Goal: Task Accomplishment & Management: Complete application form

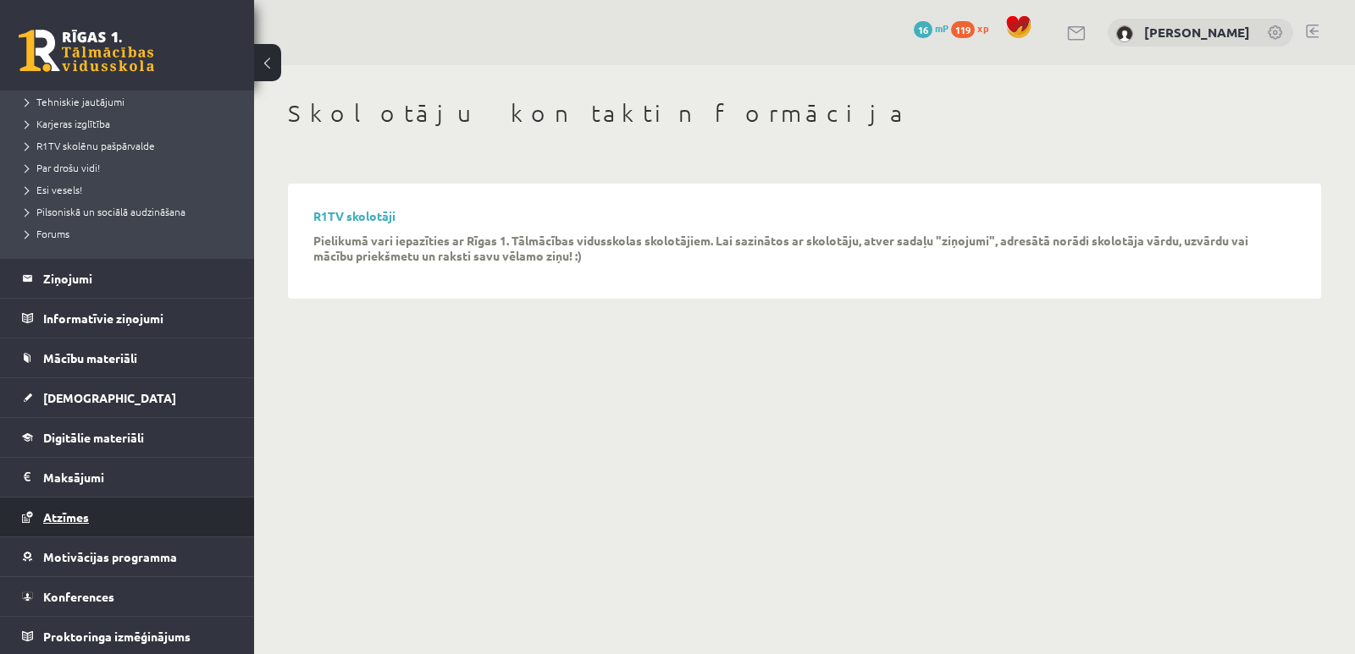
scroll to position [292, 0]
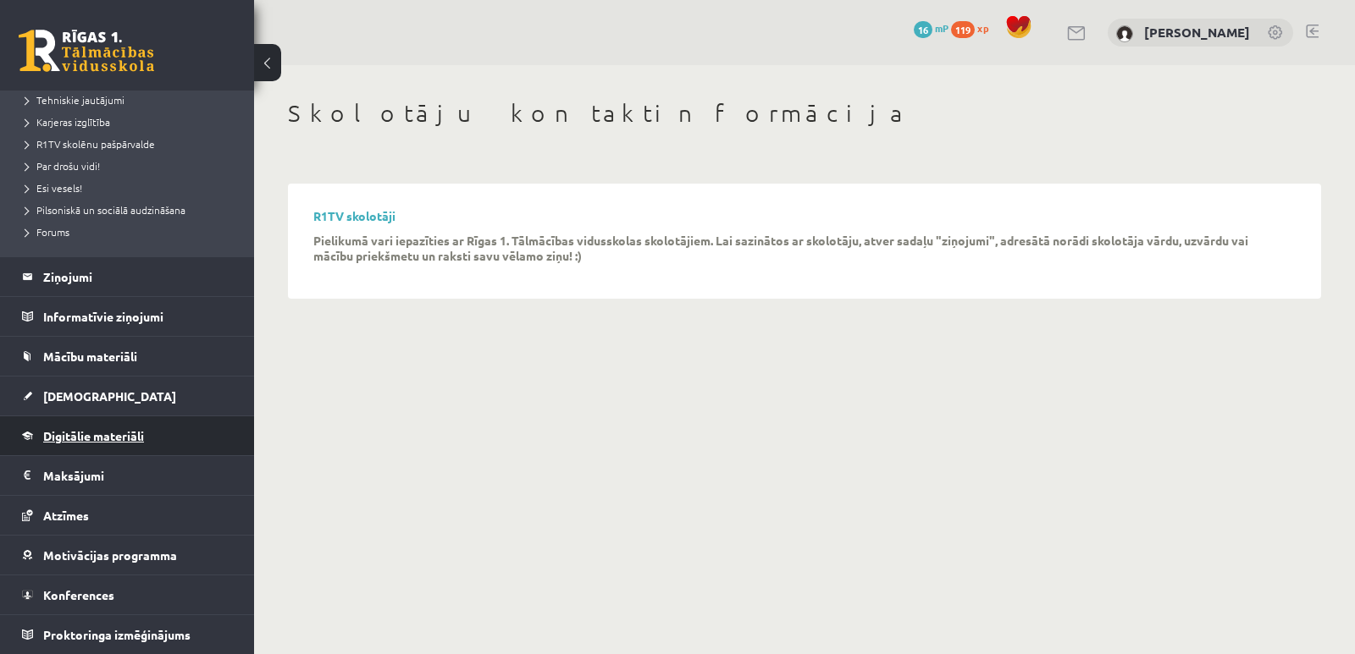
click at [89, 435] on span "Digitālie materiāli" at bounding box center [93, 435] width 101 height 15
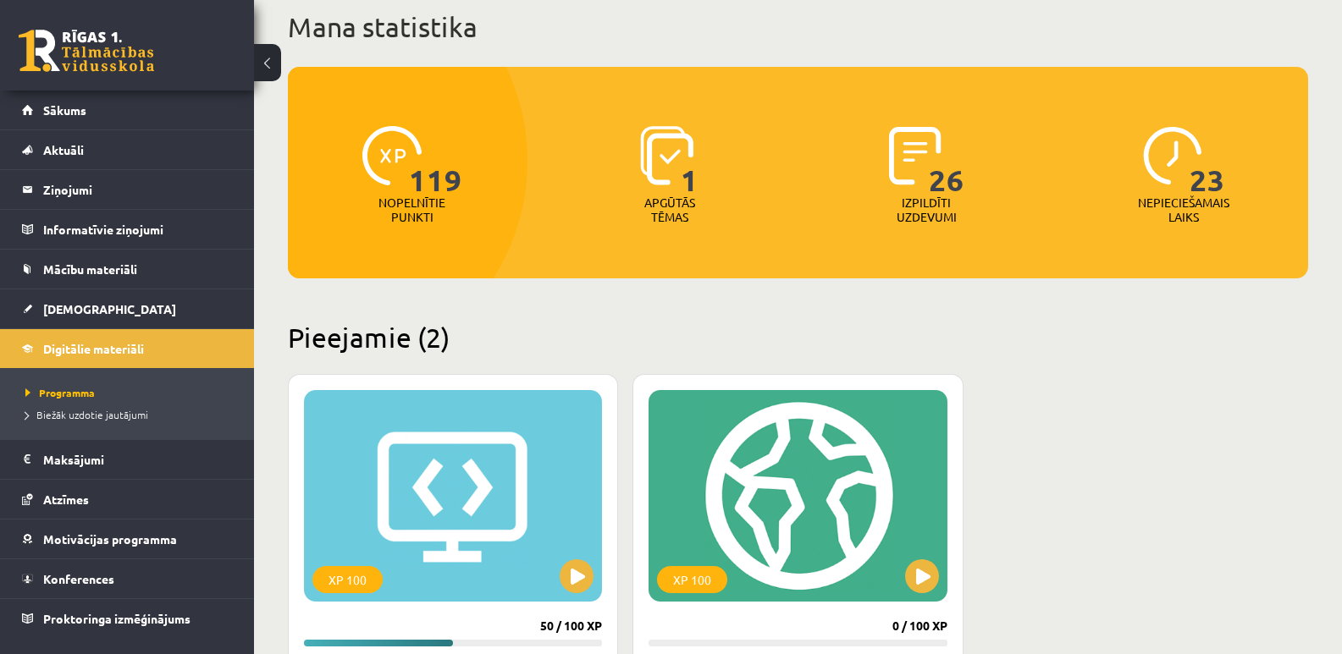
scroll to position [254, 0]
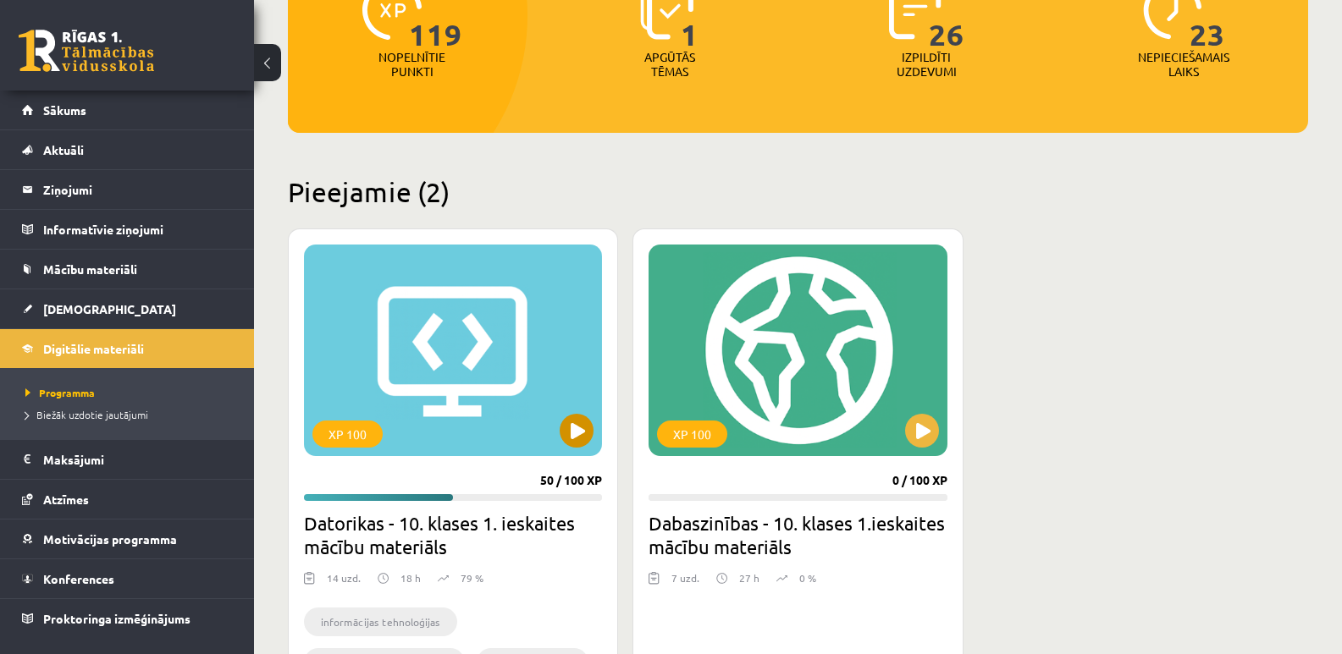
click at [441, 390] on div "XP 100" at bounding box center [453, 351] width 298 height 212
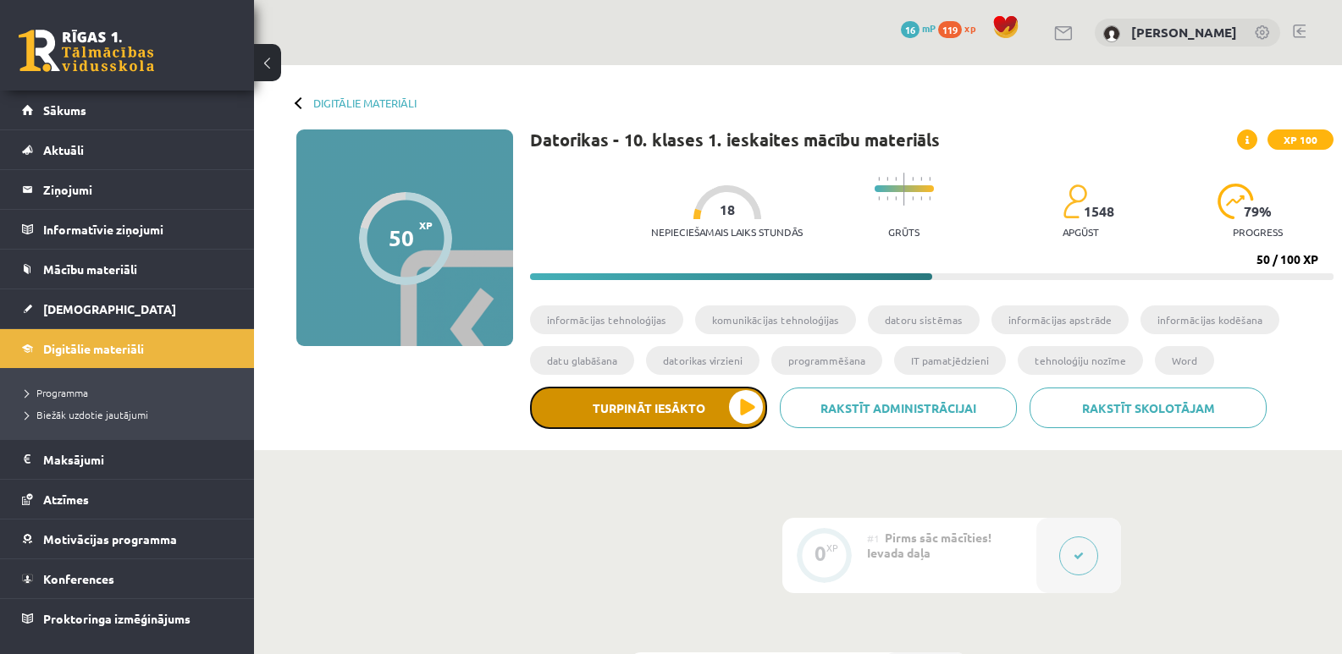
click at [653, 415] on button "Turpināt iesākto" at bounding box center [648, 408] width 237 height 42
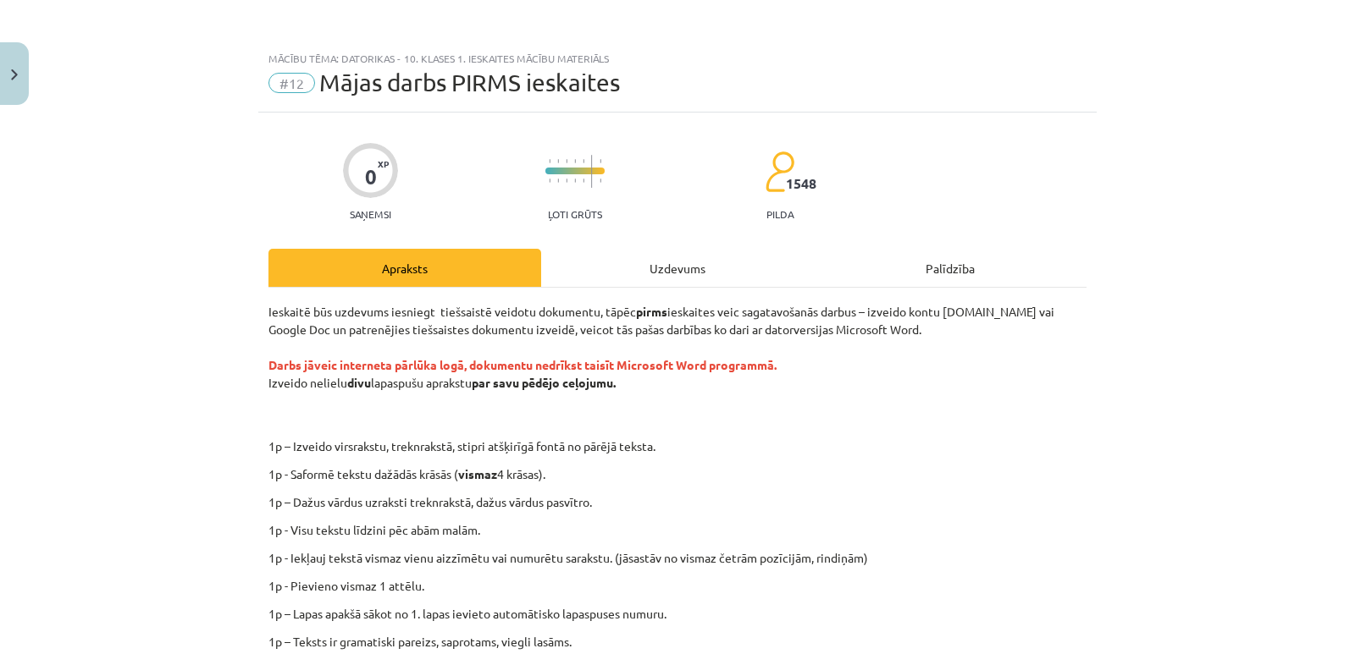
click at [654, 264] on div "Uzdevums" at bounding box center [677, 268] width 273 height 38
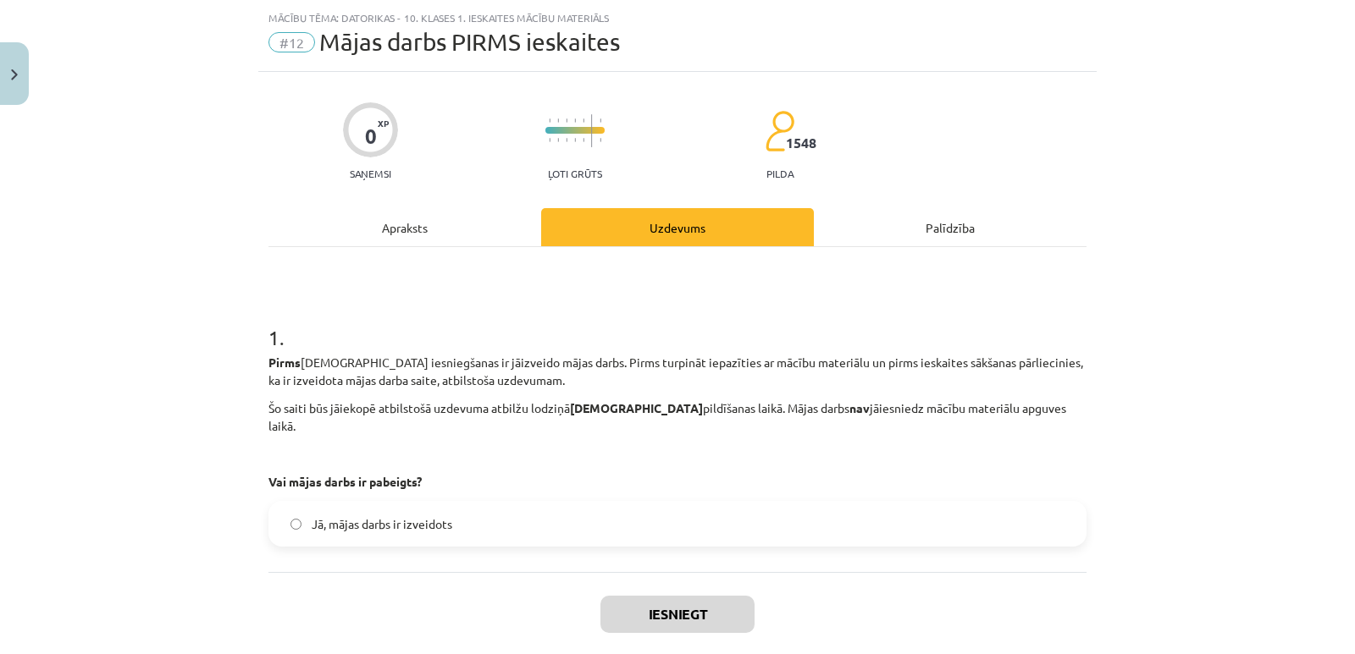
scroll to position [42, 0]
click at [420, 224] on div "Apraksts" at bounding box center [404, 226] width 273 height 38
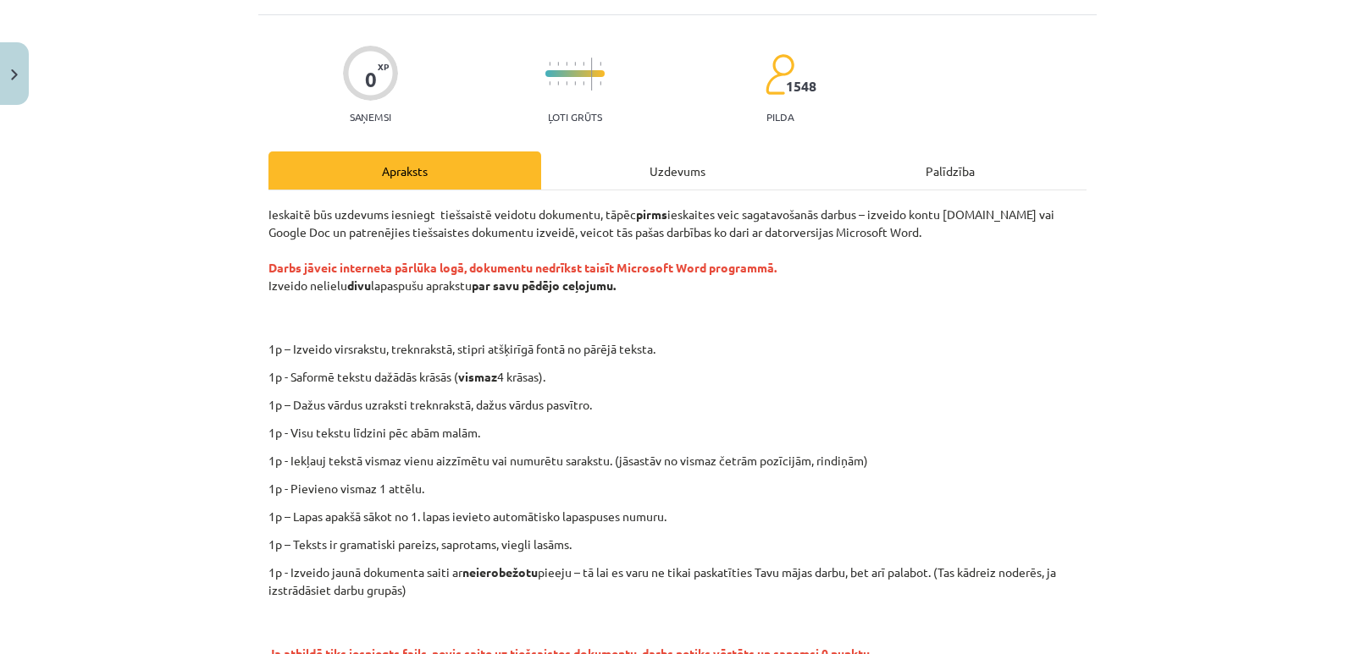
scroll to position [127, 0]
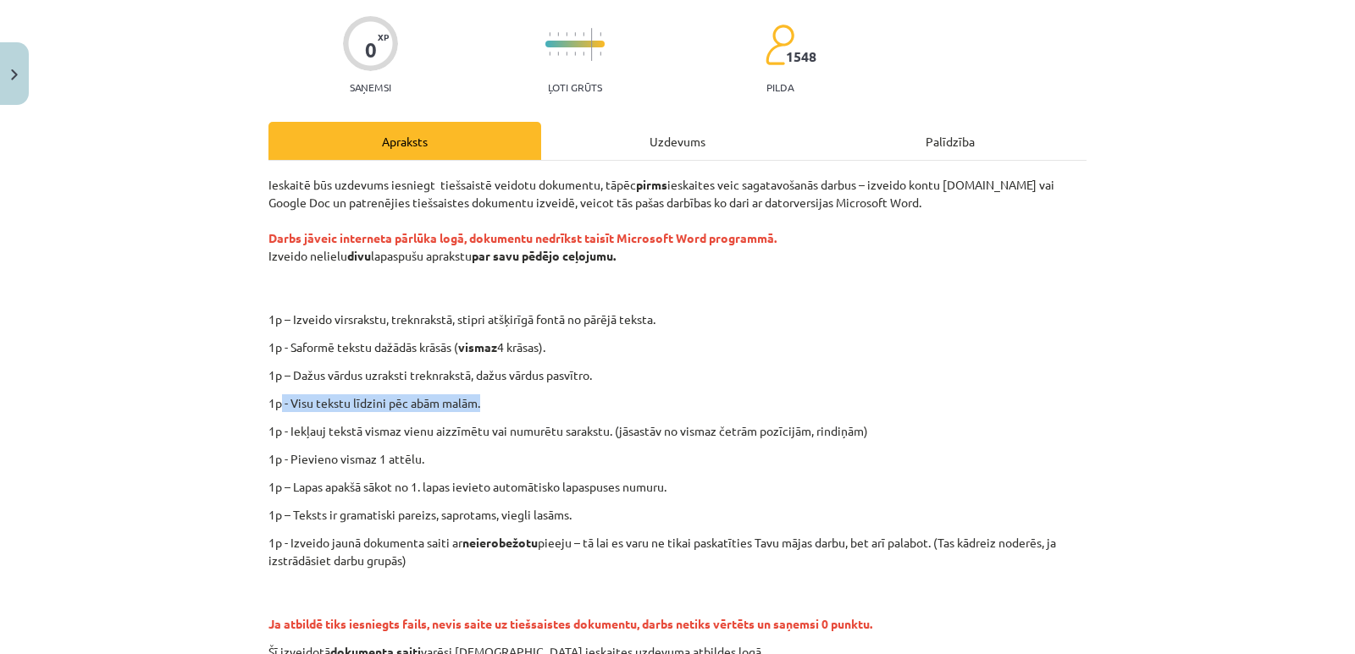
drag, startPoint x: 276, startPoint y: 406, endPoint x: 486, endPoint y: 406, distance: 210.0
click at [486, 406] on p "1p - Visu tekstu līdzini pēc abām malām." at bounding box center [677, 404] width 818 height 18
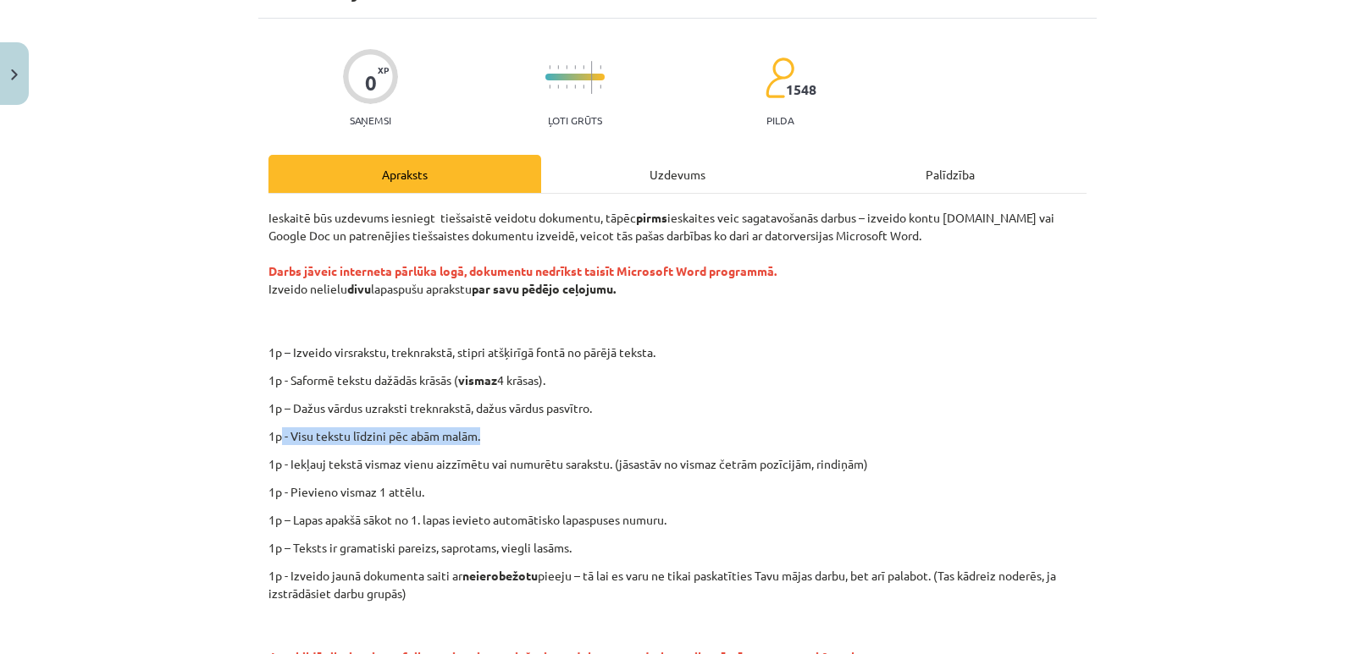
scroll to position [254, 0]
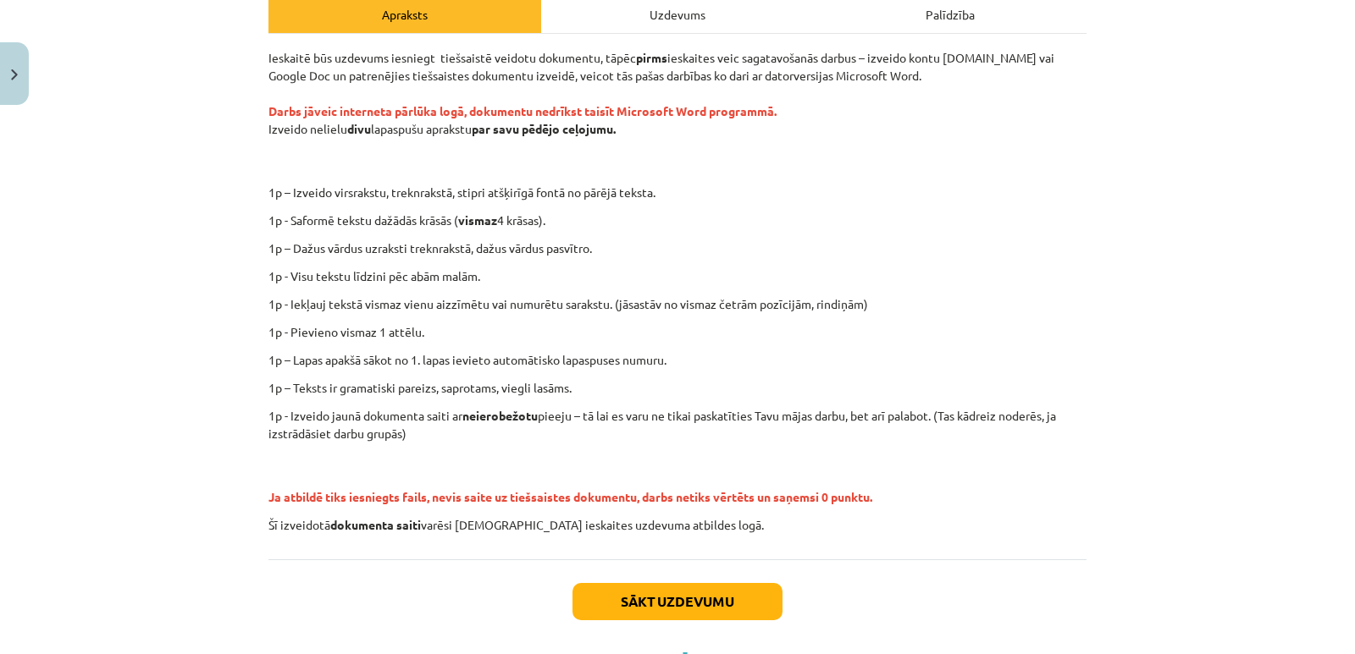
click at [384, 307] on p "1p - Iekļauj tekstā vismaz vienu aizzīmētu vai numurētu sarakstu. (jāsastāv no …" at bounding box center [677, 304] width 818 height 18
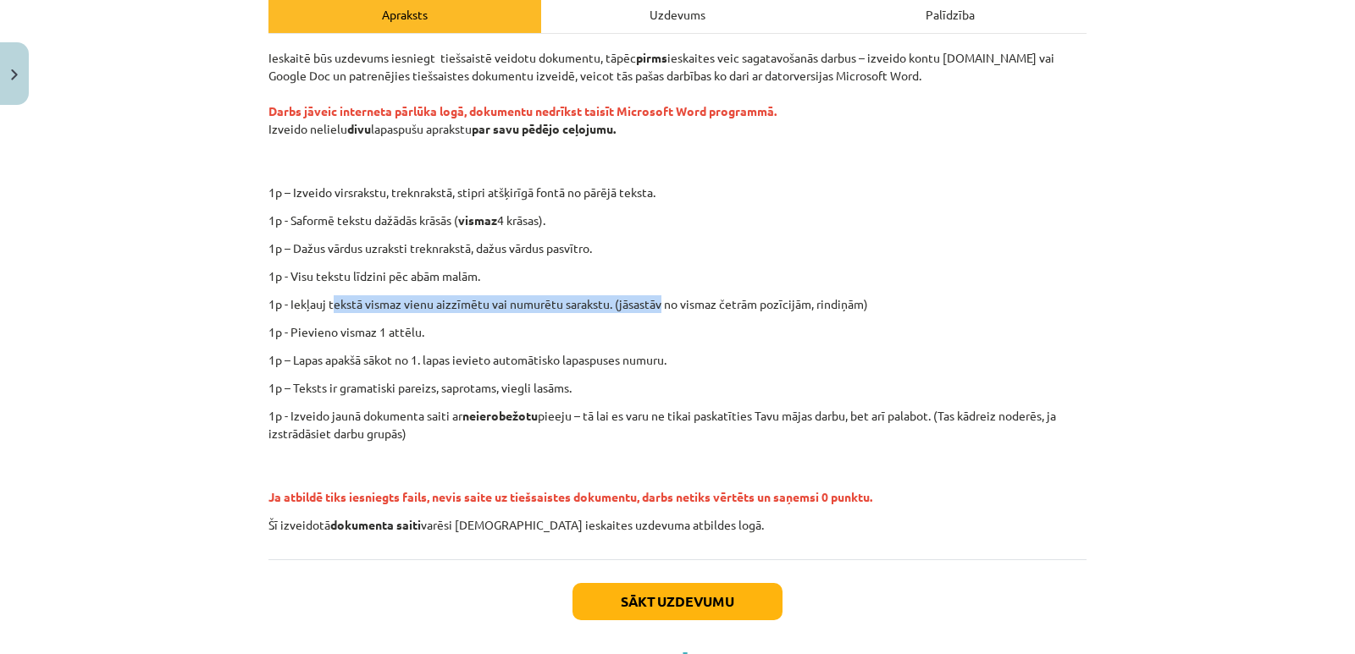
drag, startPoint x: 329, startPoint y: 297, endPoint x: 654, endPoint y: 307, distance: 326.1
click at [654, 306] on p "1p - Iekļauj tekstā vismaz vienu aizzīmētu vai numurētu sarakstu. (jāsastāv no …" at bounding box center [677, 304] width 818 height 18
click at [514, 335] on p "1p - Pievieno vismaz 1 attēlu." at bounding box center [677, 332] width 818 height 18
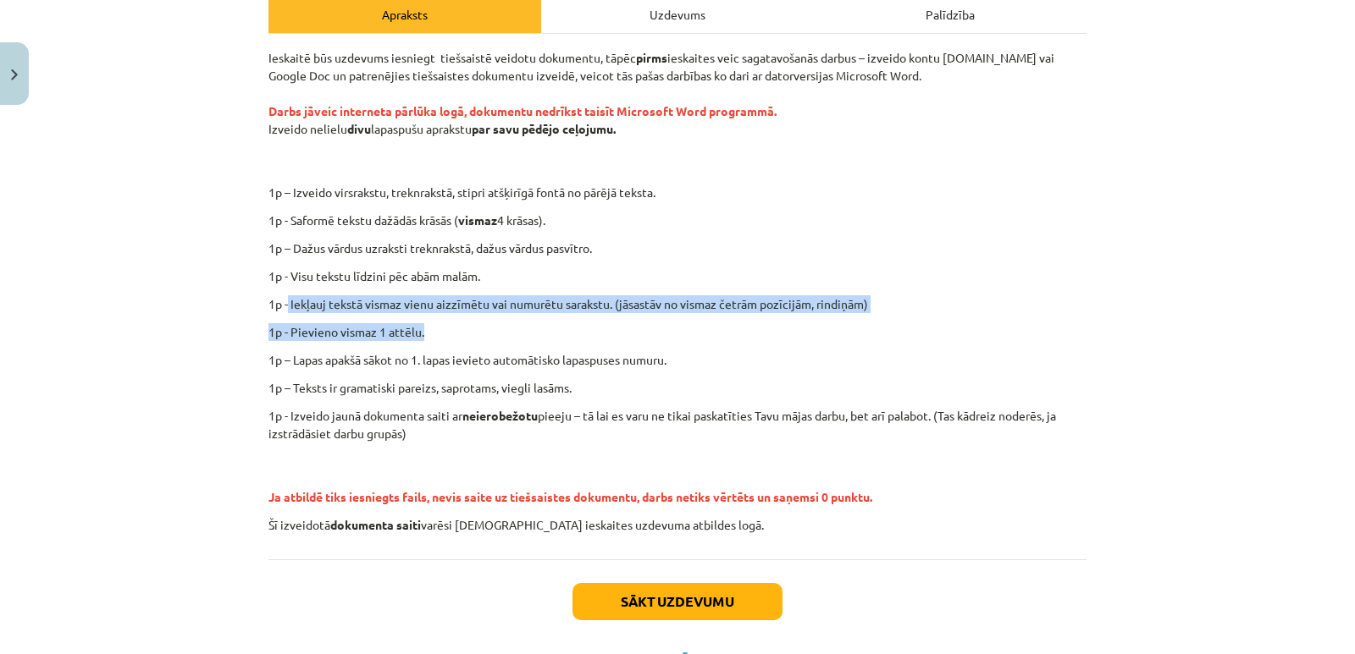
drag, startPoint x: 283, startPoint y: 301, endPoint x: 875, endPoint y: 317, distance: 592.0
click at [875, 317] on div "Ieskaitē būs uzdevums iesniegt tiešsaistē veidotu dokumentu, tāpēc pirms ieskai…" at bounding box center [677, 291] width 818 height 485
click at [712, 340] on p "1p - Pievieno vismaz 1 attēlu." at bounding box center [677, 332] width 818 height 18
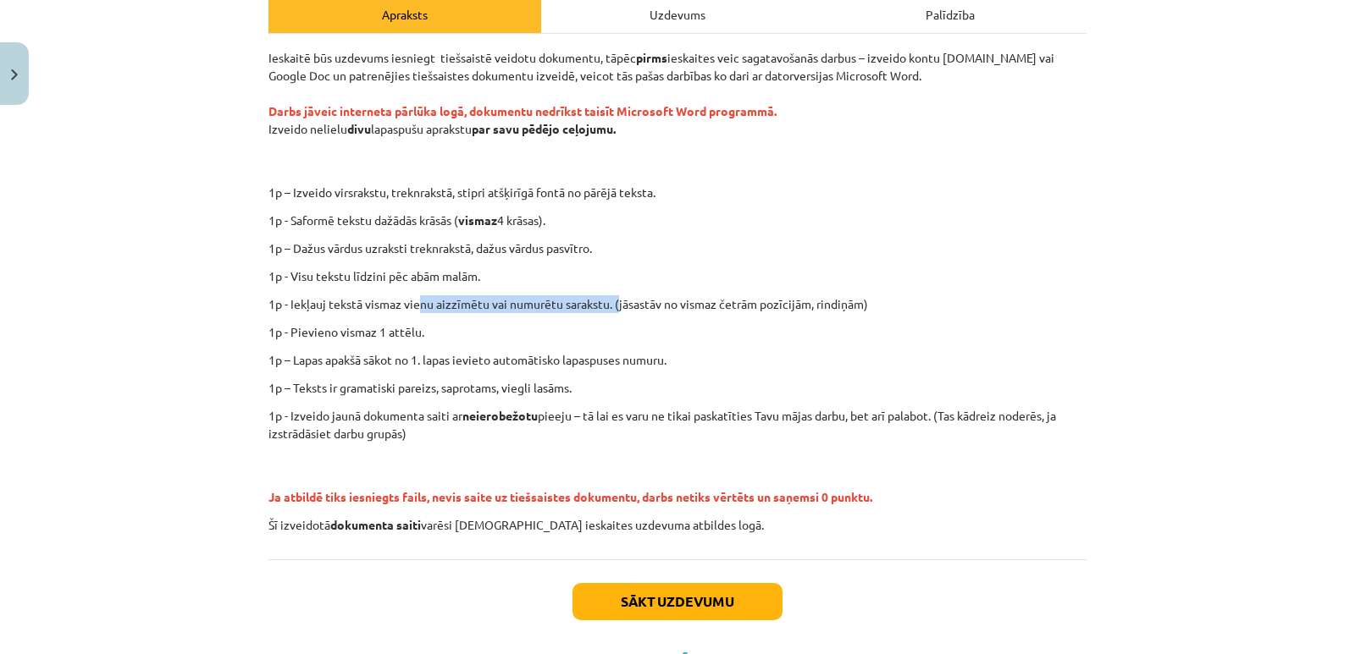
drag, startPoint x: 412, startPoint y: 303, endPoint x: 615, endPoint y: 304, distance: 202.4
click at [615, 304] on p "1p - Iekļauj tekstā vismaz vienu aizzīmētu vai numurētu sarakstu. (jāsastāv no …" at bounding box center [677, 304] width 818 height 18
click at [712, 357] on p "1p – Lapas apakšā sākot no 1. lapas ievieto automātisko lapaspuses numuru." at bounding box center [677, 360] width 818 height 18
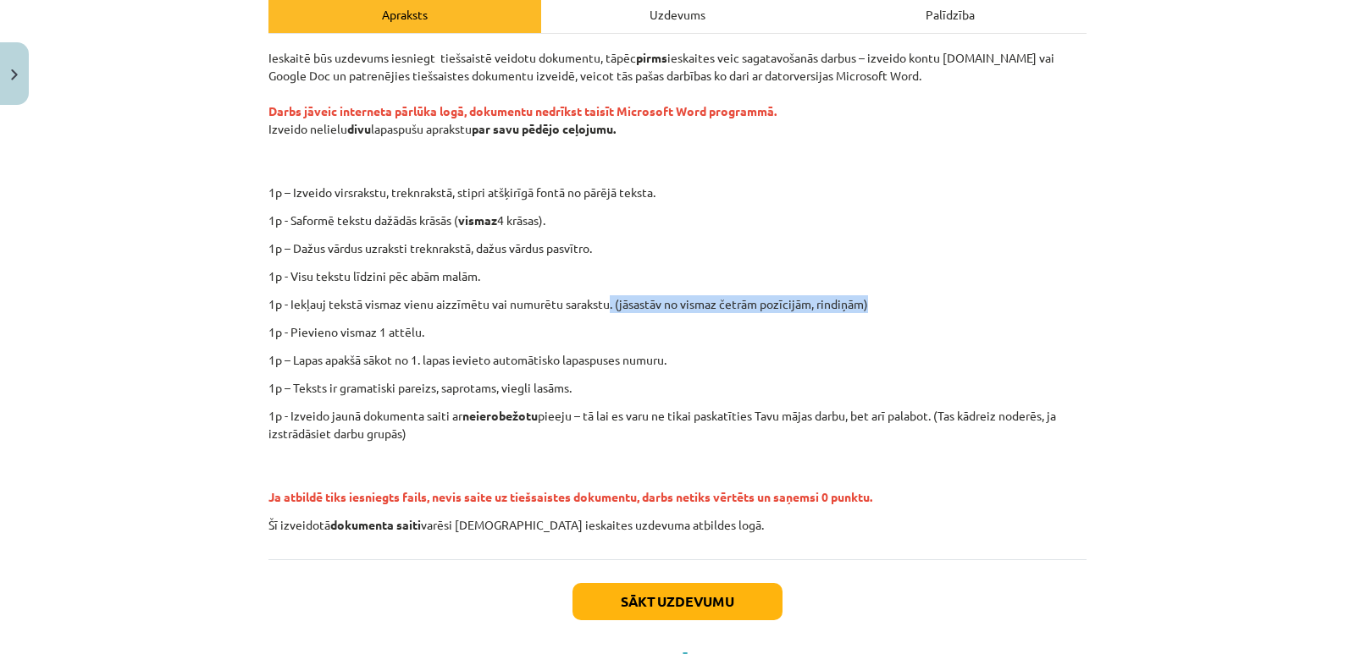
drag, startPoint x: 604, startPoint y: 306, endPoint x: 871, endPoint y: 299, distance: 267.7
click at [871, 299] on p "1p - Iekļauj tekstā vismaz vienu aizzīmētu vai numurētu sarakstu. (jāsastāv no …" at bounding box center [677, 304] width 818 height 18
click at [465, 380] on p "1p – Teksts ir gramatiski pareizs, saprotams, viegli lasāms." at bounding box center [677, 388] width 818 height 18
click at [521, 319] on div "Ieskaitē būs uzdevums iesniegt tiešsaistē veidotu dokumentu, tāpēc pirms ieskai…" at bounding box center [677, 291] width 818 height 485
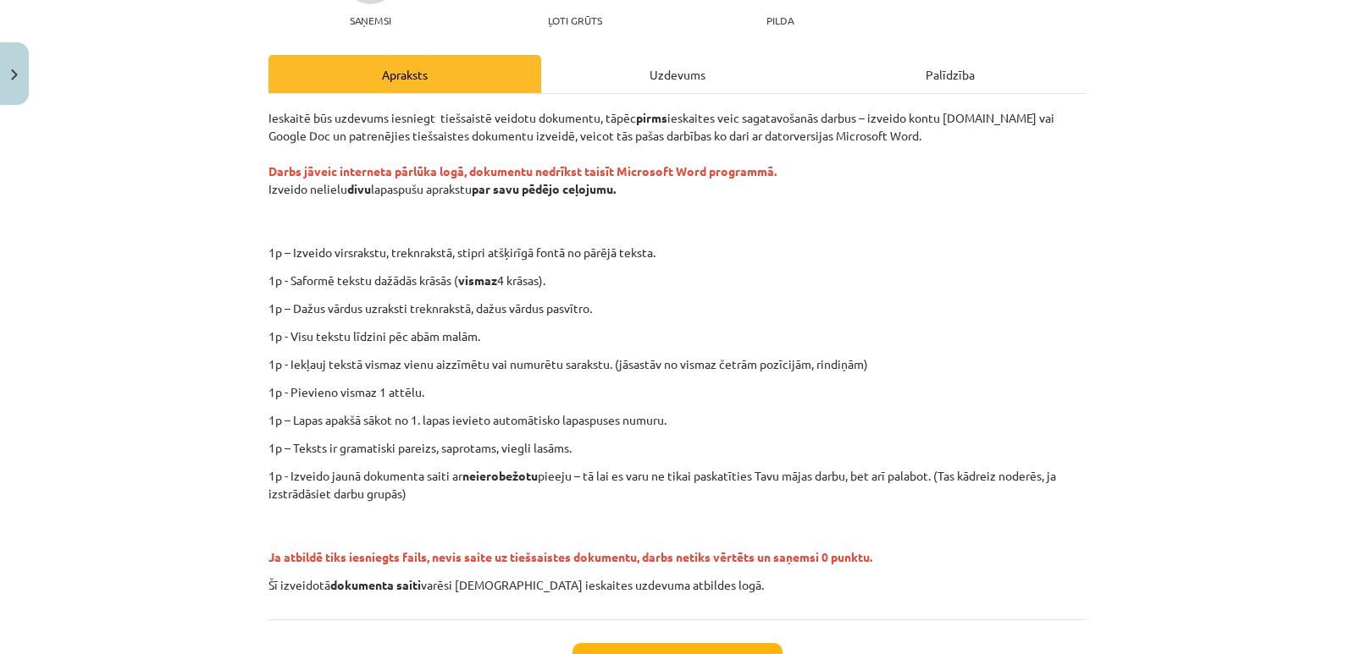
scroll to position [330, 0]
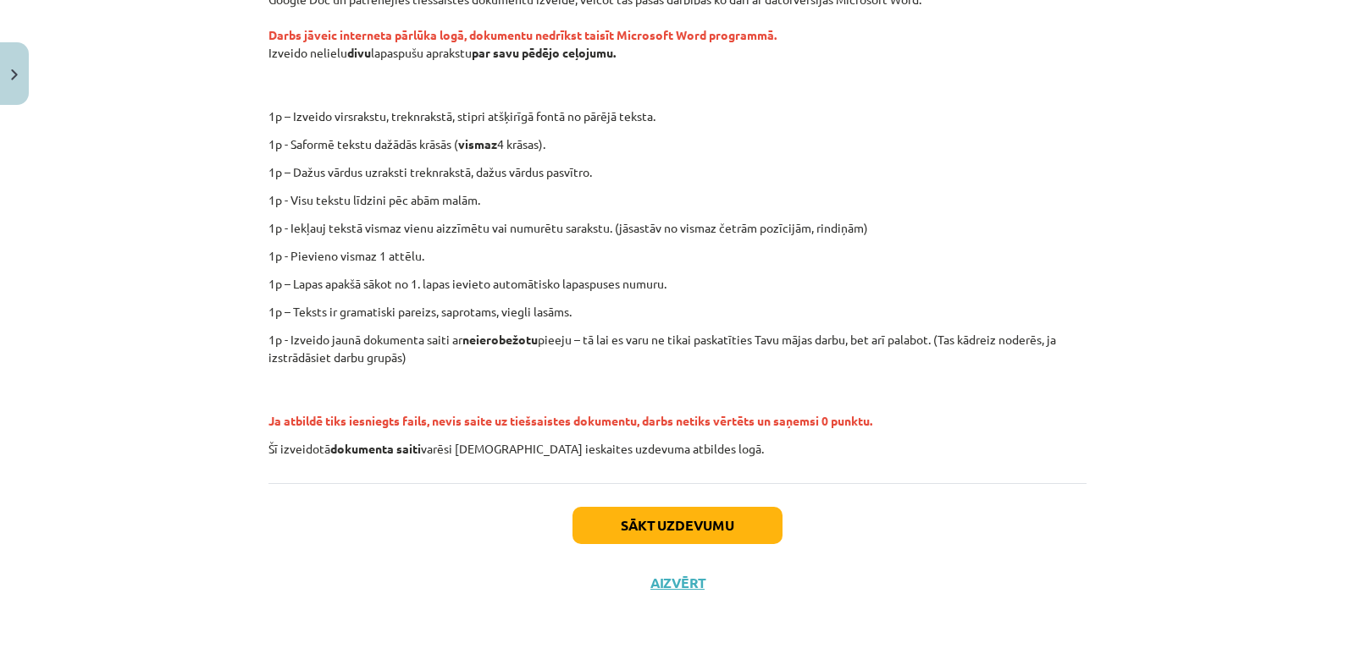
click at [643, 290] on p "1p – Lapas apakšā sākot no 1. lapas ievieto automātisko lapaspuses numuru." at bounding box center [677, 284] width 818 height 18
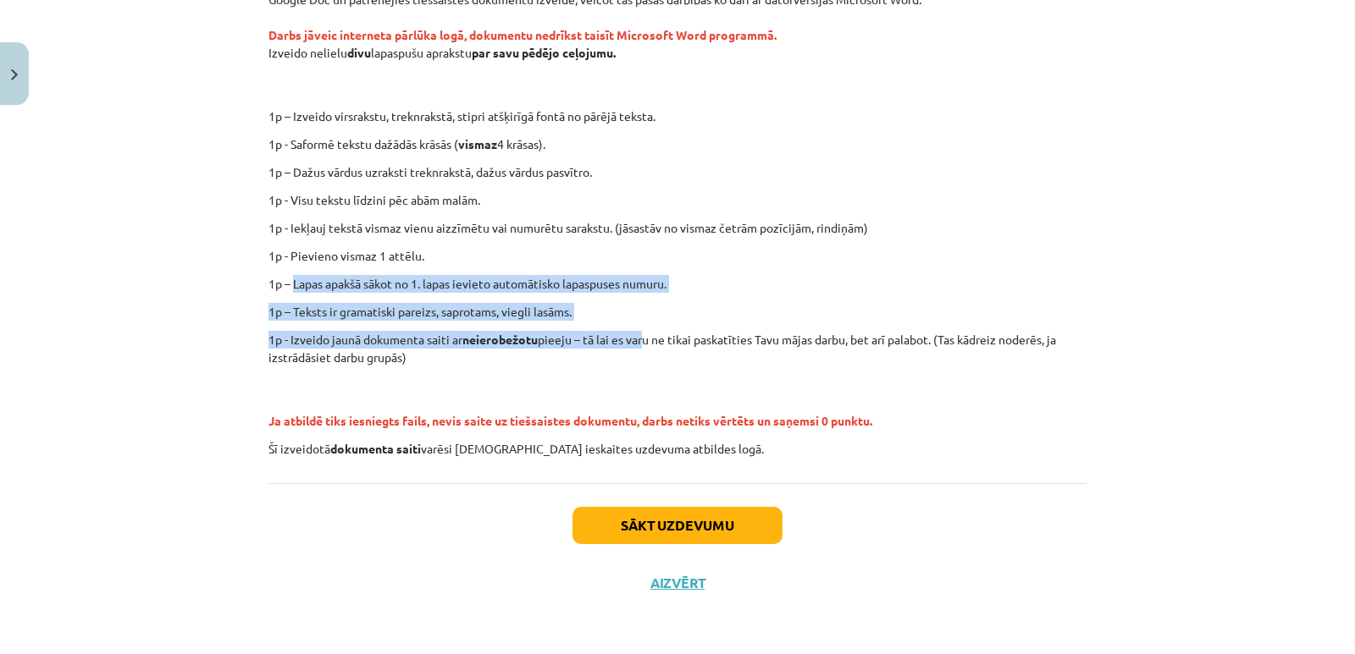
drag, startPoint x: 288, startPoint y: 278, endPoint x: 644, endPoint y: 324, distance: 359.5
click at [644, 324] on div "Ieskaitē būs uzdevums iesniegt tiešsaistē veidotu dokumentu, tāpēc pirms ieskai…" at bounding box center [677, 215] width 818 height 485
click at [643, 314] on p "1p – Teksts ir gramatiski pareizs, saprotams, viegli lasāms." at bounding box center [677, 312] width 818 height 18
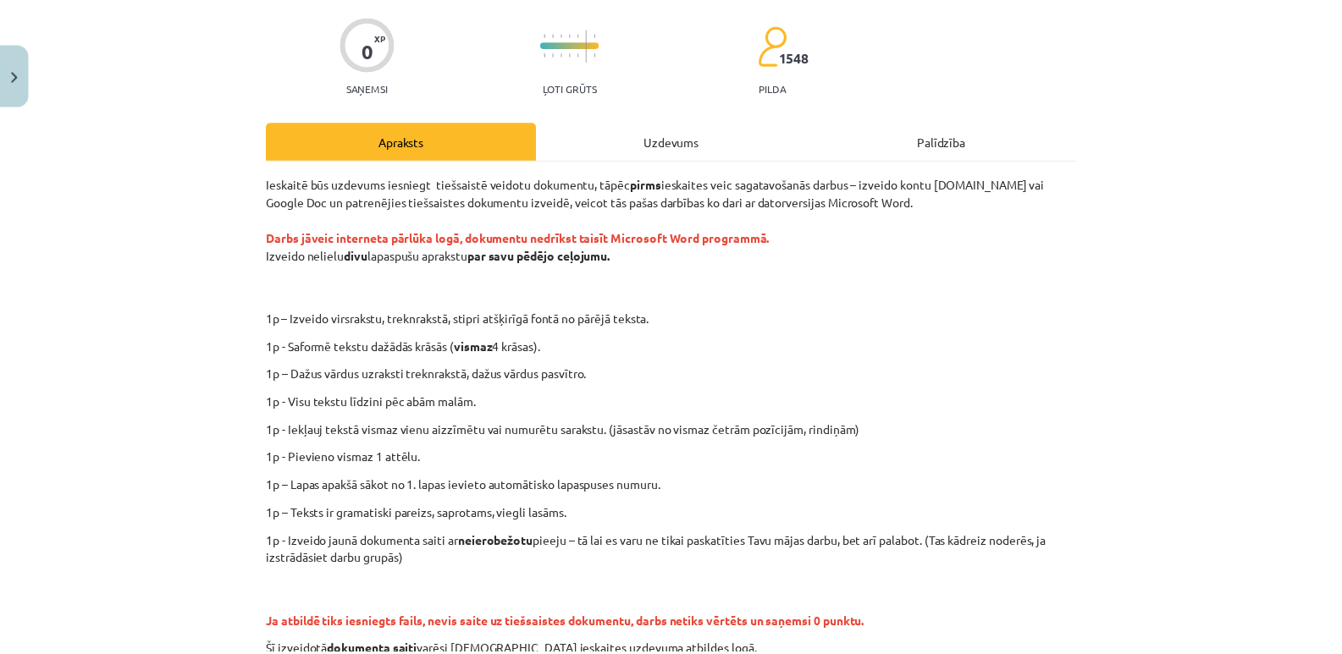
scroll to position [0, 0]
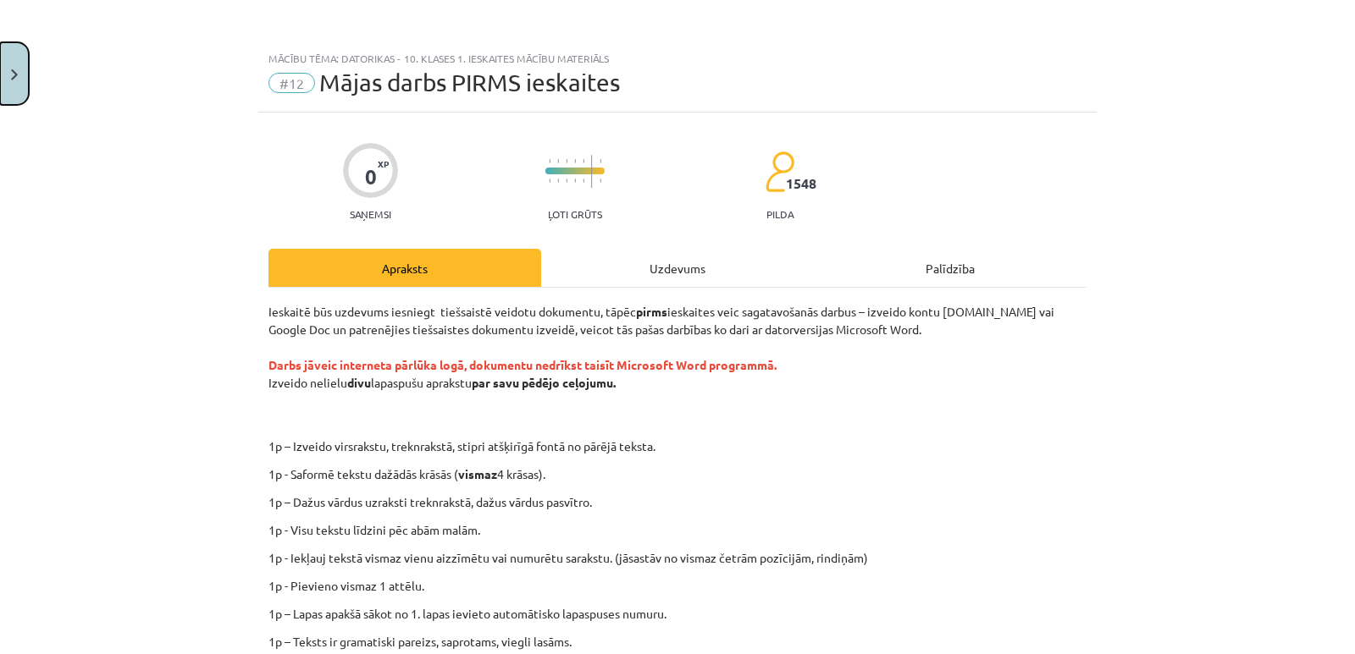
click at [13, 76] on img "Close" at bounding box center [14, 74] width 7 height 11
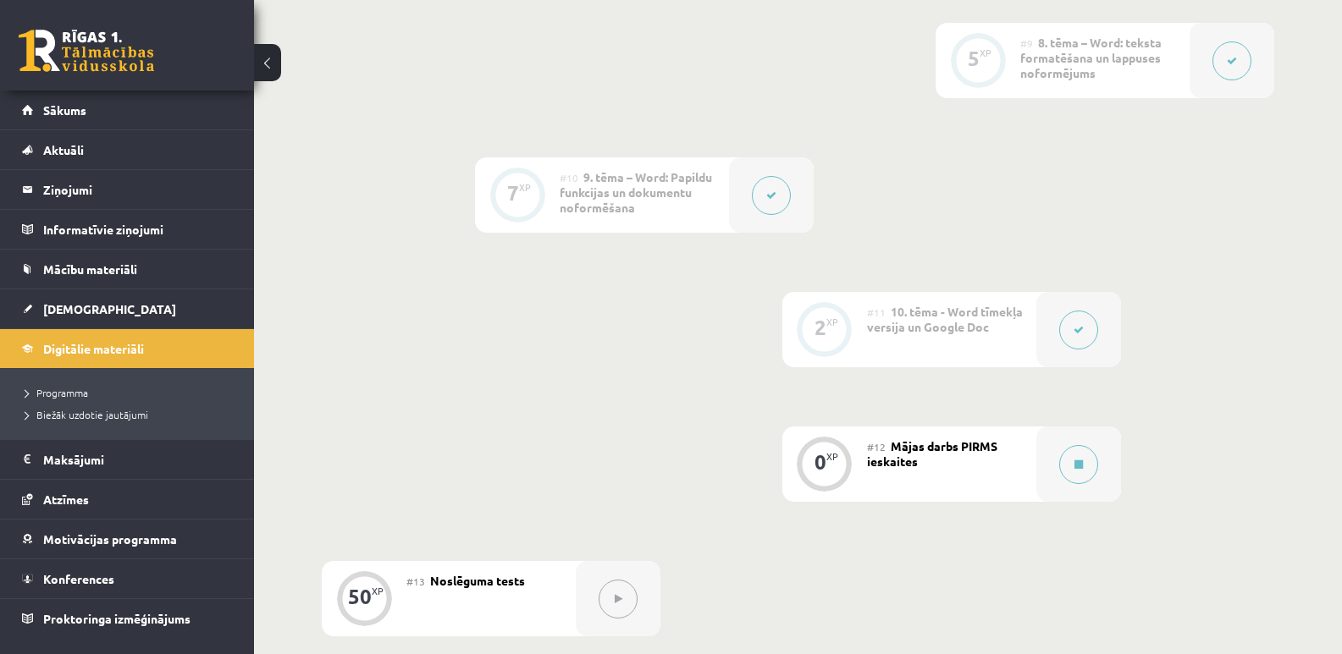
scroll to position [1778, 0]
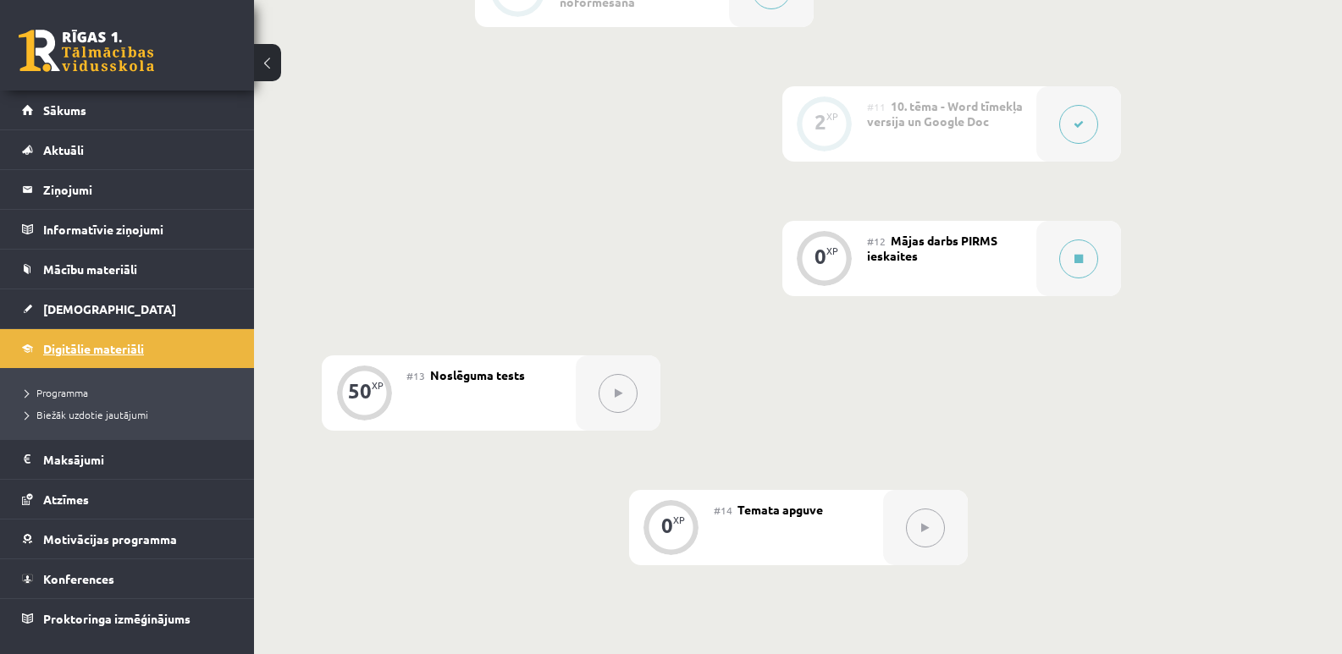
click at [111, 346] on span "Digitālie materiāli" at bounding box center [93, 348] width 101 height 15
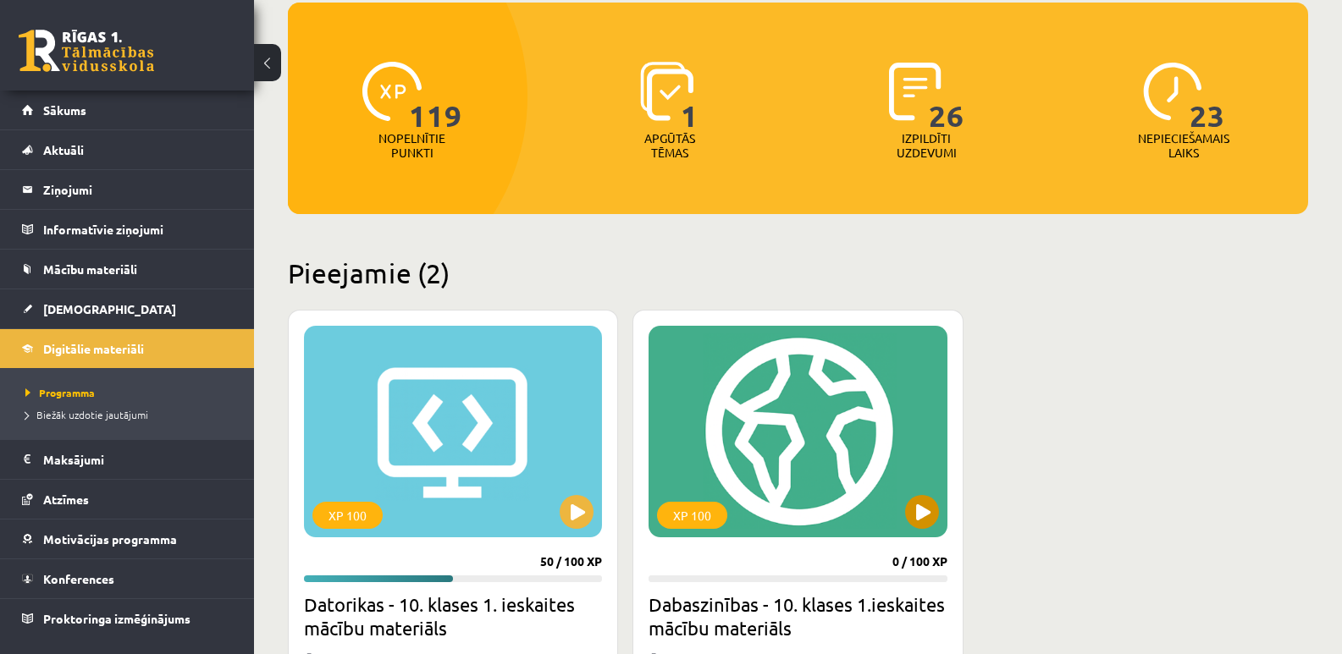
scroll to position [339, 0]
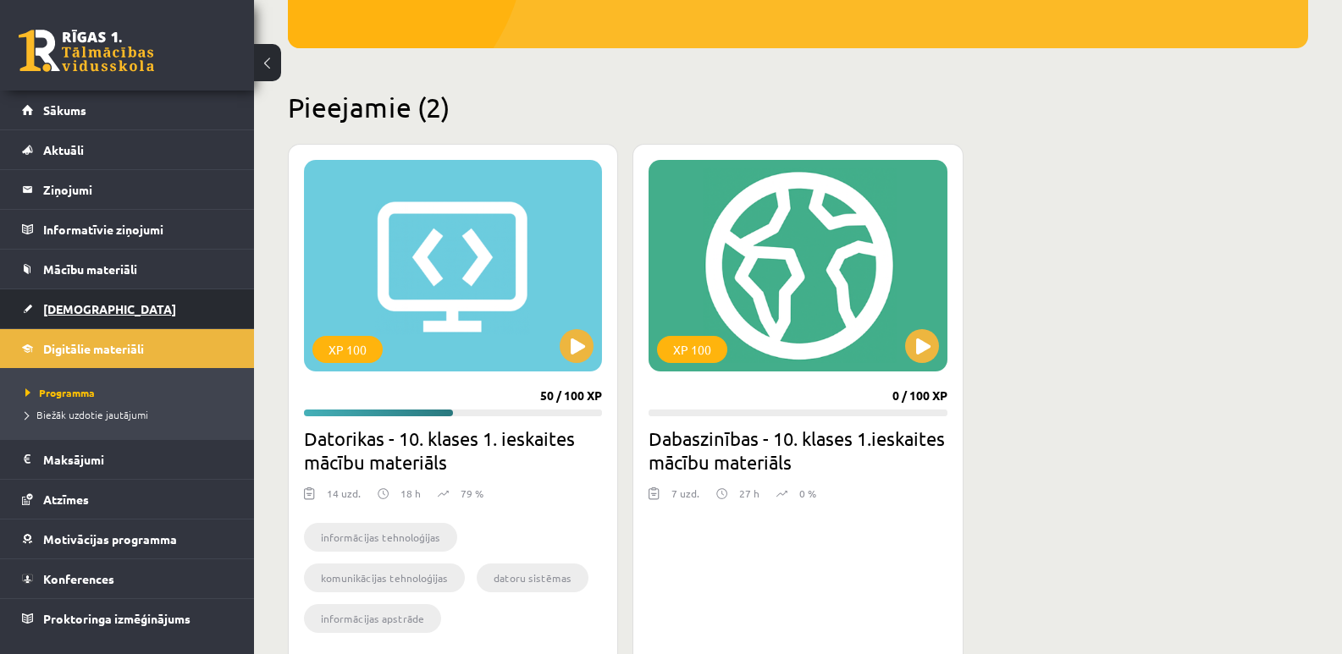
click at [79, 302] on span "[DEMOGRAPHIC_DATA]" at bounding box center [109, 308] width 133 height 15
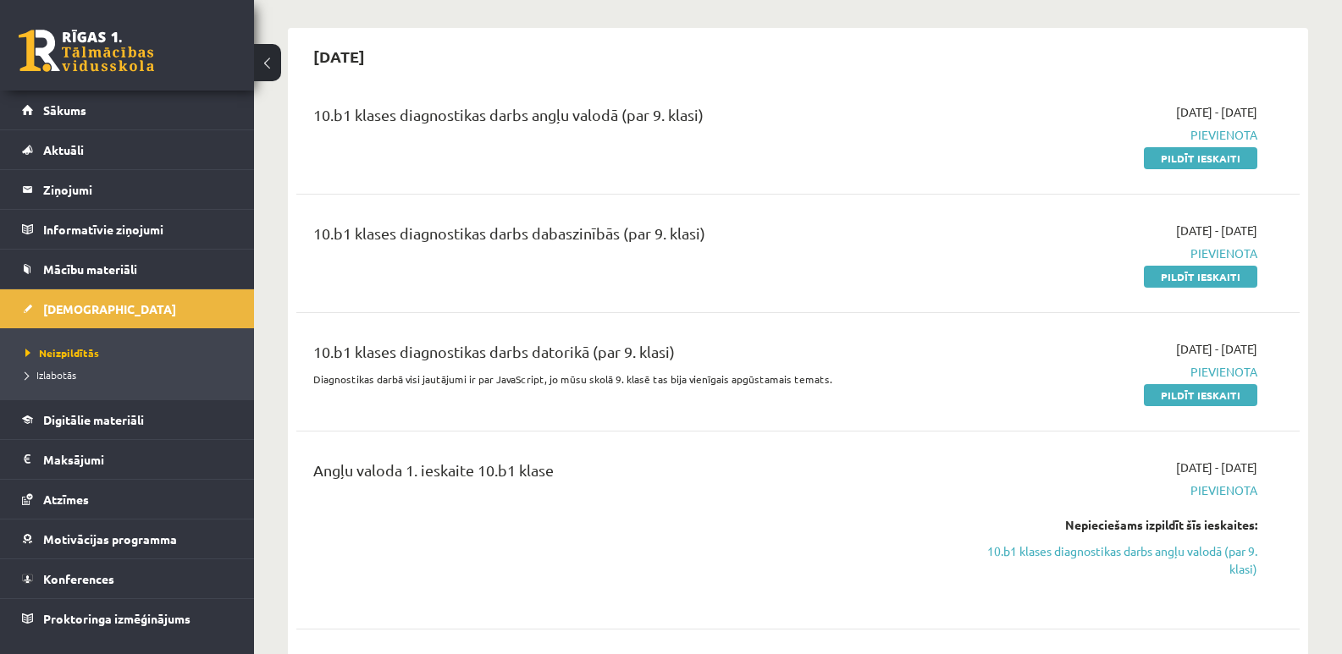
scroll to position [169, 0]
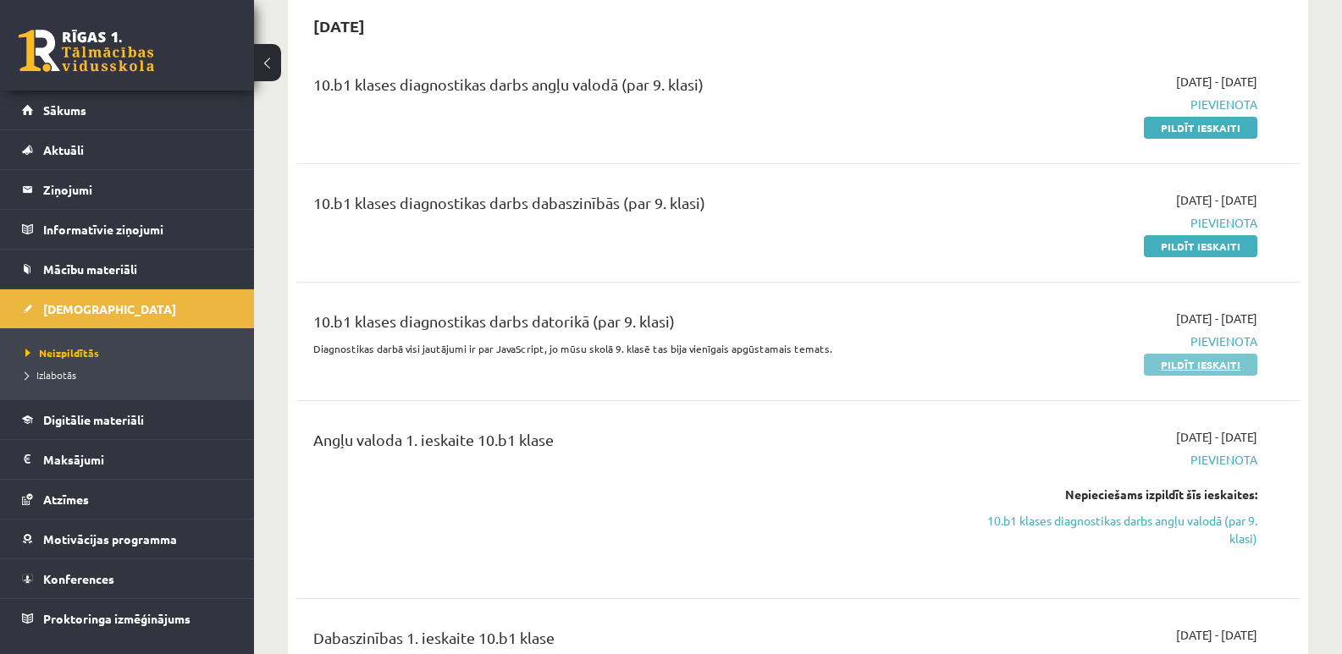
click at [1192, 367] on link "Pildīt ieskaiti" at bounding box center [1200, 365] width 113 height 22
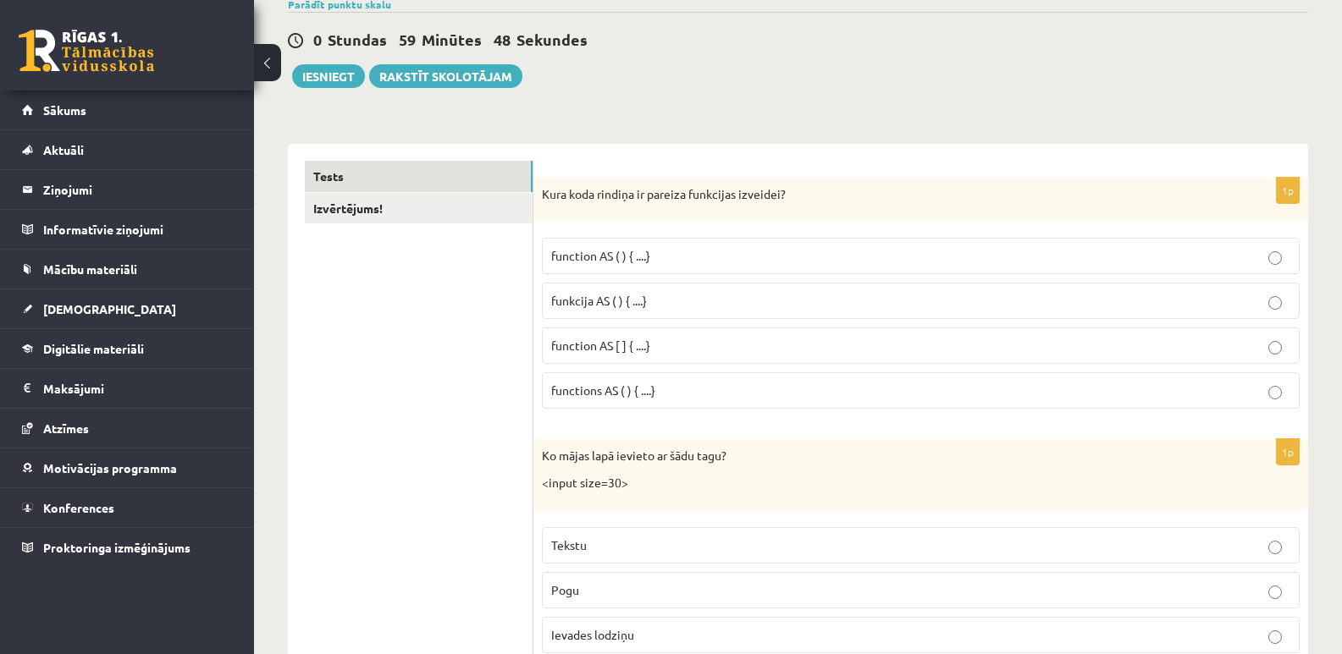
scroll to position [169, 0]
drag, startPoint x: 544, startPoint y: 193, endPoint x: 808, endPoint y: 203, distance: 264.4
click at [808, 203] on div "Kura koda rindiņa ir pareiza funkcijas izveidei?" at bounding box center [920, 199] width 775 height 44
drag, startPoint x: 748, startPoint y: 191, endPoint x: 801, endPoint y: 168, distance: 57.3
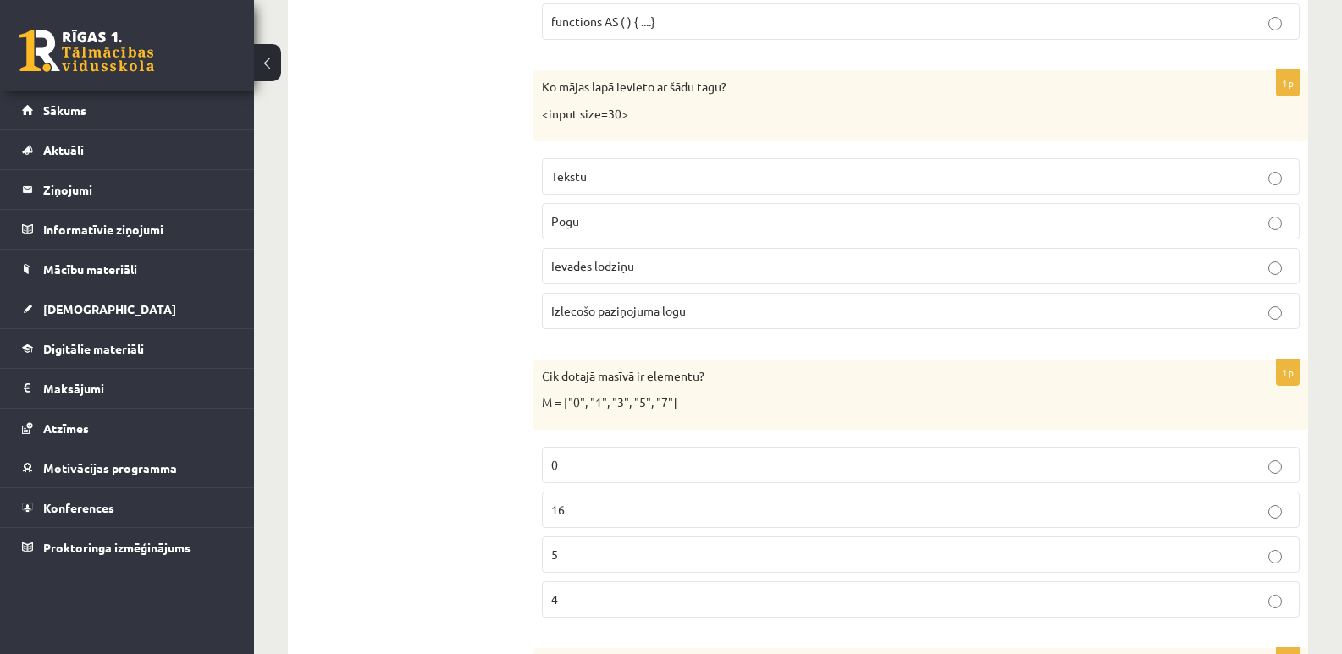
scroll to position [508, 0]
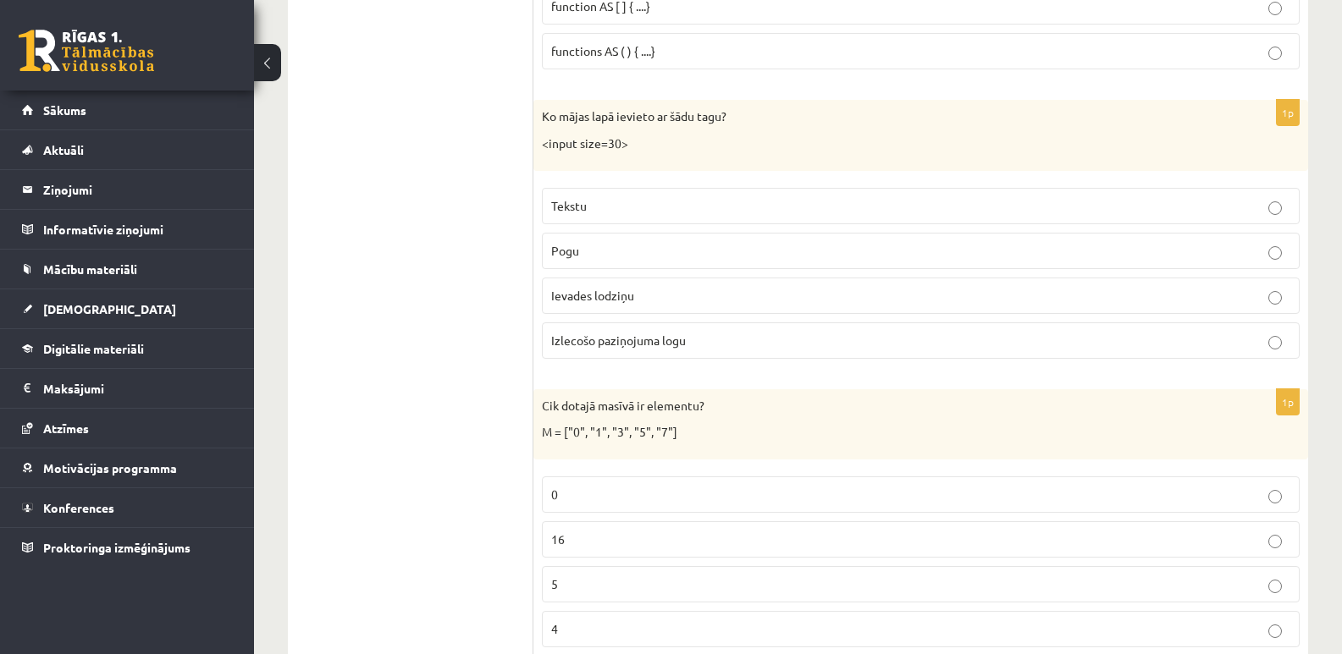
click at [1274, 216] on label "Tekstu" at bounding box center [921, 206] width 758 height 36
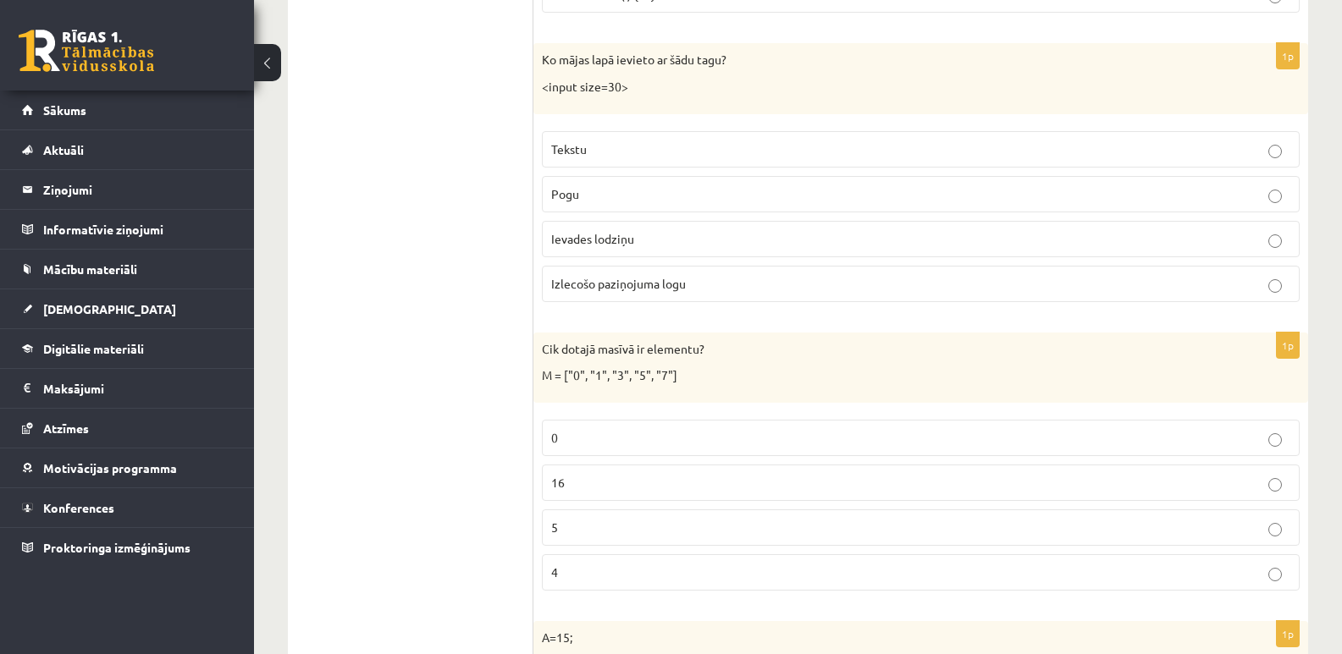
scroll to position [593, 0]
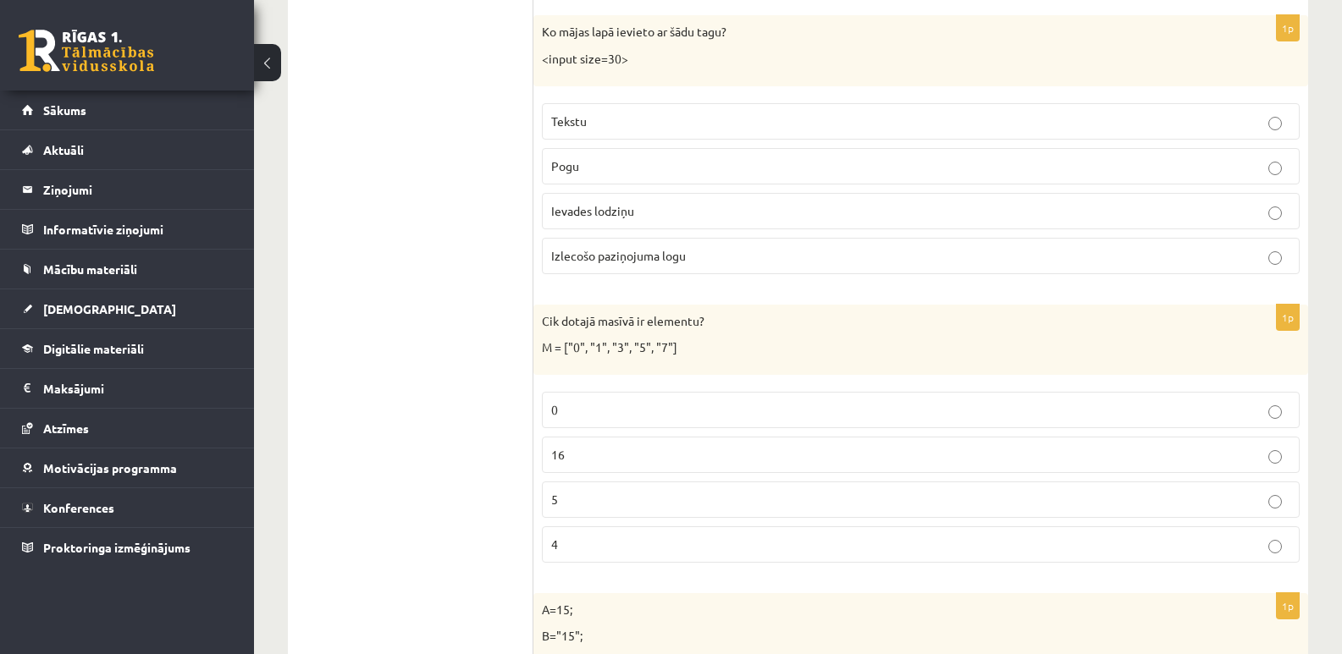
click at [576, 509] on p "5" at bounding box center [920, 500] width 739 height 18
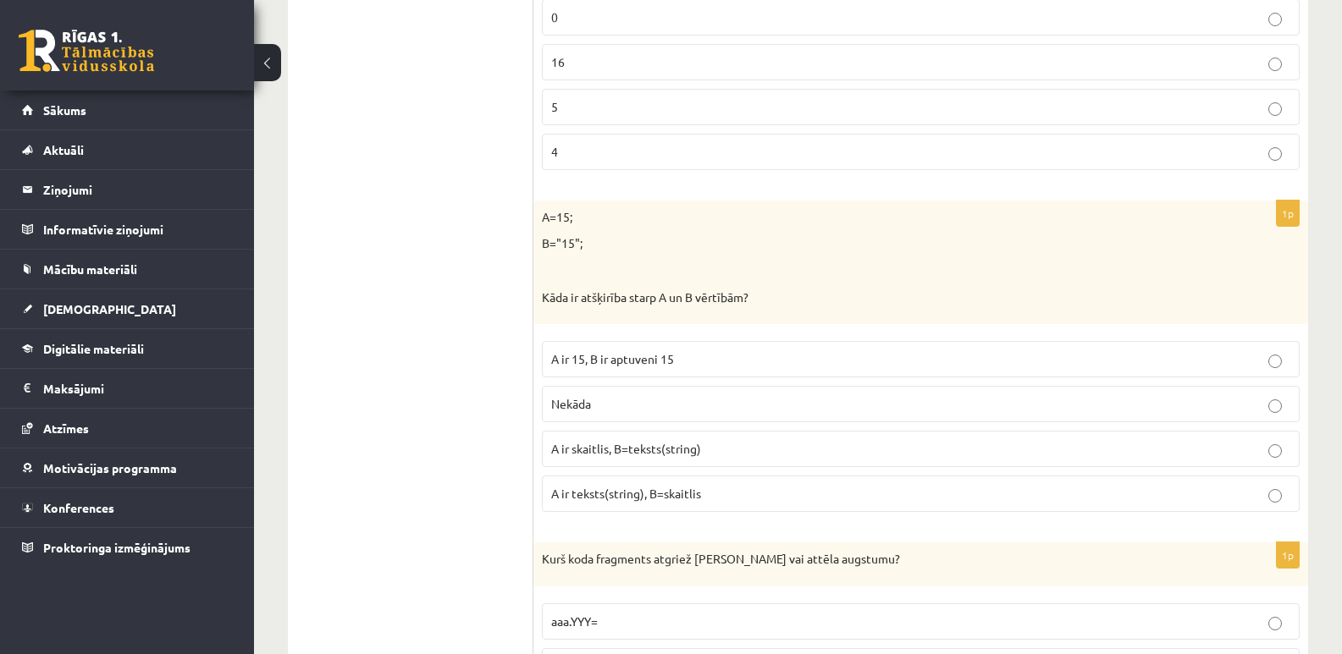
scroll to position [1016, 0]
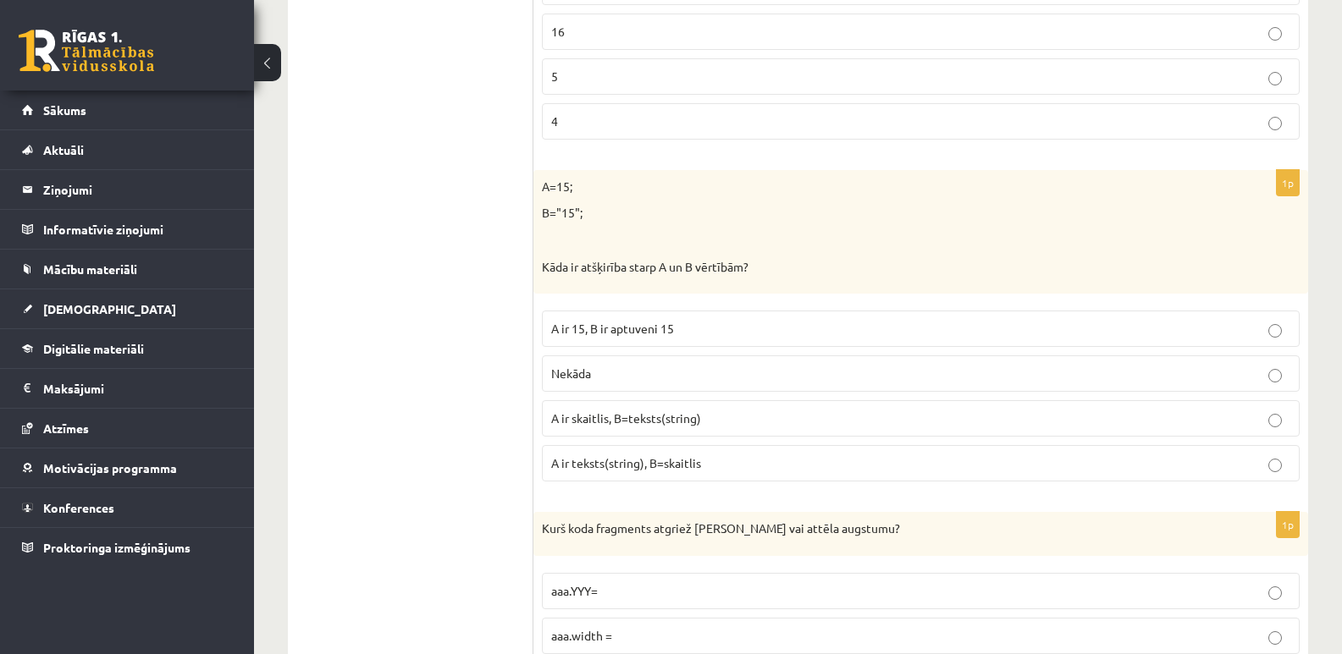
click at [619, 420] on span "A ir skaitlis, B=teksts(string)" at bounding box center [626, 418] width 150 height 15
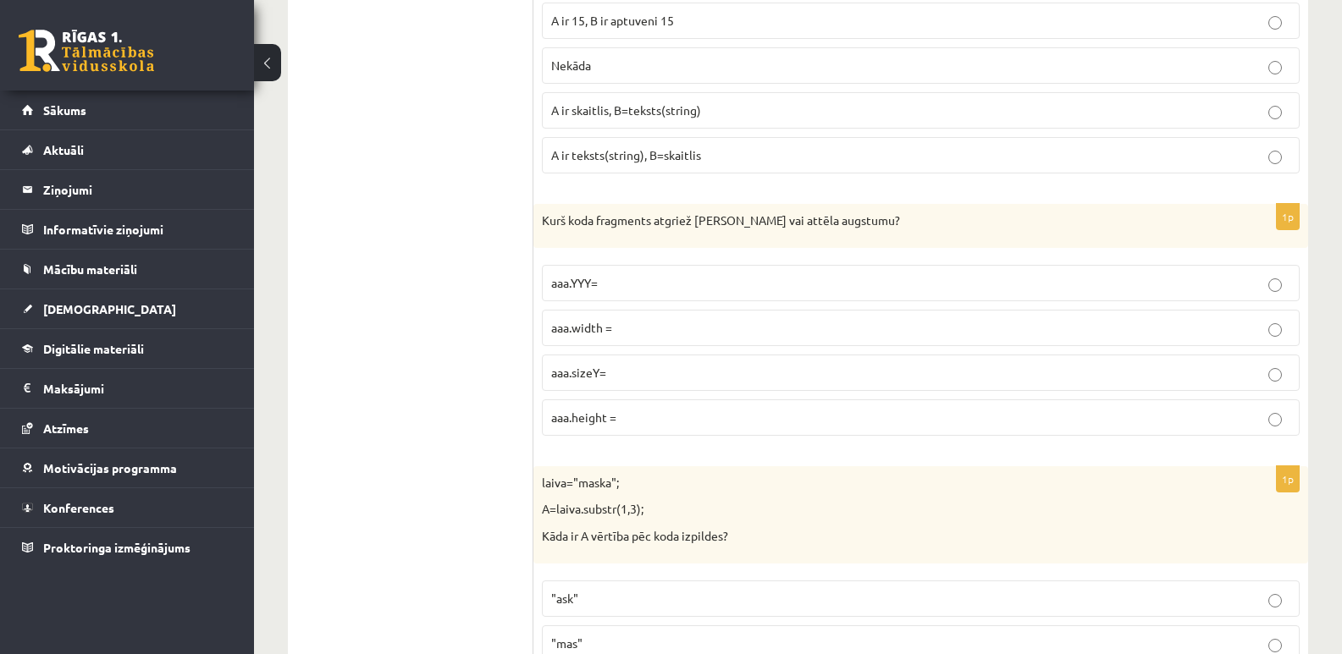
scroll to position [1270, 0]
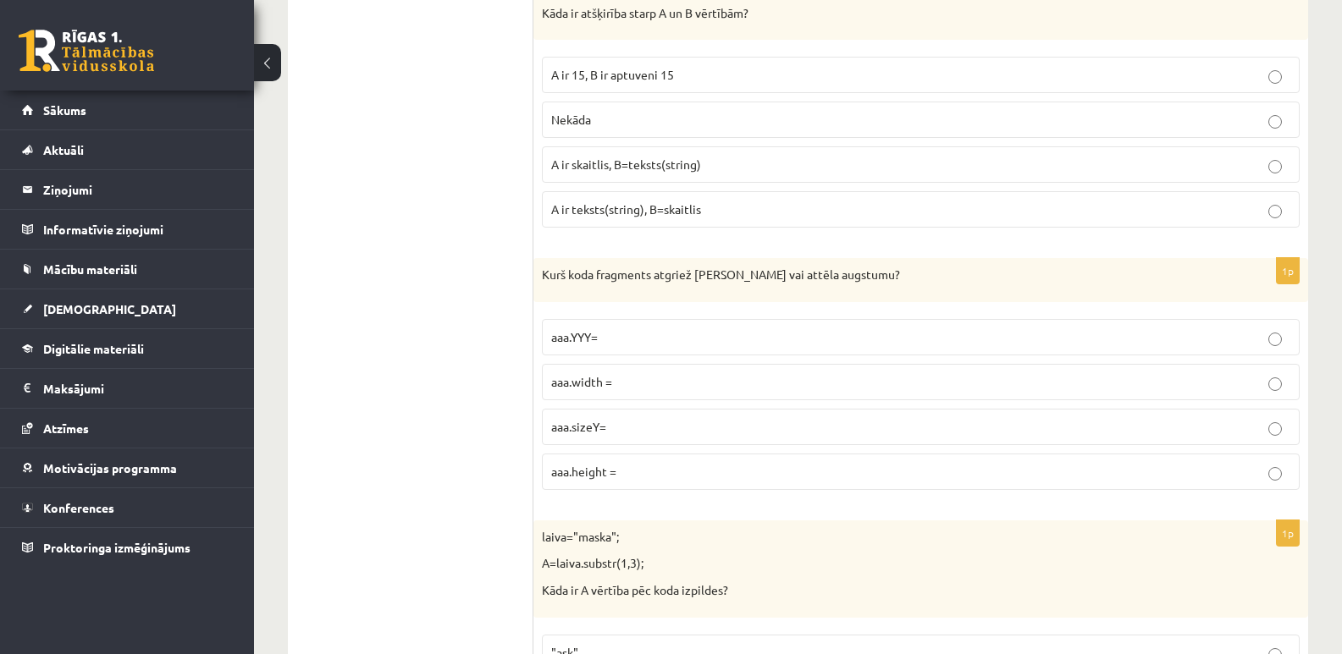
click at [592, 473] on span "aaa.height =" at bounding box center [583, 471] width 65 height 15
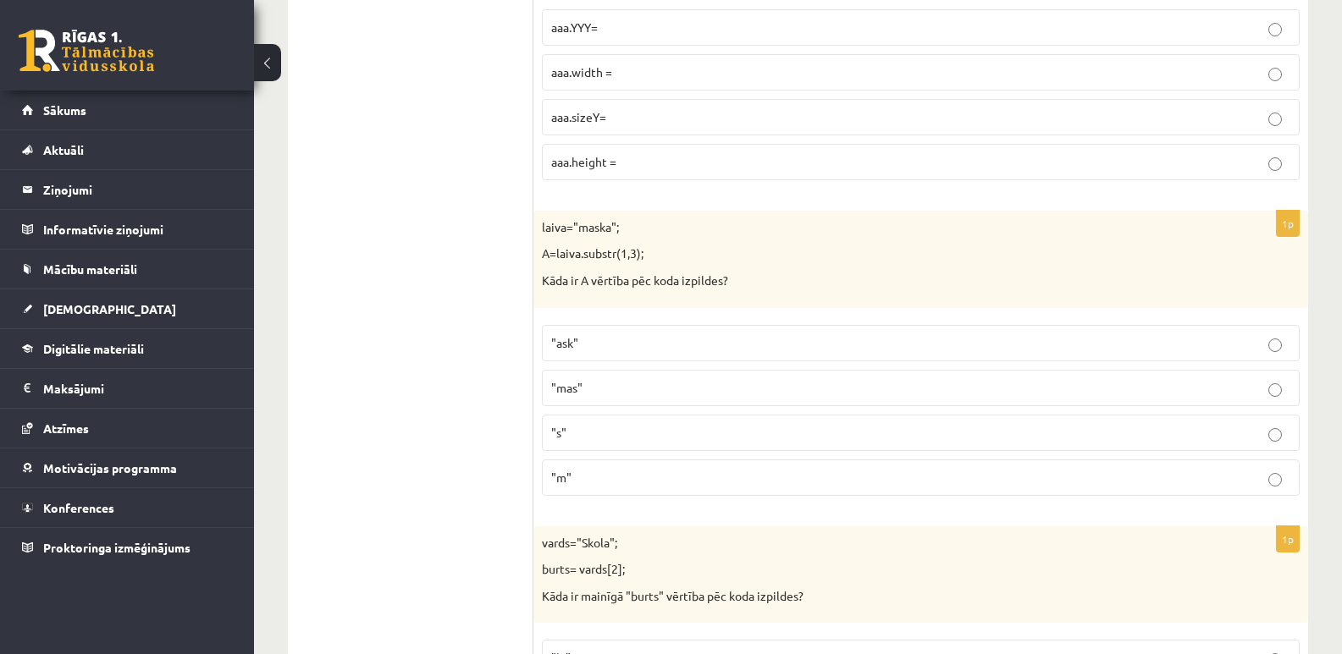
scroll to position [1609, 0]
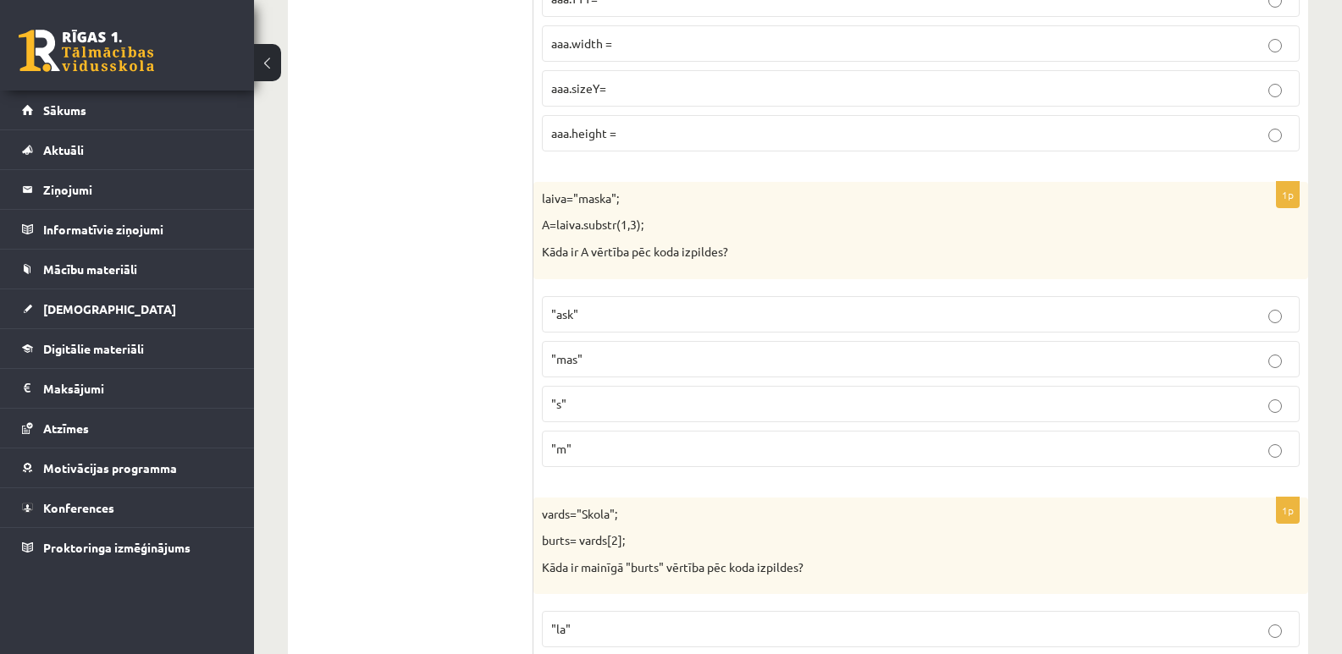
click at [1282, 367] on p ""mas"" at bounding box center [920, 360] width 739 height 18
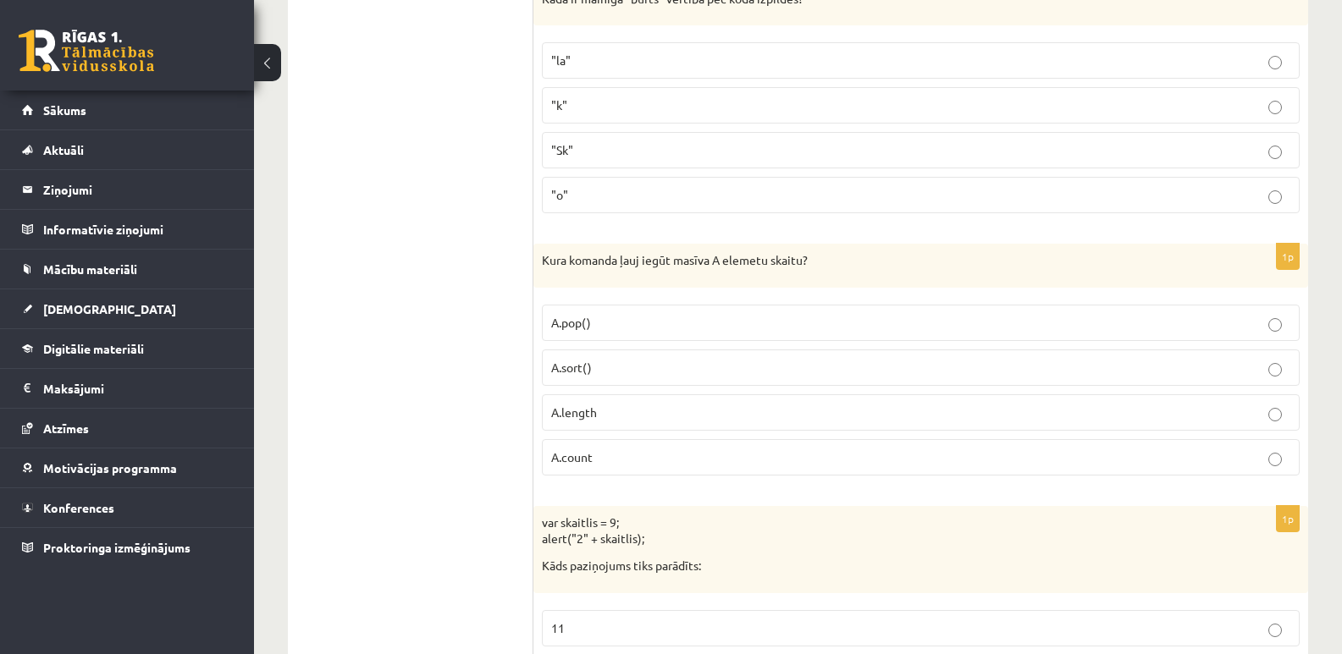
scroll to position [2201, 0]
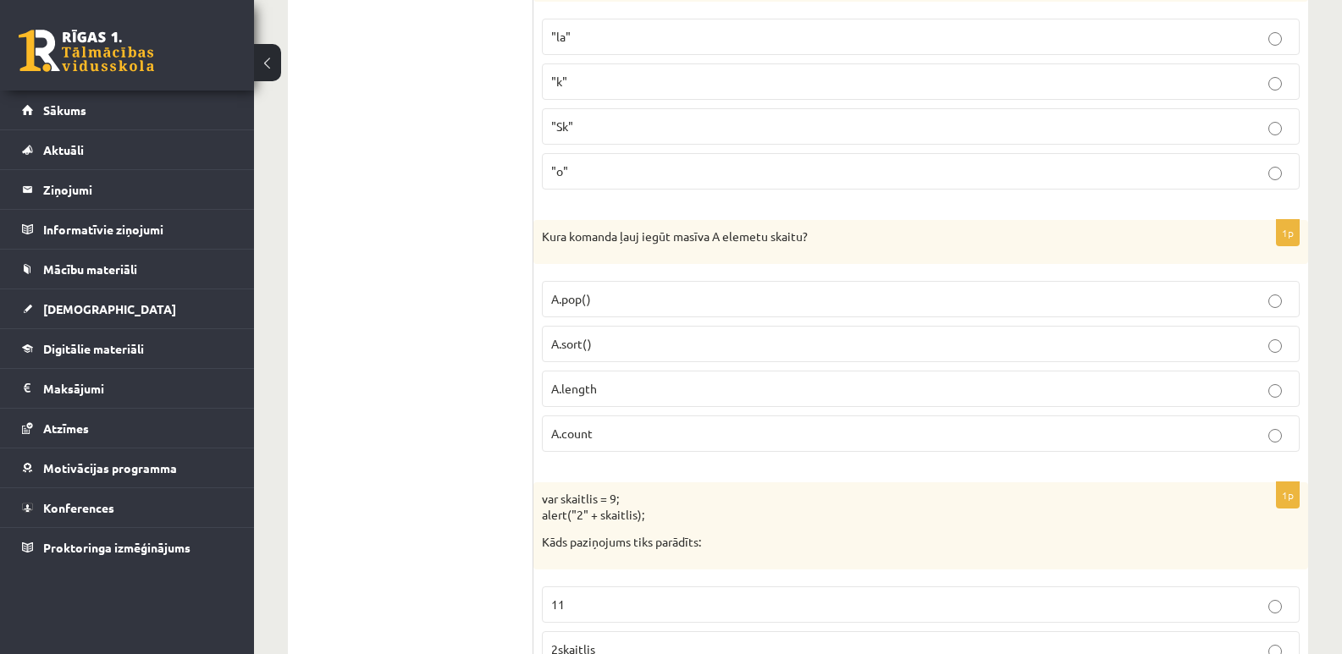
click at [591, 431] on span "A.count" at bounding box center [571, 433] width 41 height 15
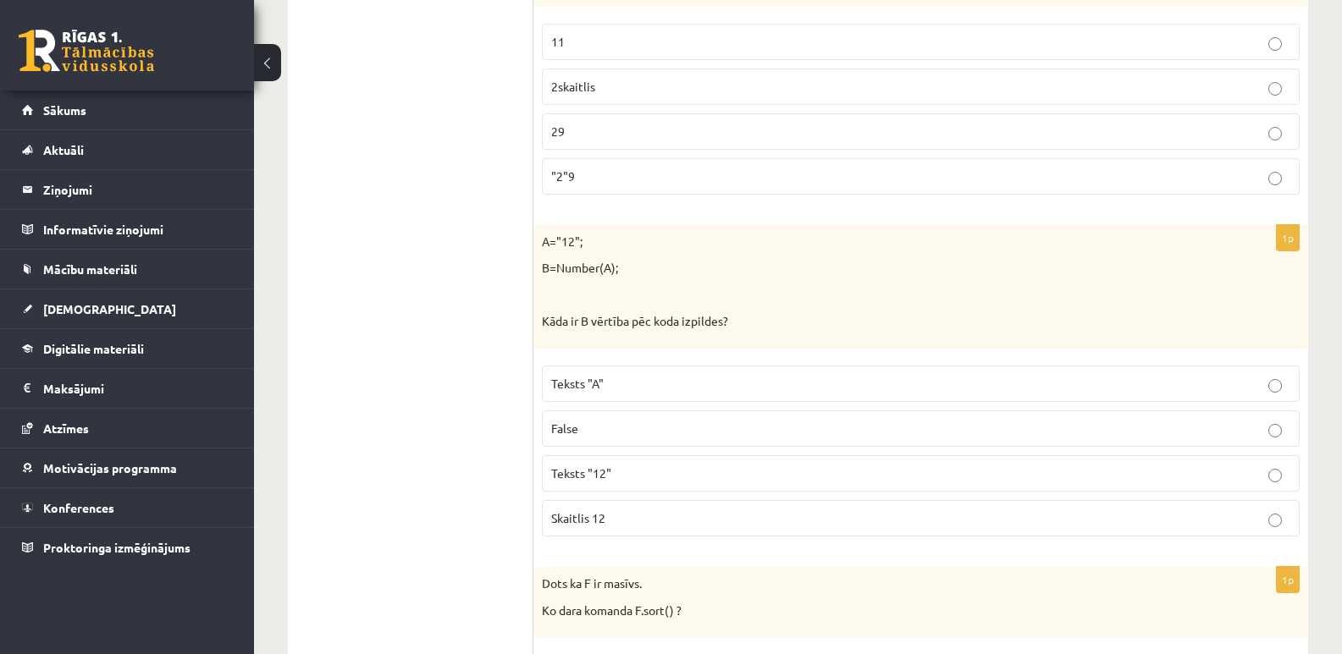
scroll to position [2794, 0]
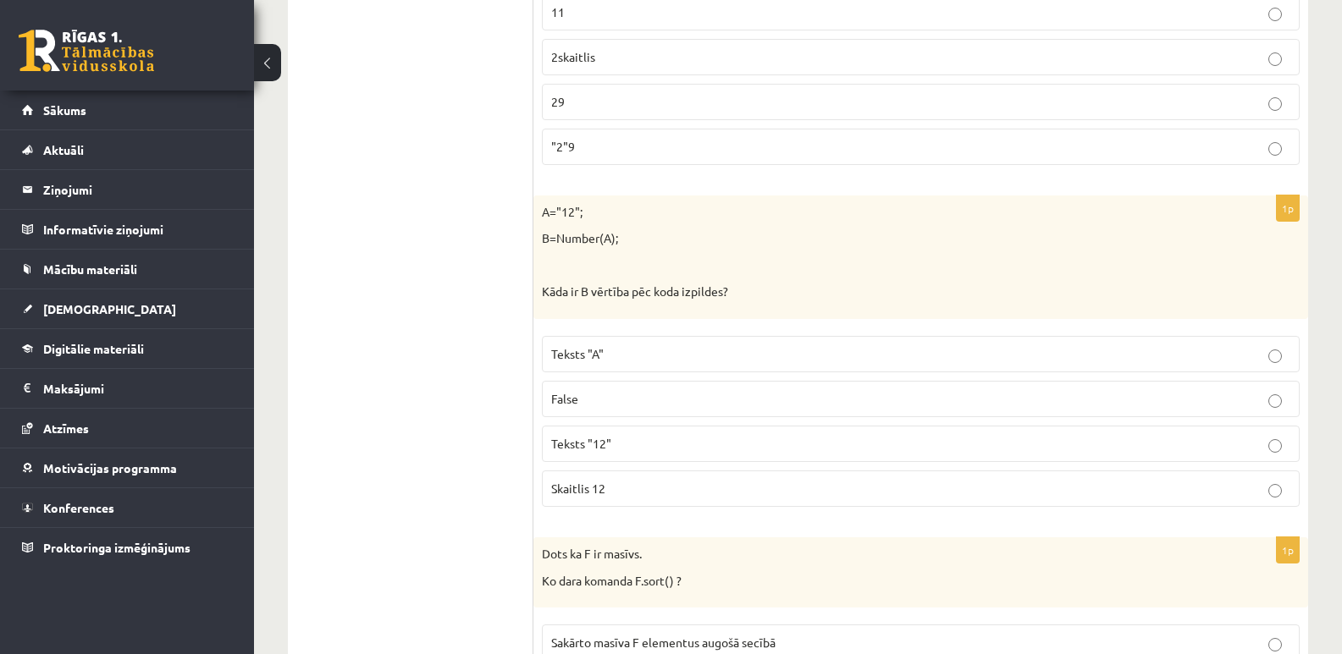
click at [585, 449] on span "Teksts "12"" at bounding box center [581, 443] width 60 height 15
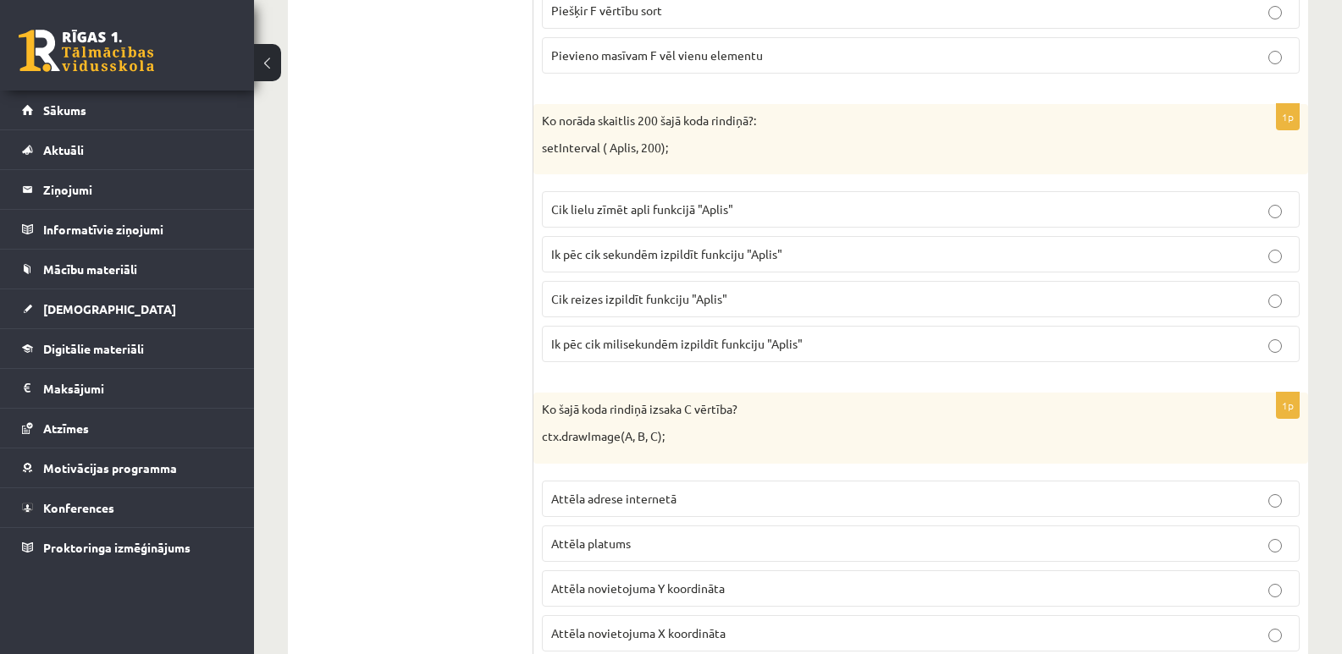
scroll to position [3556, 0]
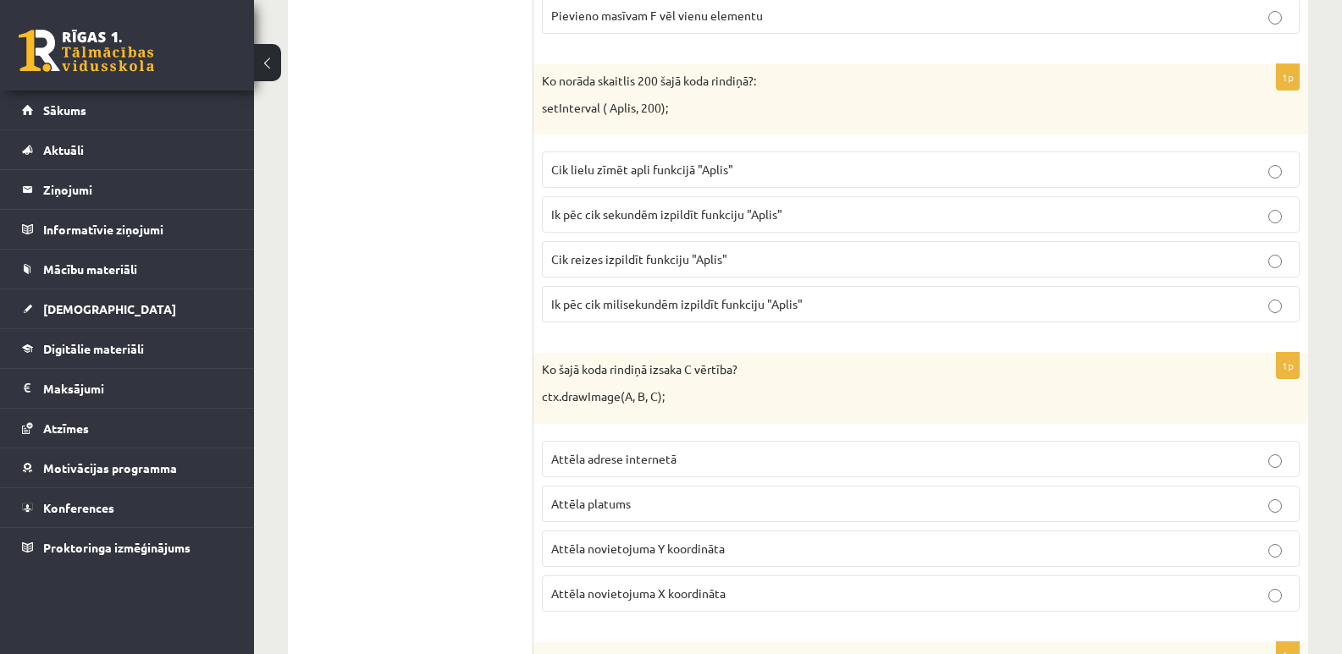
click at [627, 173] on span "Cik lielu zīmēt apli funkcijā "Aplis"" at bounding box center [642, 169] width 182 height 15
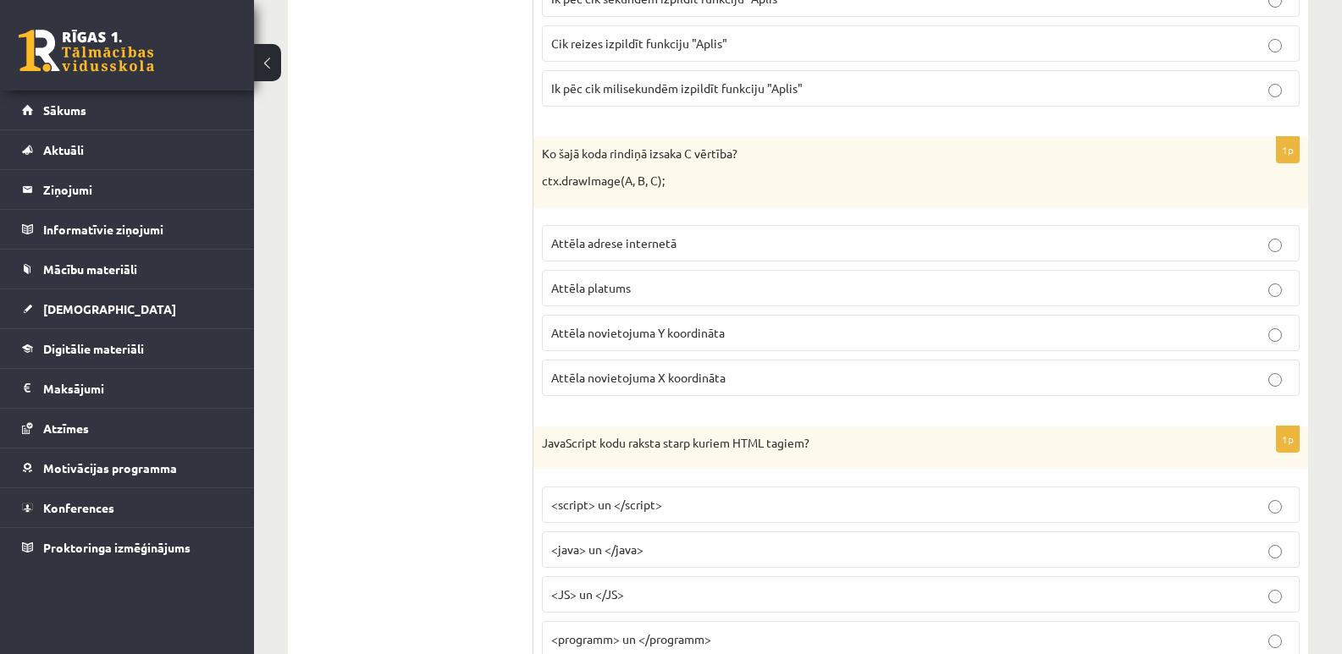
scroll to position [3810, 0]
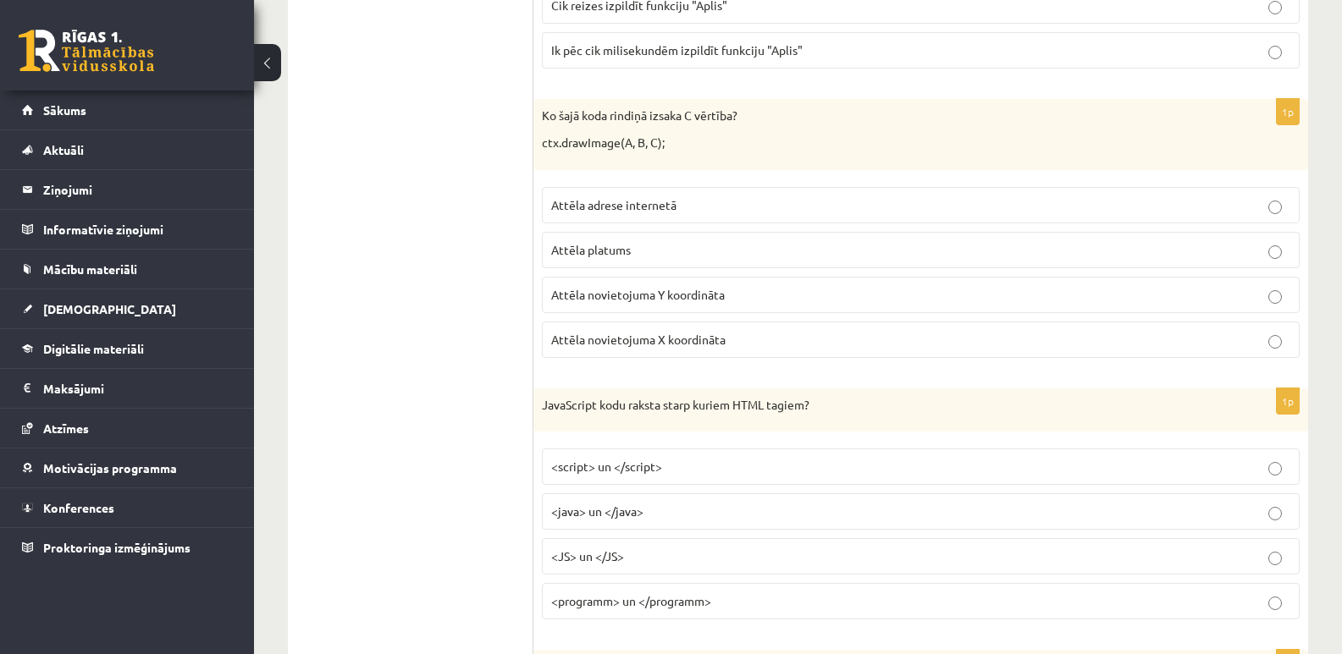
click at [708, 344] on span "Attēla novietojuma X koordināta" at bounding box center [638, 339] width 174 height 15
click at [643, 252] on p "Attēla platums" at bounding box center [920, 250] width 739 height 18
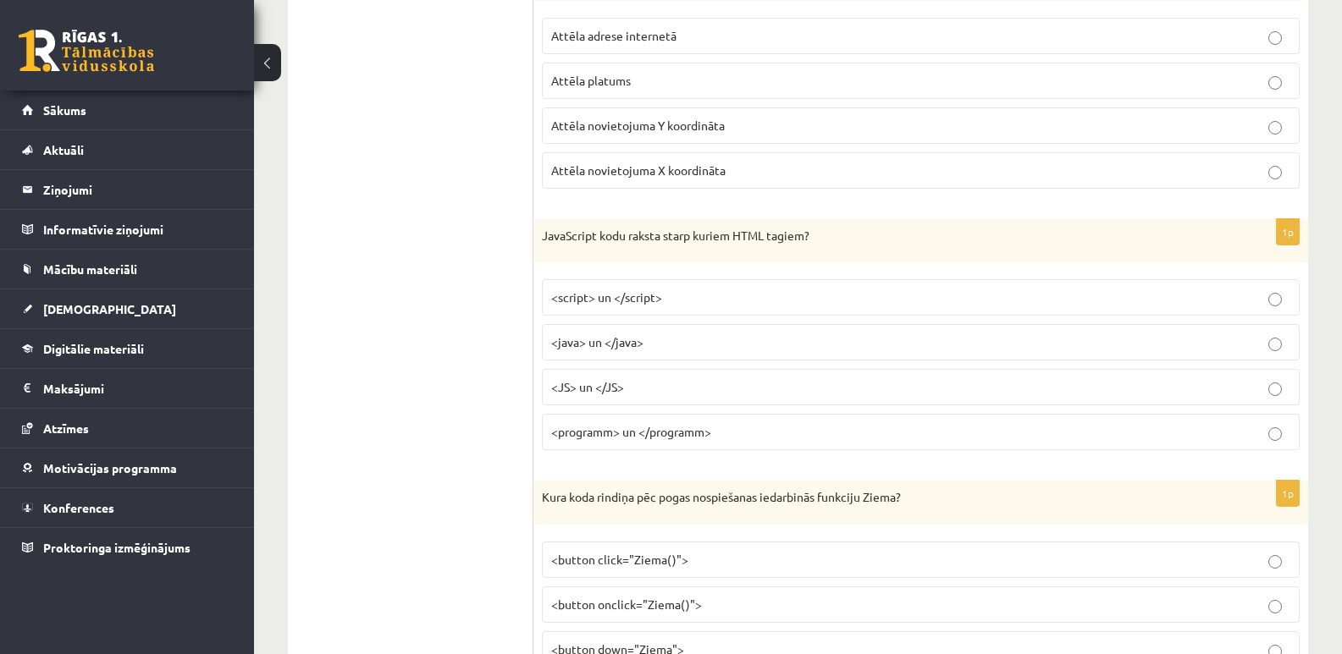
scroll to position [4064, 0]
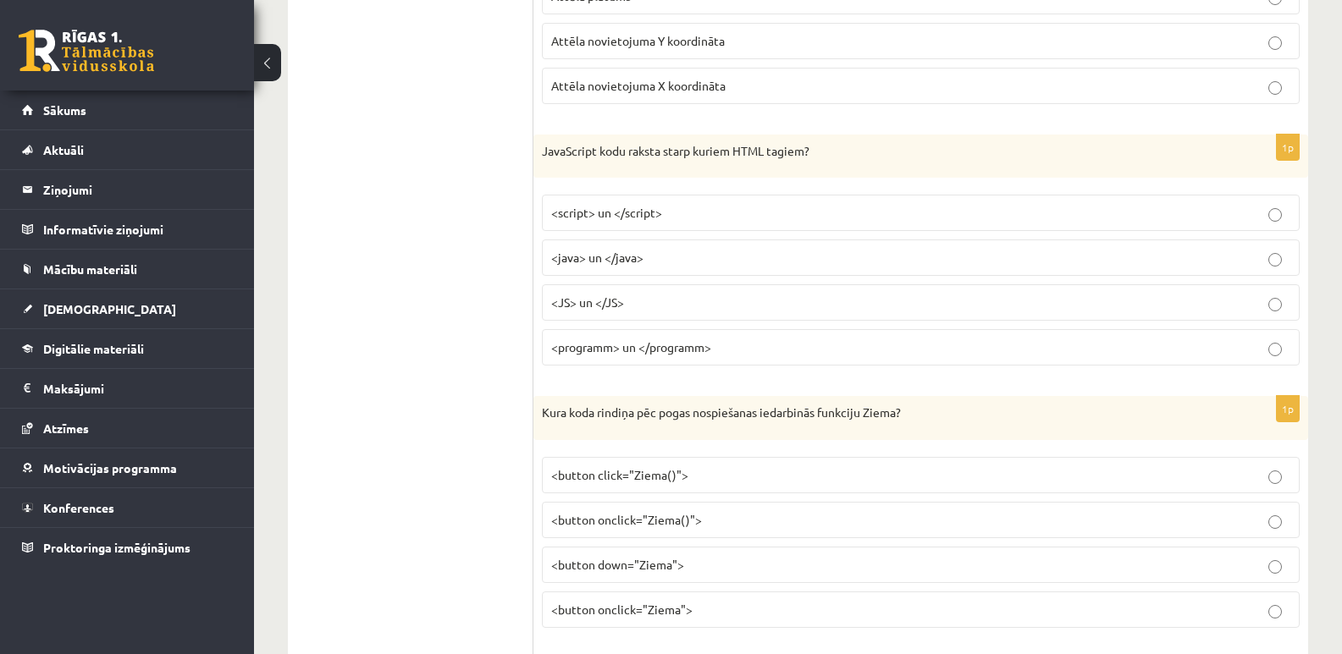
click at [602, 352] on span "<programm> un </programm>" at bounding box center [631, 347] width 160 height 15
click at [623, 263] on span "<java> un </java>" at bounding box center [597, 257] width 92 height 15
click at [634, 204] on label "<script> un </script>" at bounding box center [921, 213] width 758 height 36
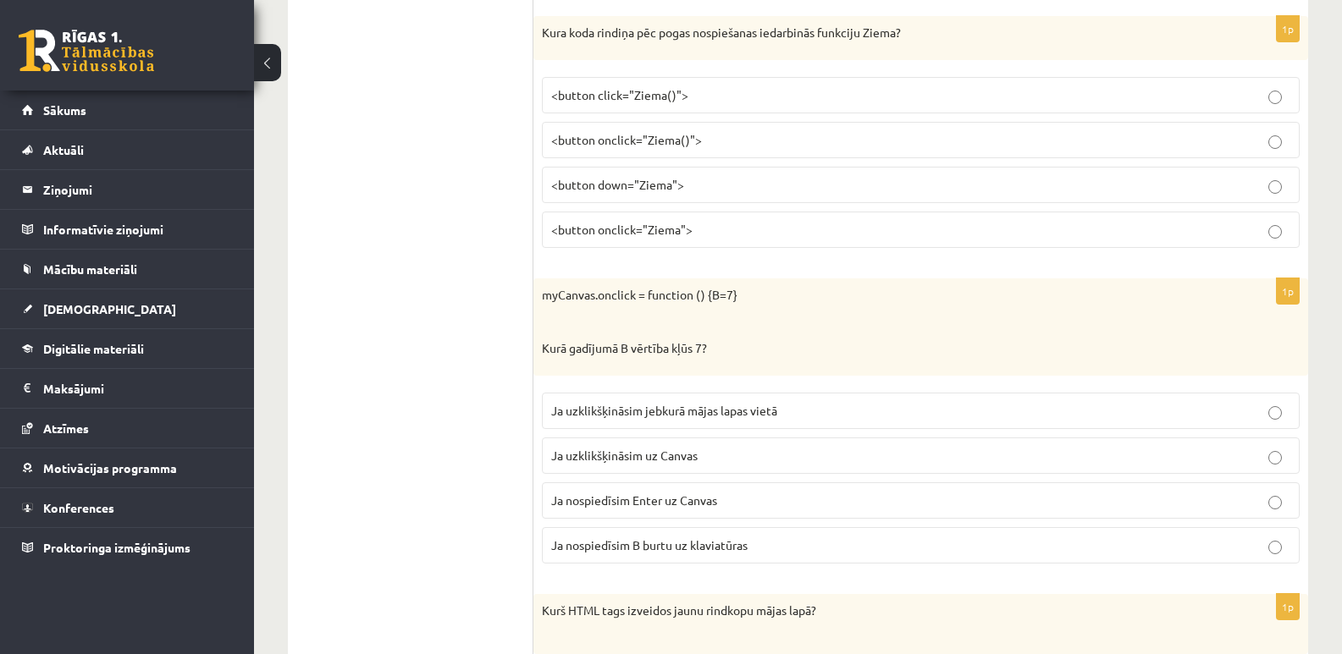
scroll to position [4403, 0]
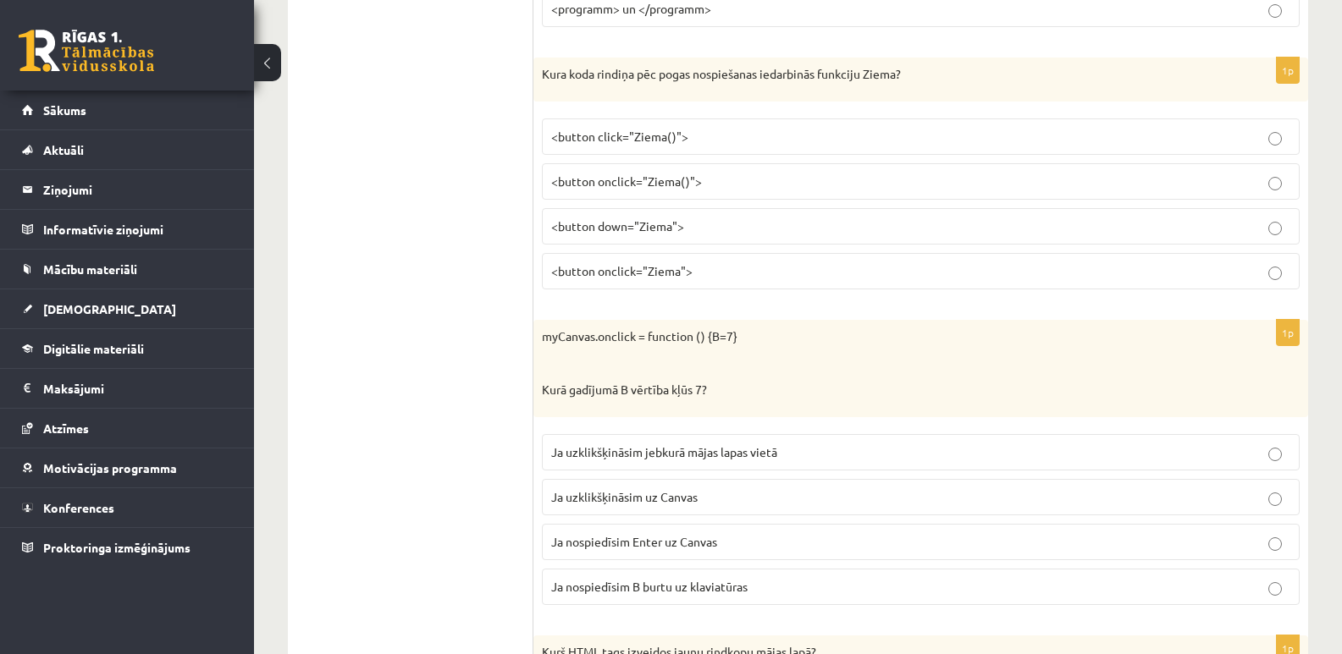
click at [626, 184] on span "<button onclick="Ziema()">" at bounding box center [626, 181] width 151 height 15
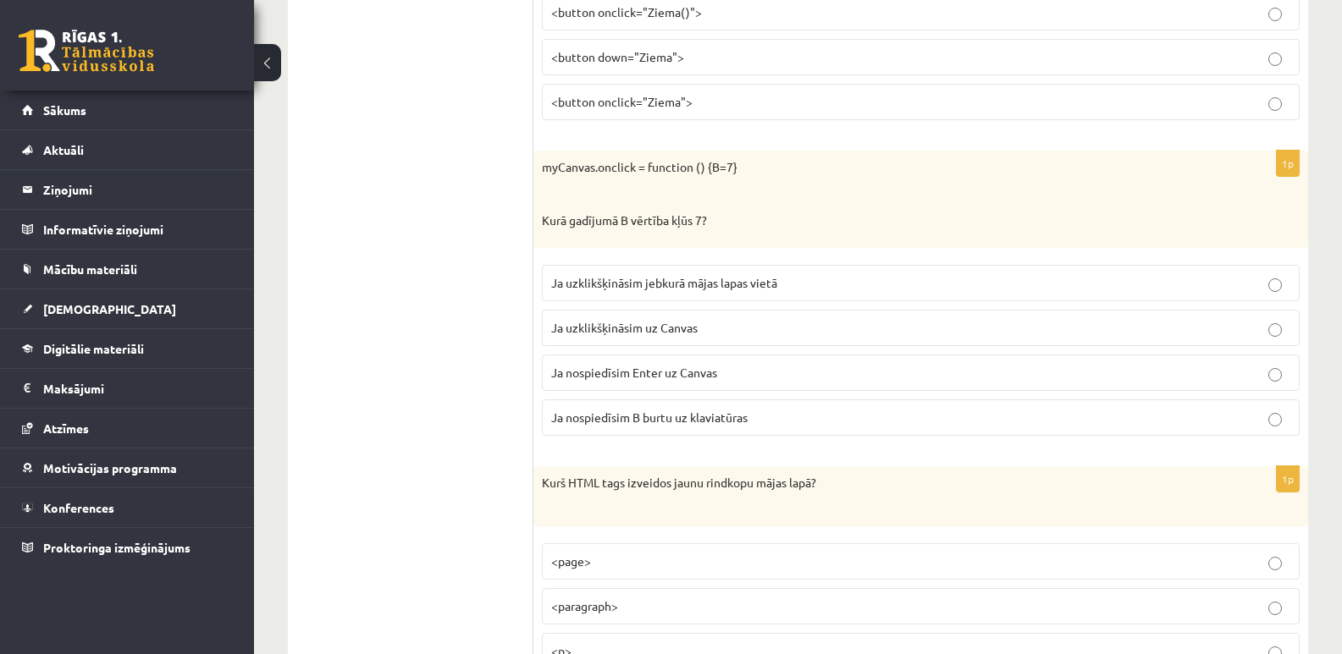
scroll to position [4657, 0]
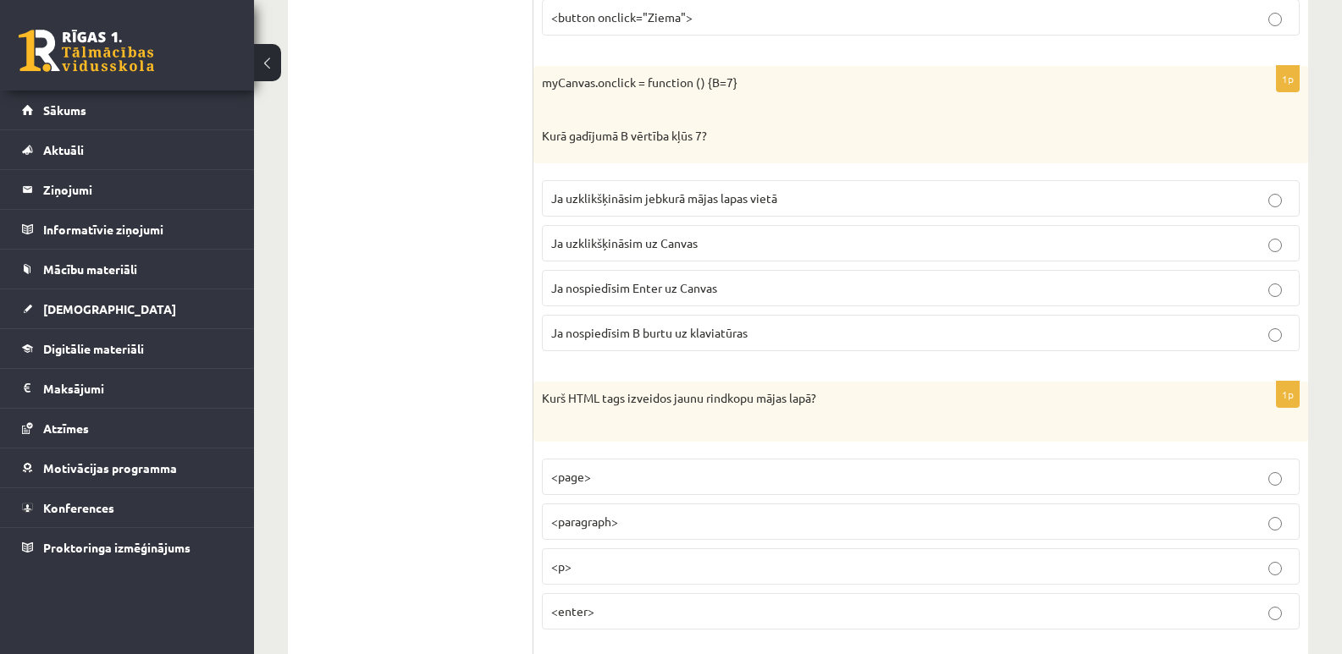
click at [673, 245] on span "Ja uzklikšķināsim uz Canvas" at bounding box center [624, 242] width 146 height 15
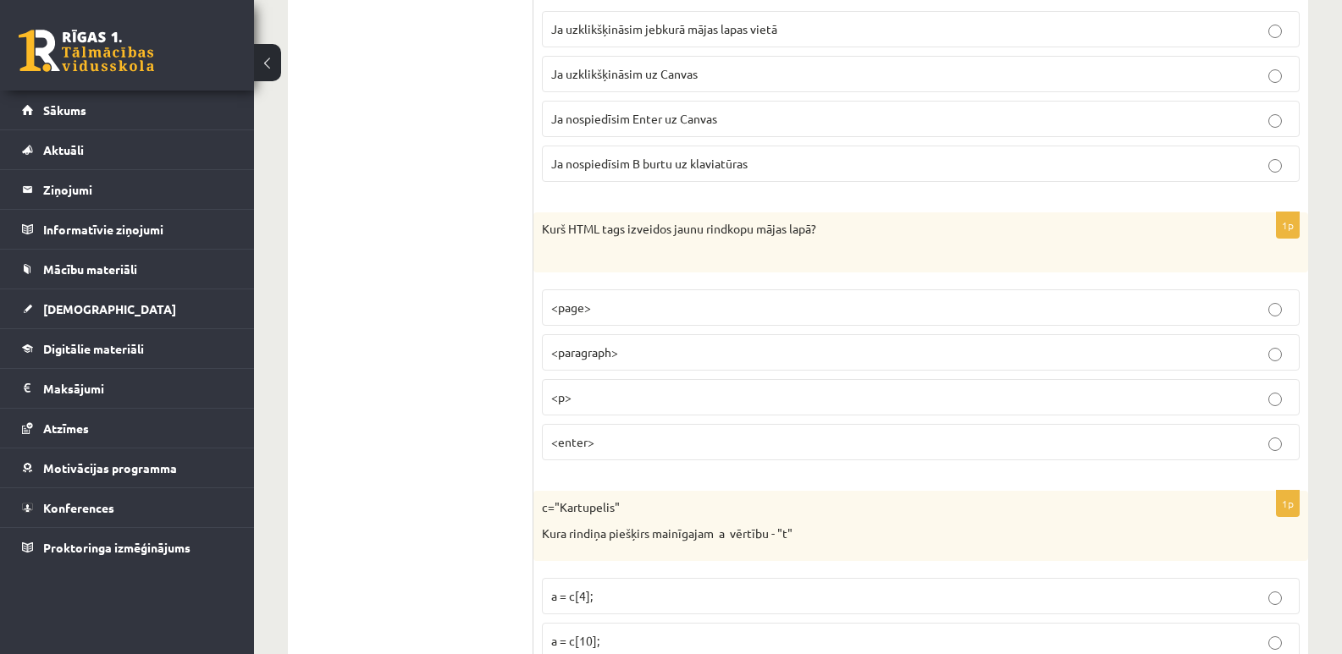
scroll to position [4911, 0]
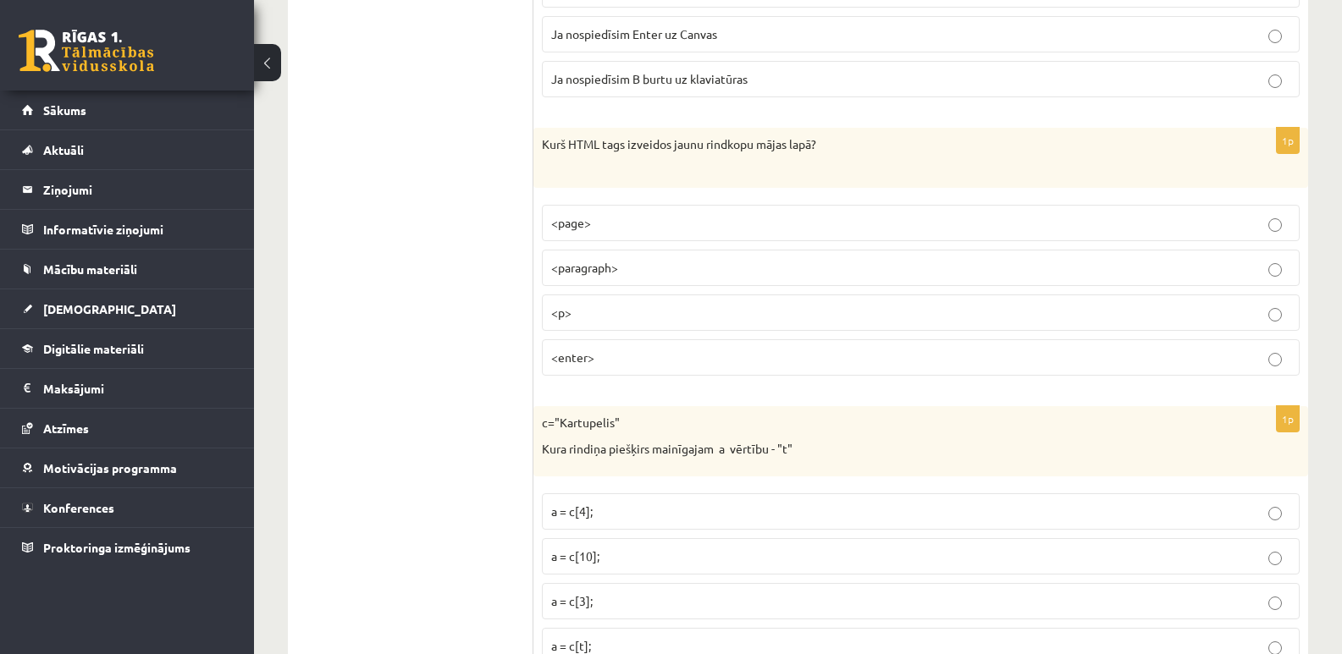
click at [577, 273] on span "<paragraph>" at bounding box center [584, 267] width 67 height 15
click at [1282, 367] on p "<enter>" at bounding box center [920, 358] width 739 height 18
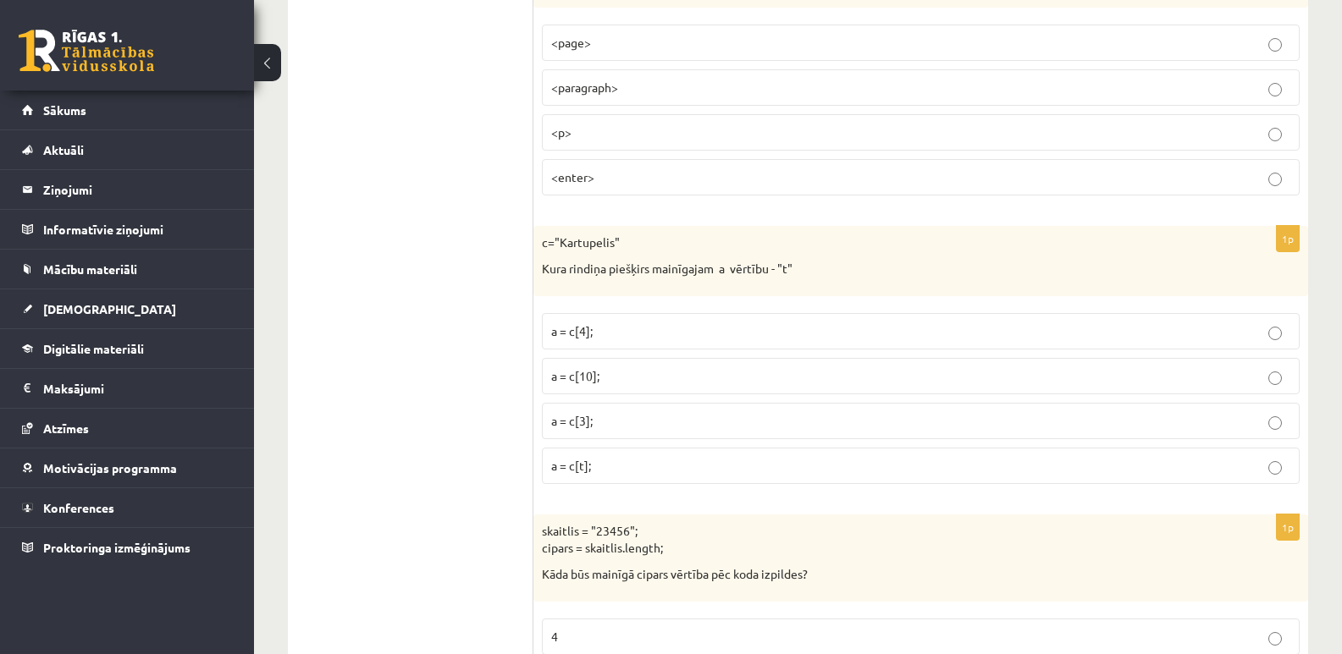
scroll to position [5249, 0]
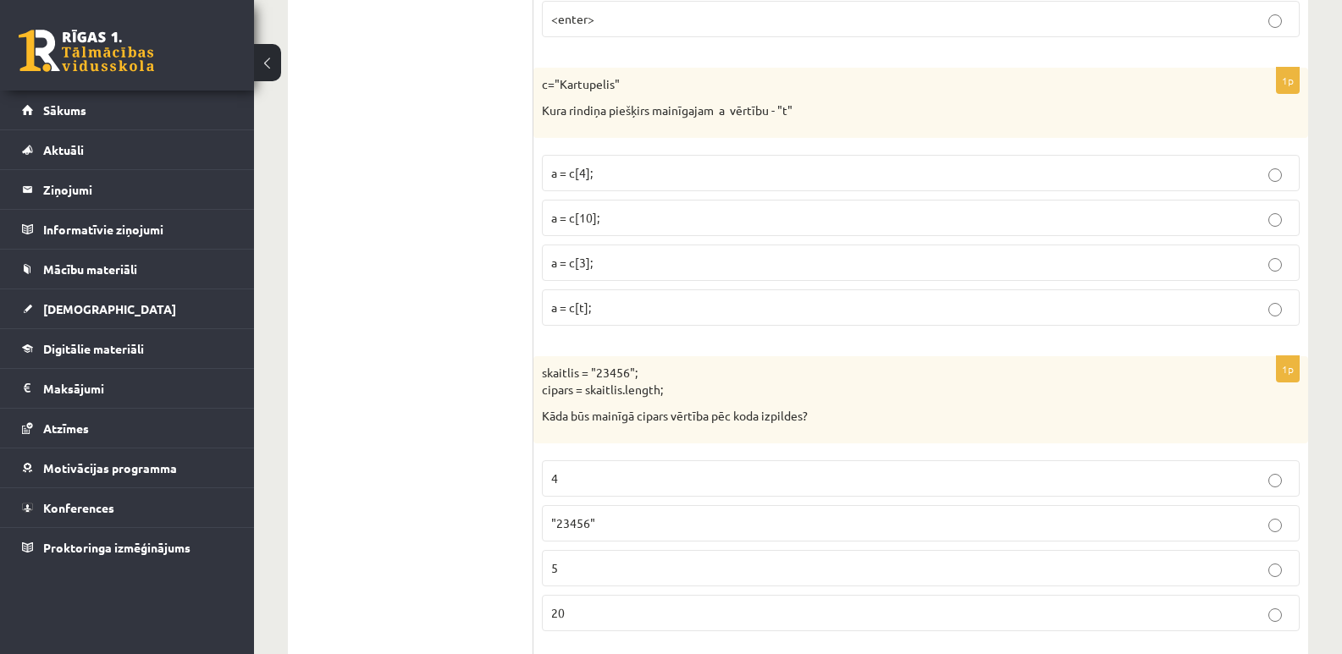
click at [568, 174] on span "a = c[4];" at bounding box center [571, 172] width 41 height 15
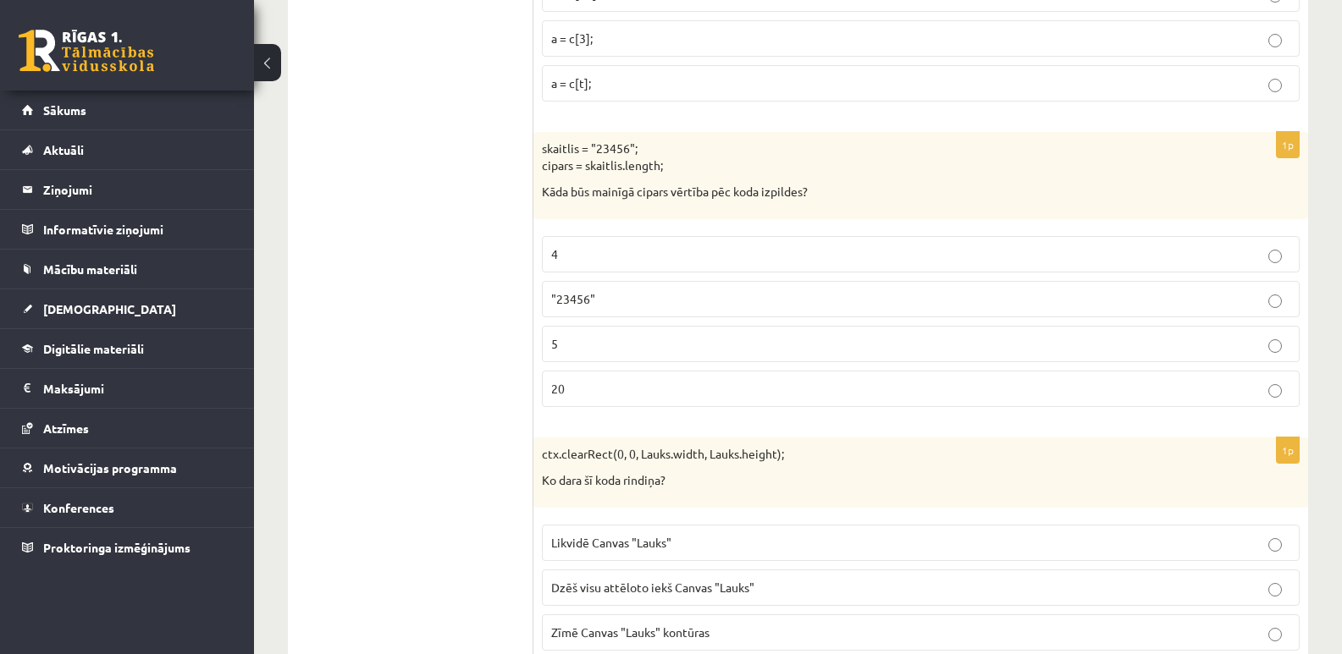
scroll to position [5503, 0]
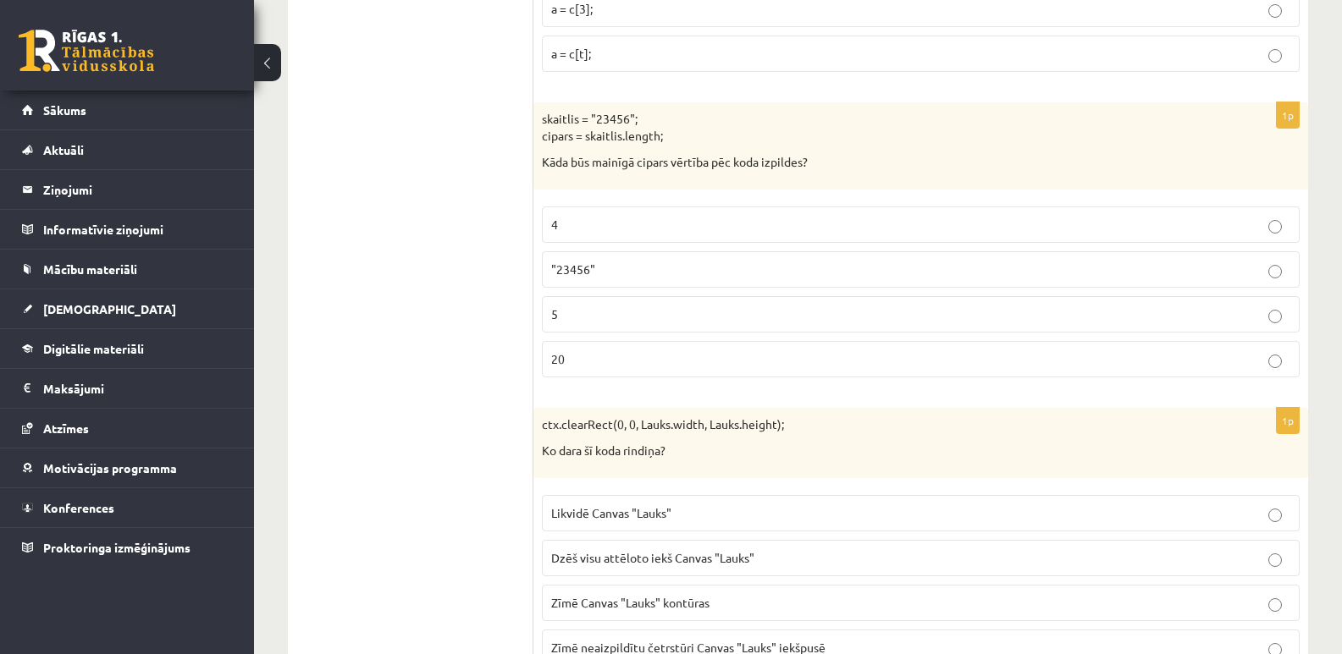
click at [552, 325] on label "5" at bounding box center [921, 314] width 758 height 36
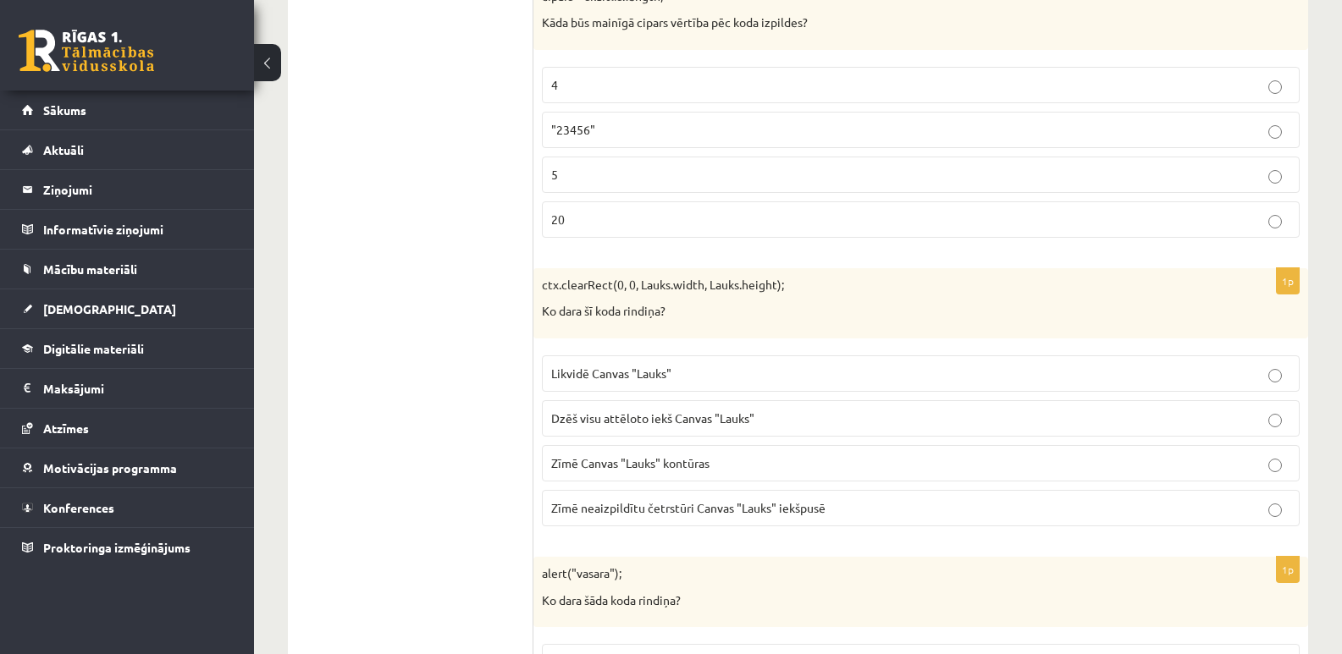
scroll to position [5673, 0]
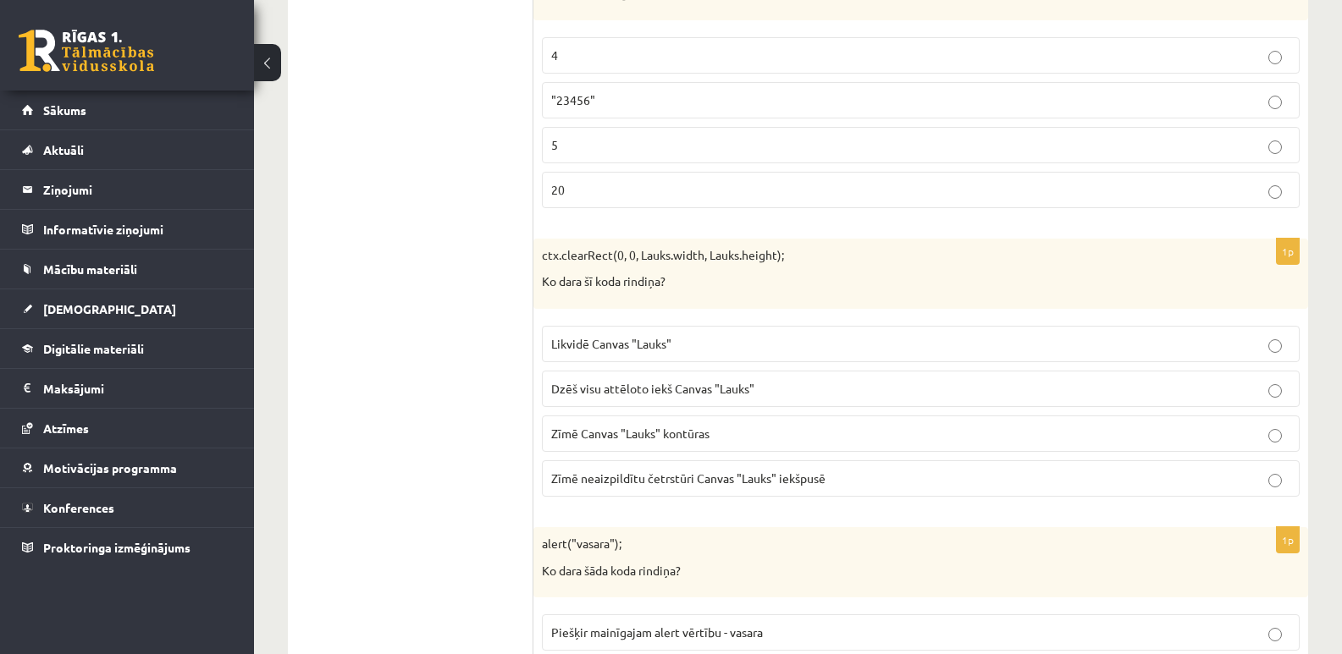
click at [671, 378] on label "Dzēš visu attēloto iekš Canvas "Lauks"" at bounding box center [921, 389] width 758 height 36
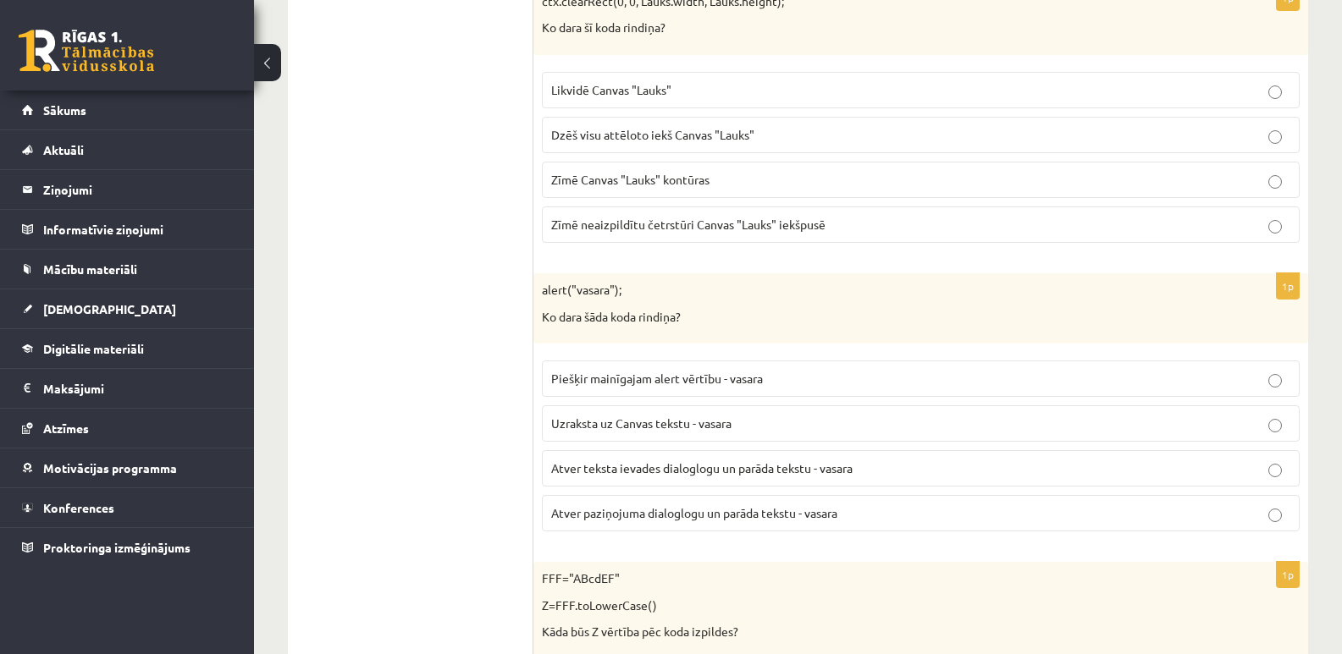
scroll to position [6011, 0]
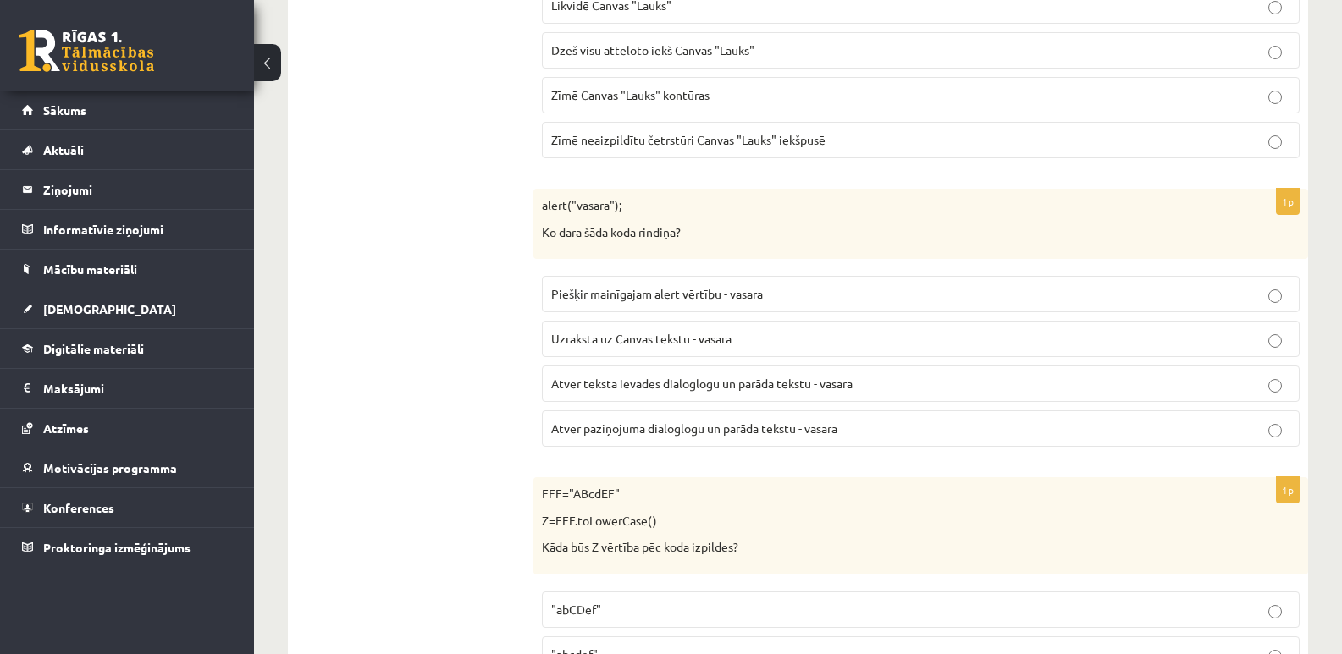
click at [697, 430] on span "Atver paziņojuma dialoglogu un parāda tekstu - vasara" at bounding box center [694, 428] width 286 height 15
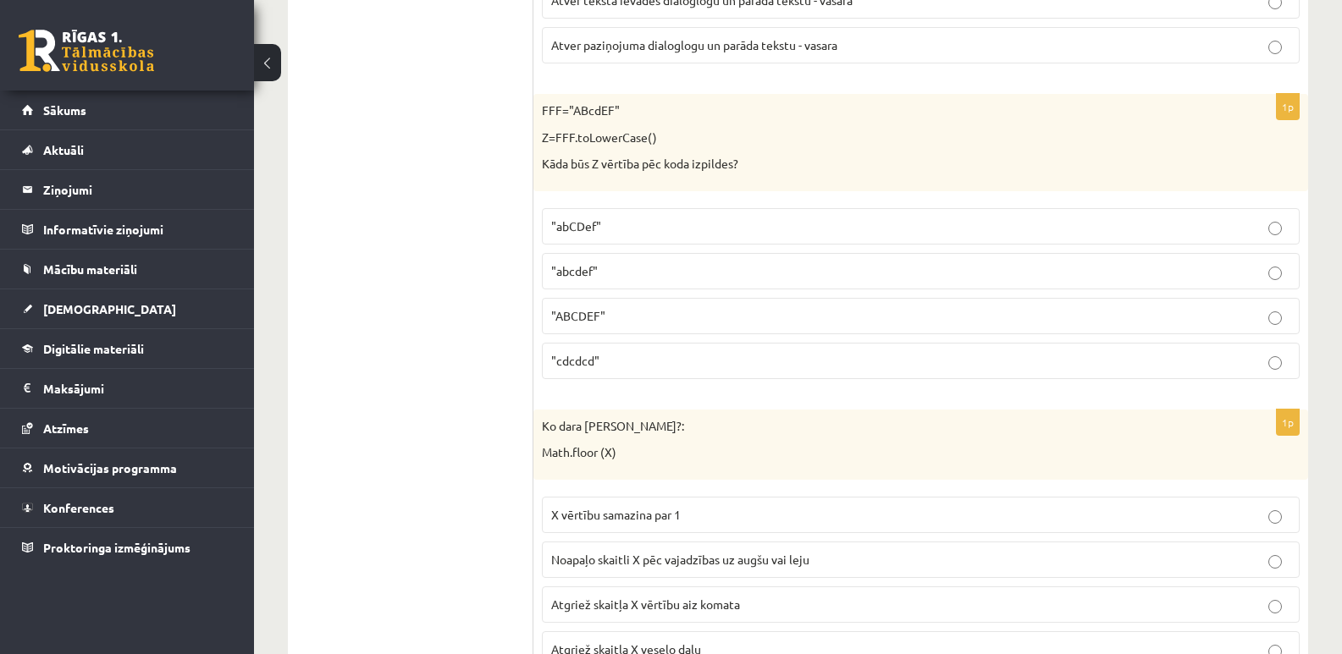
scroll to position [6181, 0]
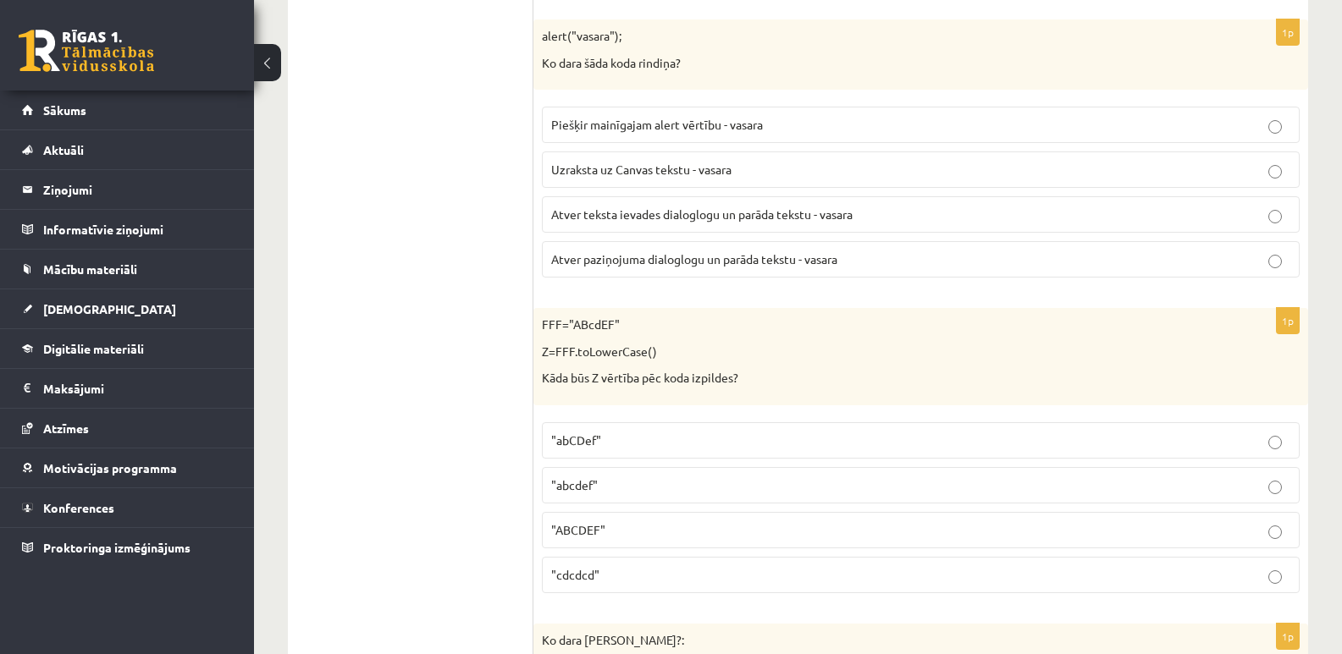
click at [586, 482] on span ""abcdef"" at bounding box center [574, 485] width 47 height 15
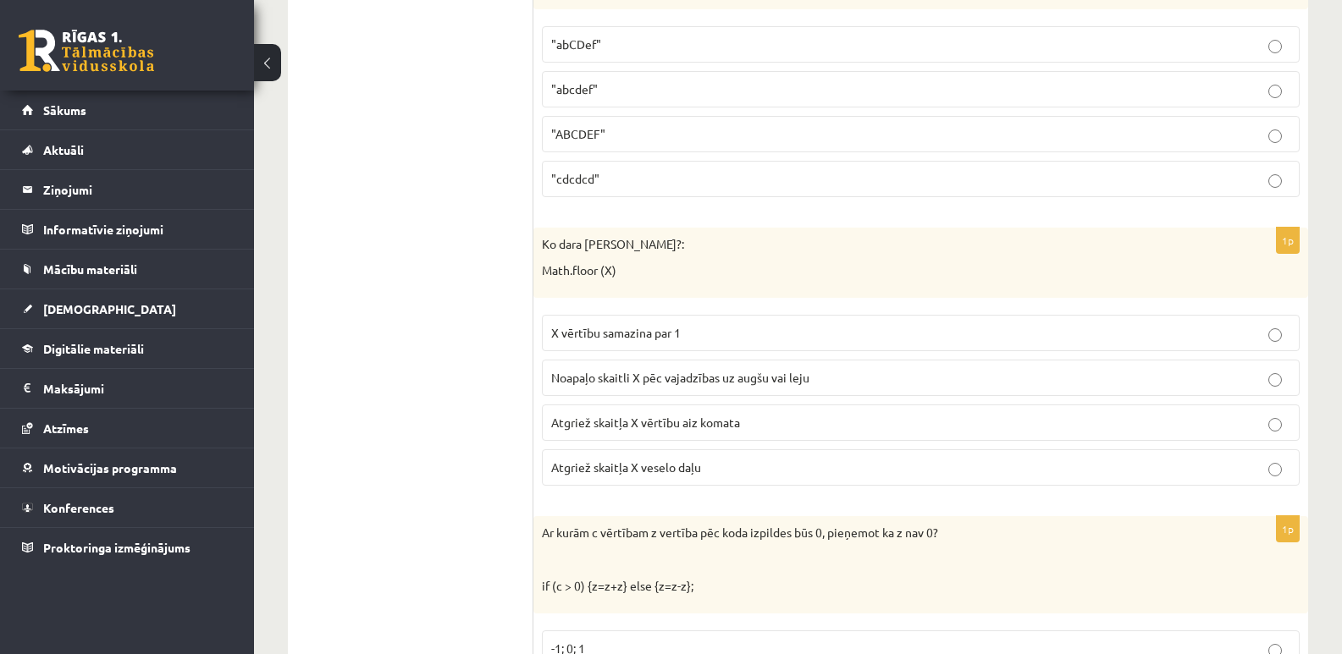
scroll to position [6604, 0]
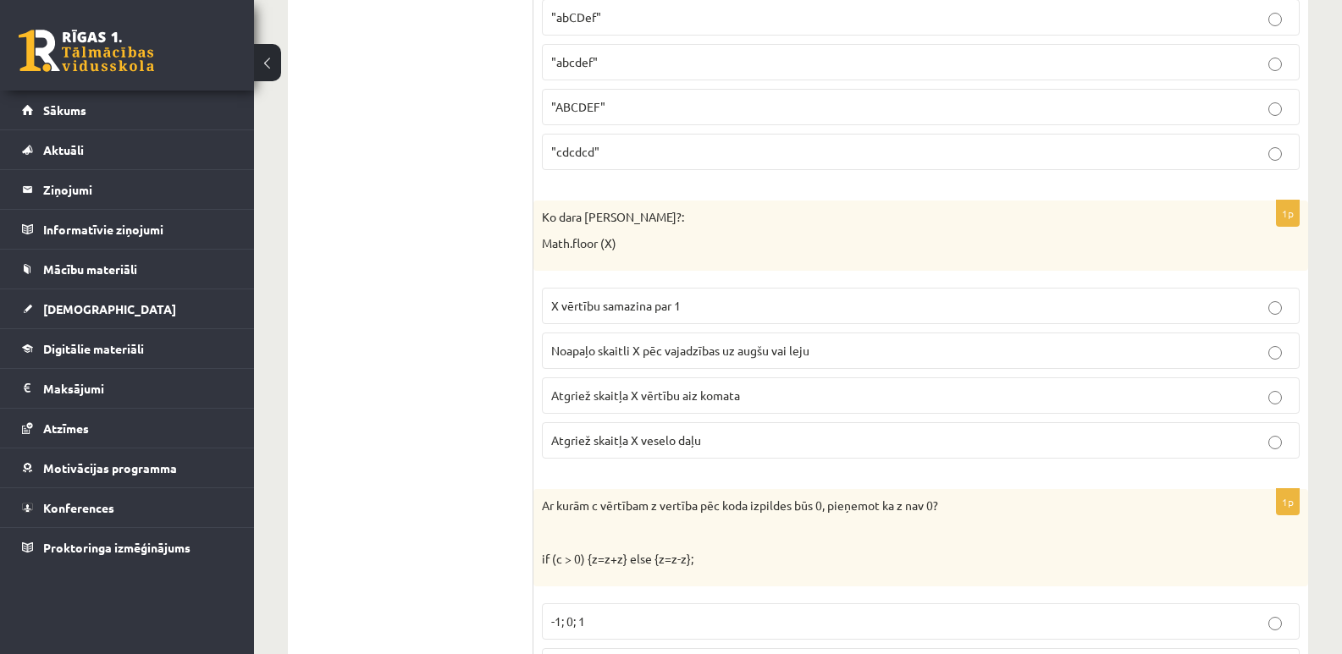
click at [658, 349] on span "Noapaļo skaitli X pēc vajadzības uz augšu vai leju" at bounding box center [680, 350] width 258 height 15
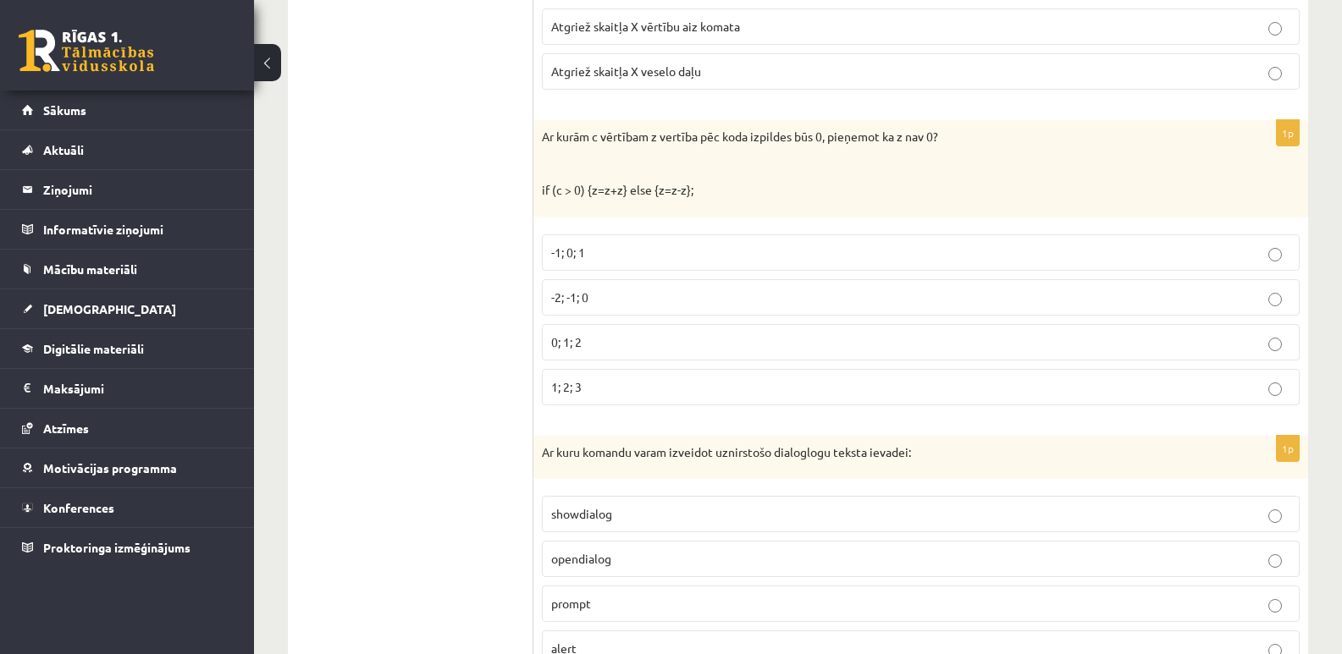
scroll to position [6943, 0]
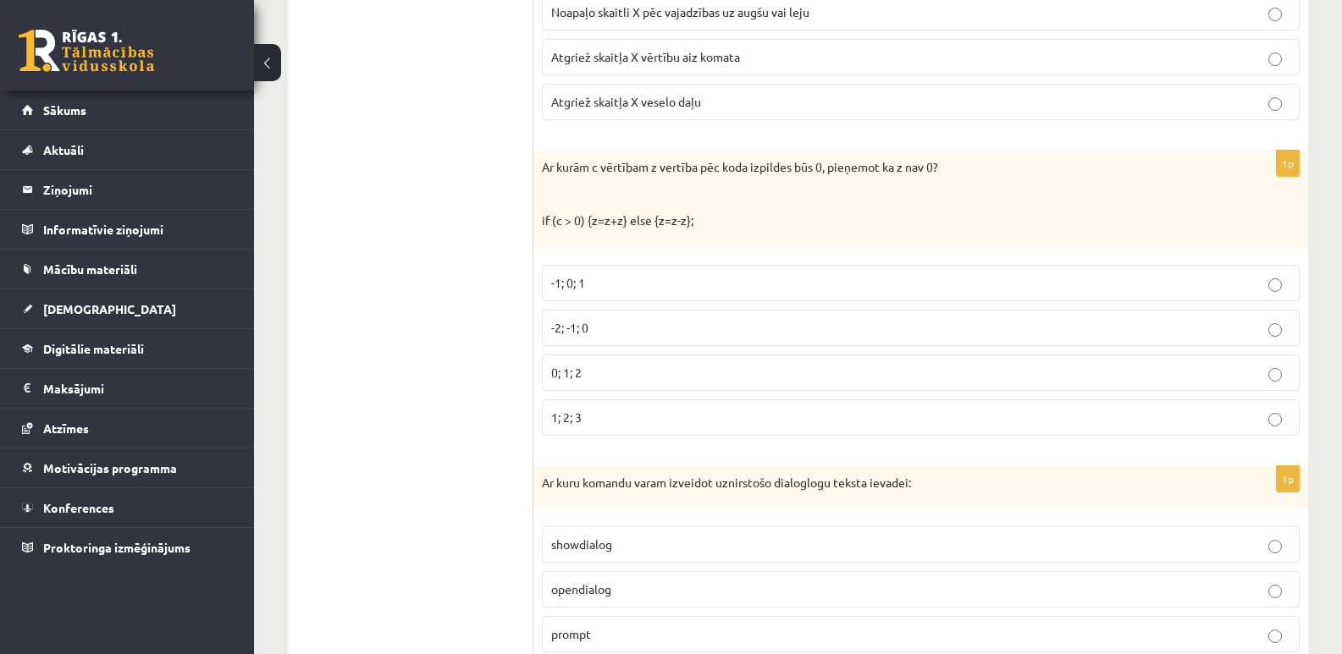
click at [572, 332] on span "-2; -1; 0" at bounding box center [569, 327] width 37 height 15
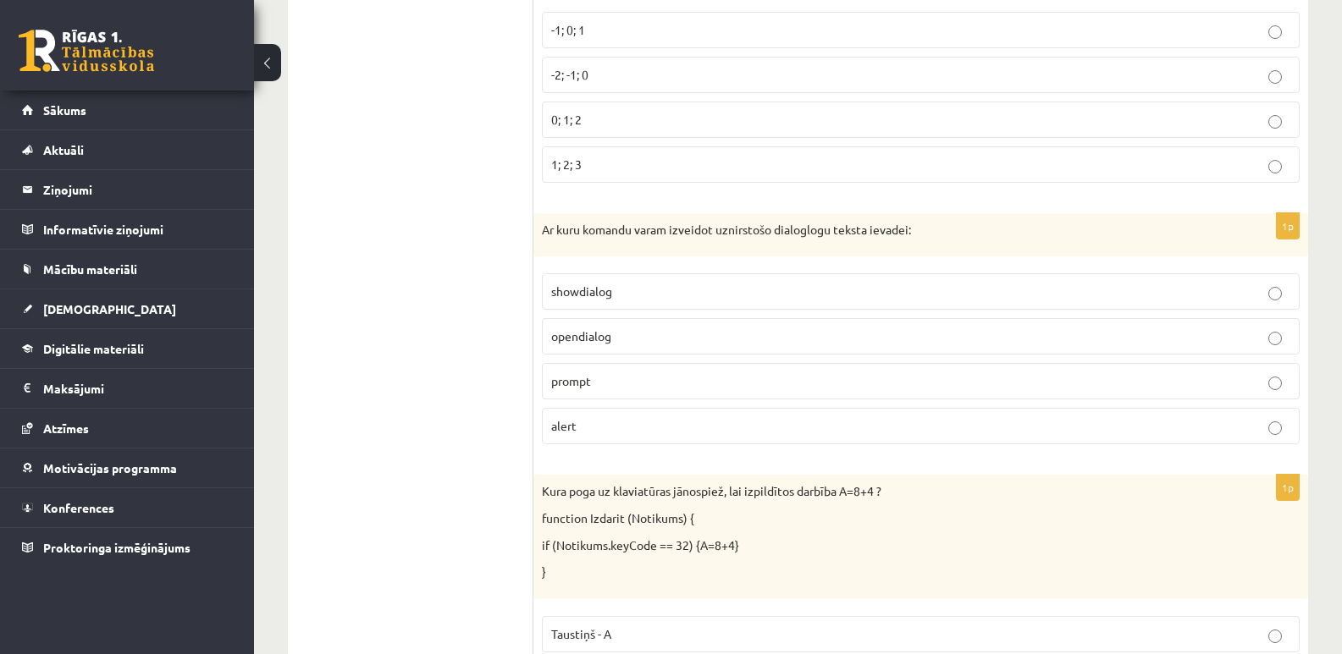
scroll to position [7197, 0]
click at [602, 338] on span "opendialog" at bounding box center [581, 335] width 60 height 15
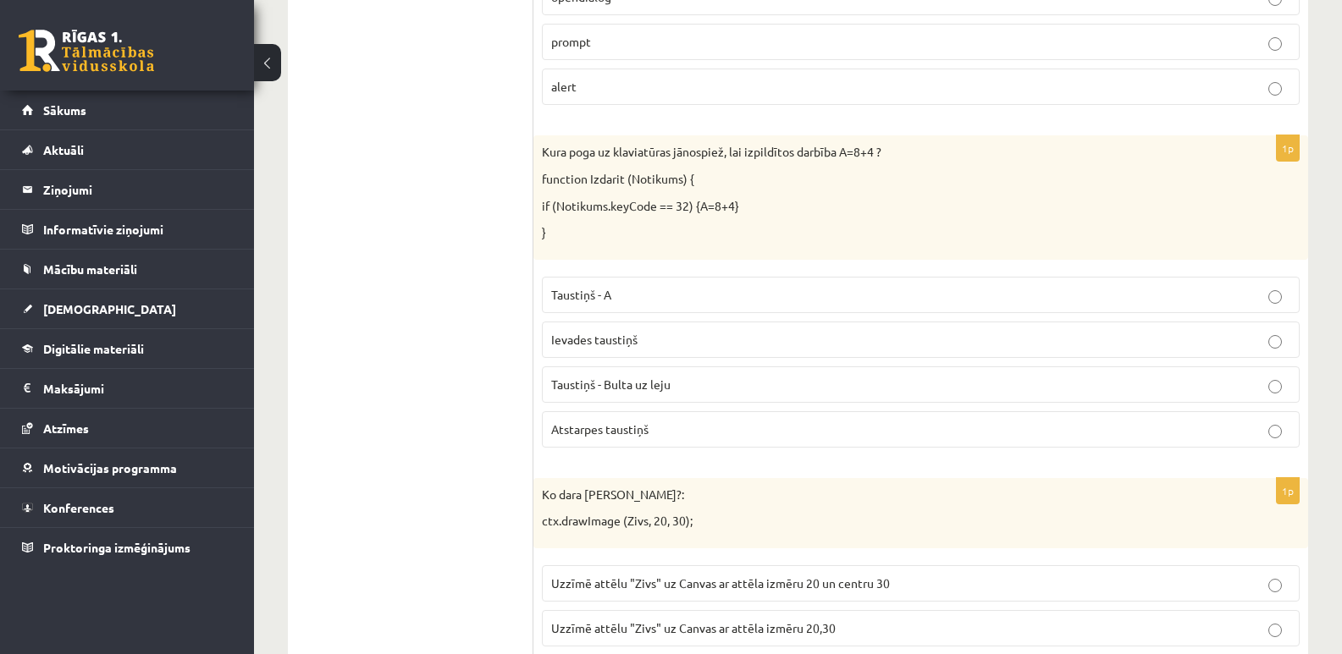
scroll to position [7620, 0]
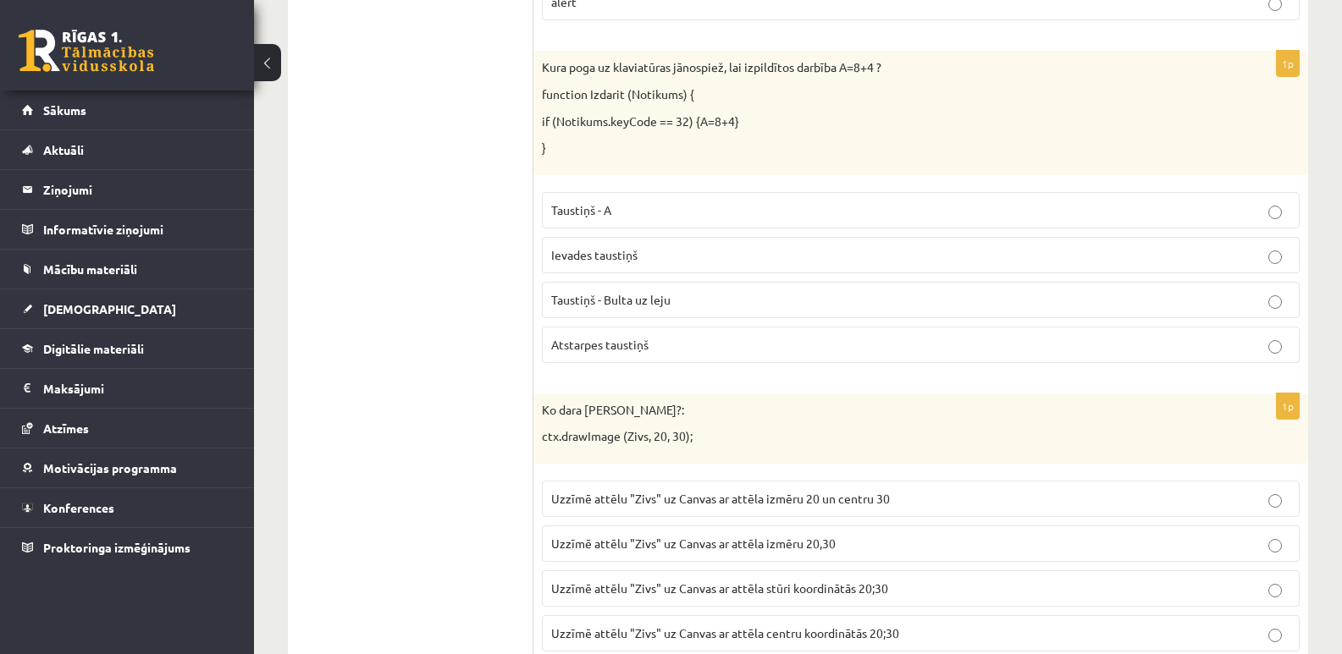
click at [733, 503] on span "Uzzīmē attēlu "Zivs" uz Canvas ar attēla izmēru 20 un centru 30" at bounding box center [720, 498] width 339 height 15
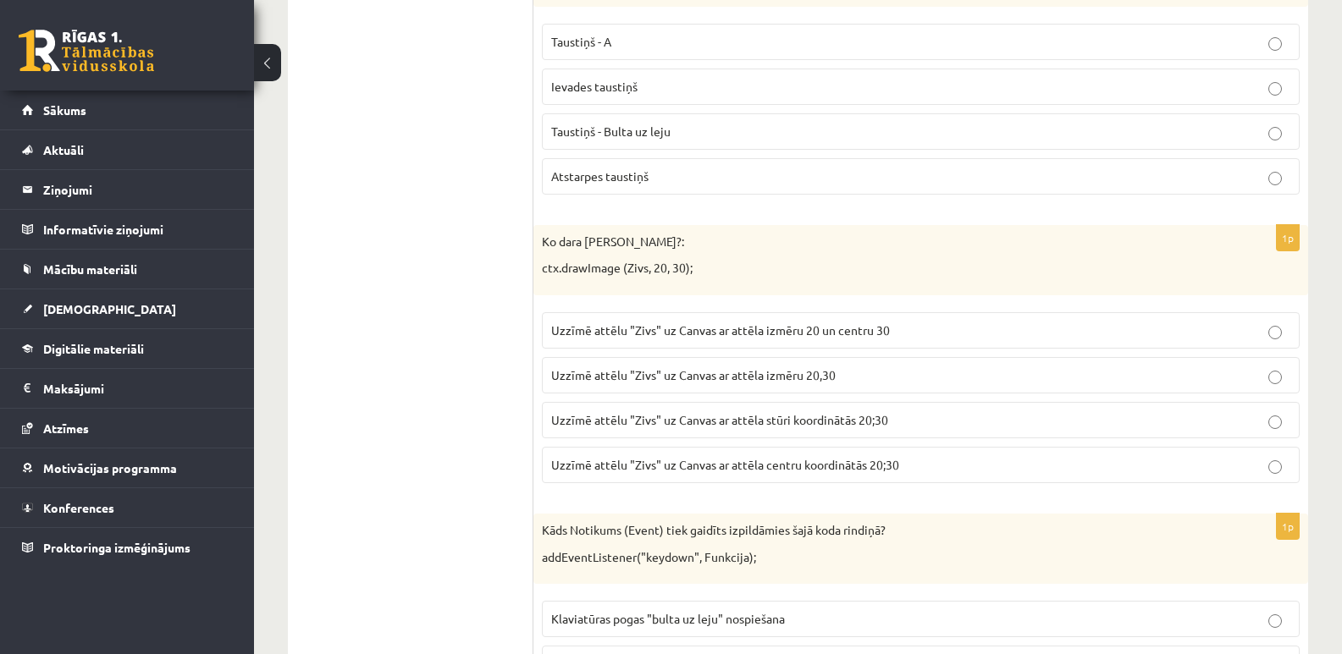
scroll to position [7789, 0]
click at [740, 384] on p "Uzzīmē attēlu "Zivs" uz Canvas ar attēla izmēru 20,30" at bounding box center [920, 375] width 739 height 18
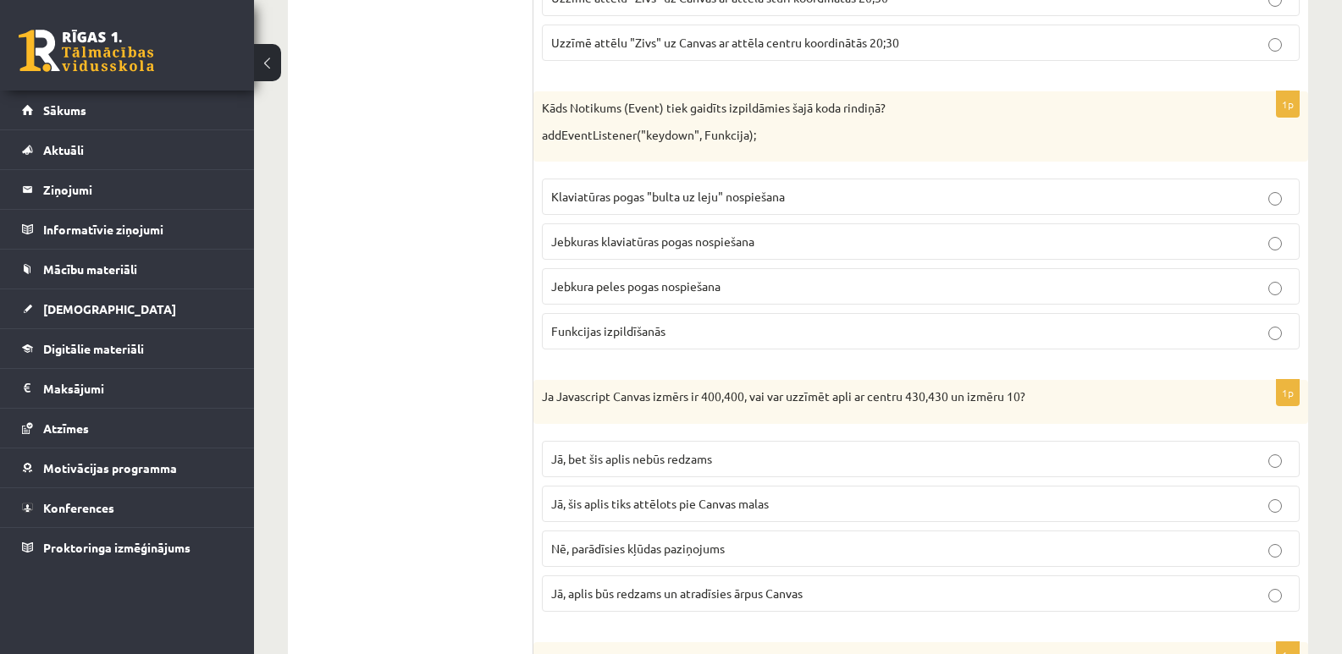
scroll to position [8126, 0]
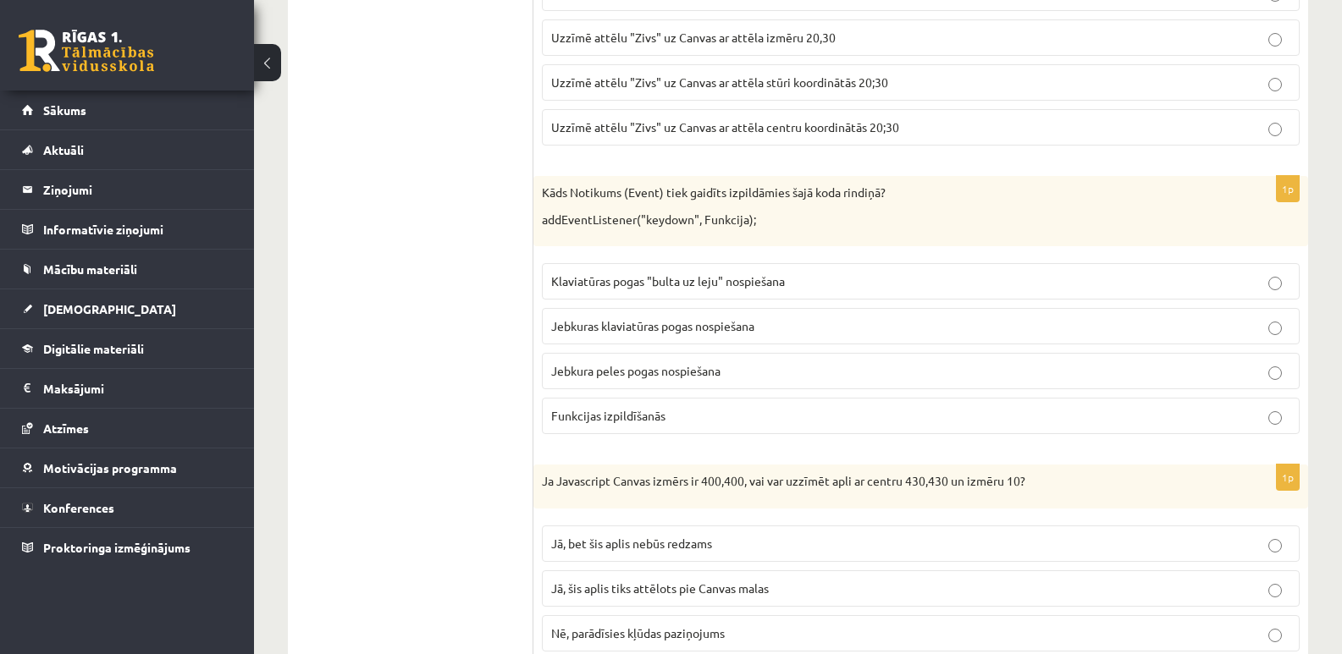
click at [736, 280] on span "Klaviatūras pogas "bulta uz leju" nospiešana" at bounding box center [668, 280] width 234 height 15
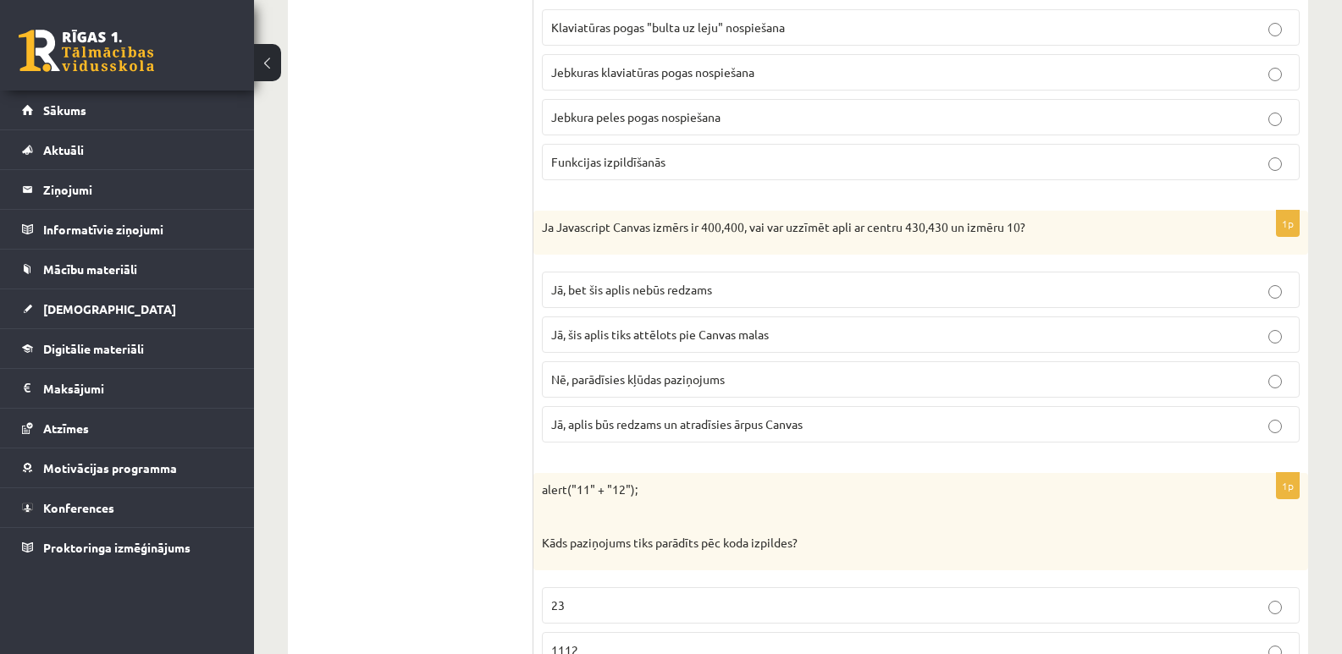
scroll to position [8465, 0]
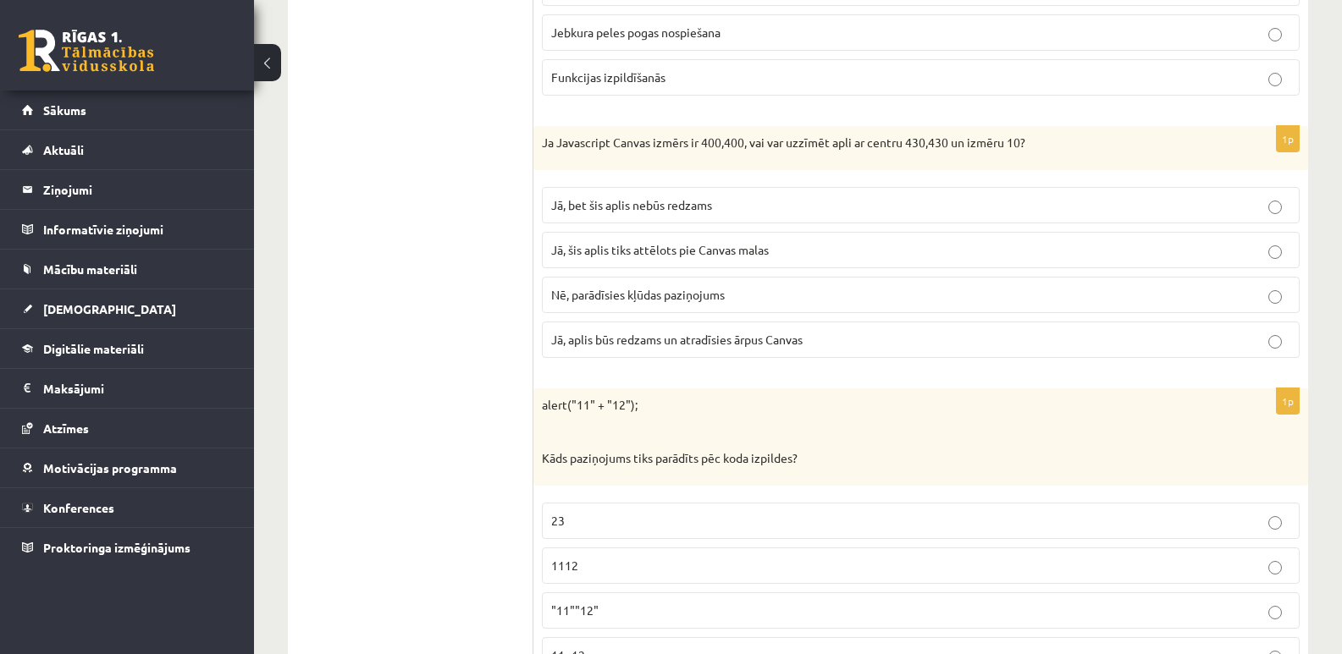
click at [1284, 297] on p "Nē, parādīsies kļūdas paziņojums" at bounding box center [920, 295] width 739 height 18
click at [1275, 531] on label "23" at bounding box center [921, 521] width 758 height 36
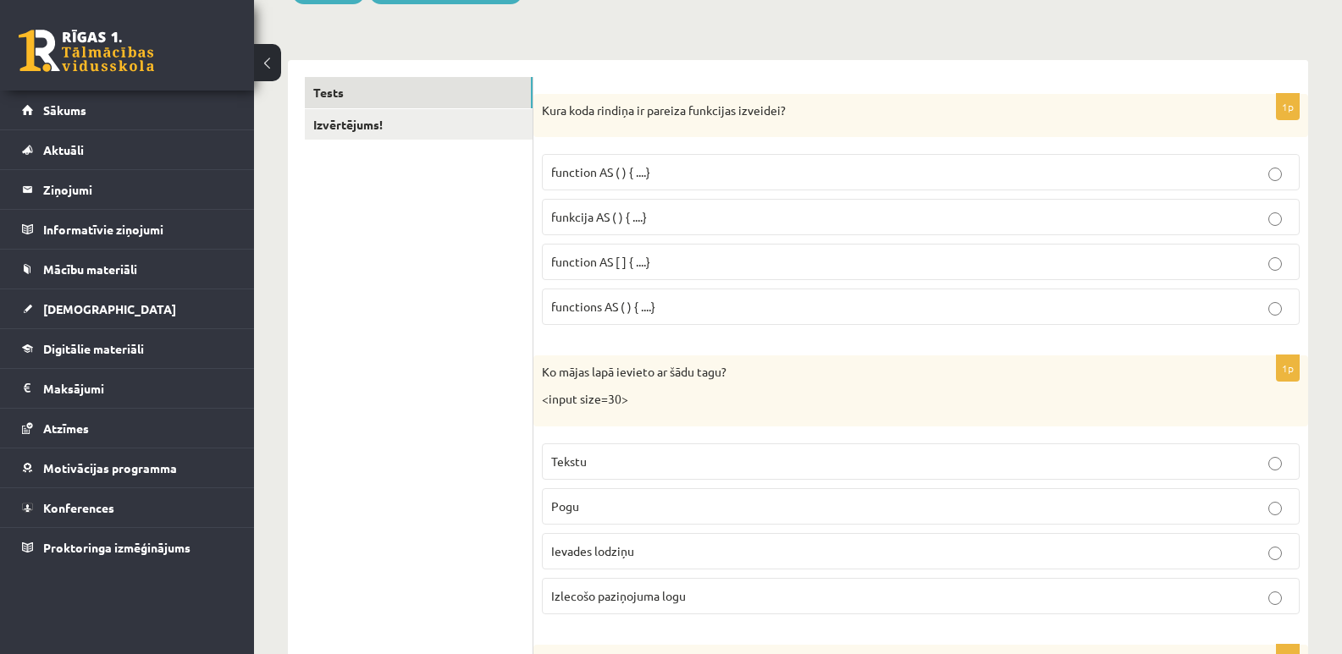
scroll to position [0, 0]
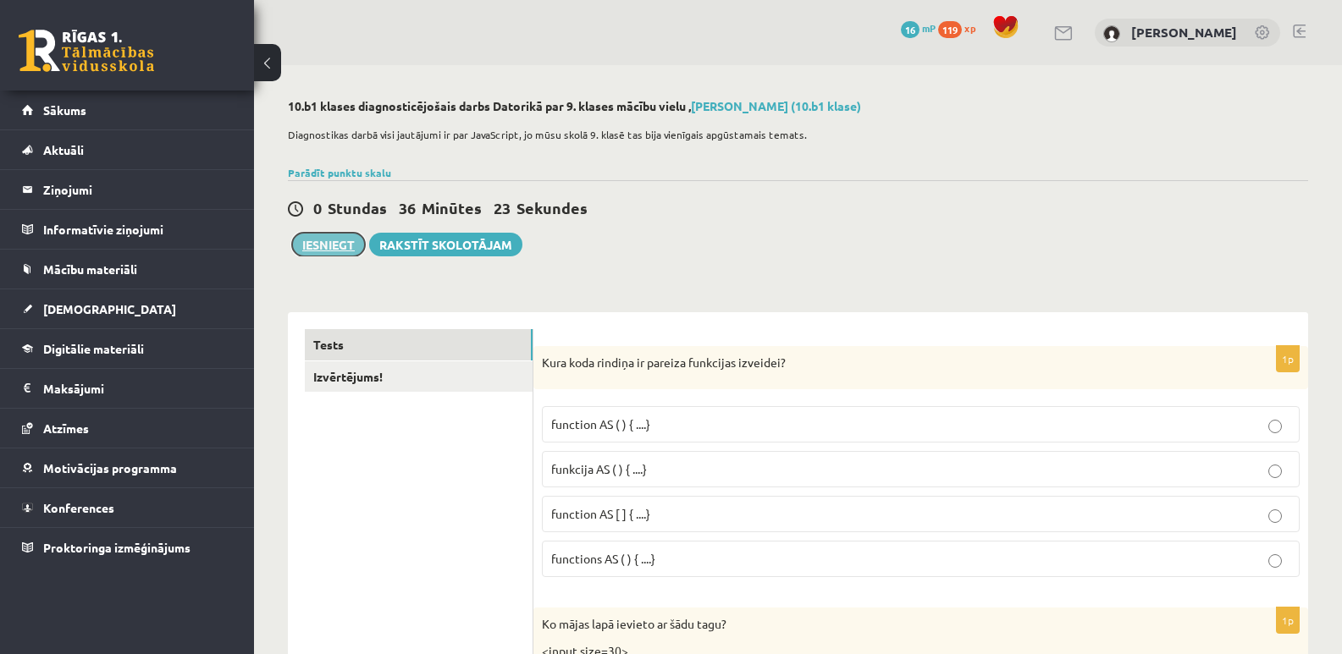
click at [343, 247] on button "Iesniegt" at bounding box center [328, 245] width 73 height 24
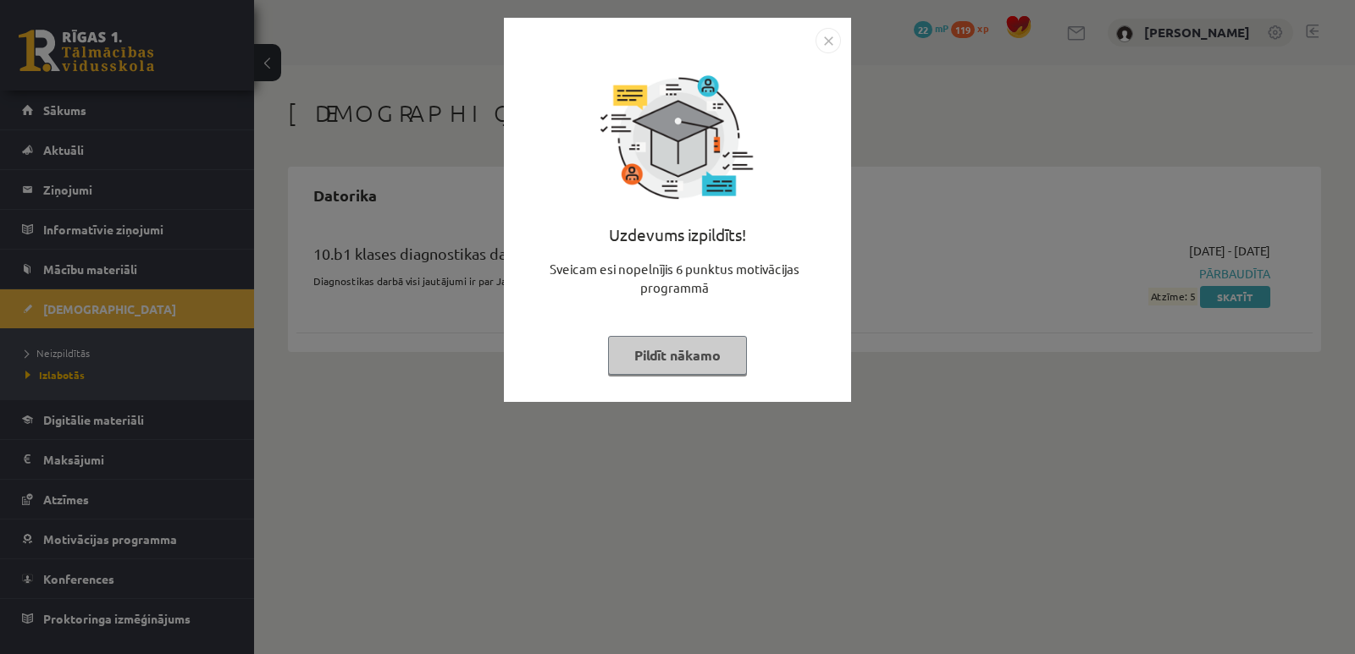
click at [826, 36] on img "Close" at bounding box center [827, 40] width 25 height 25
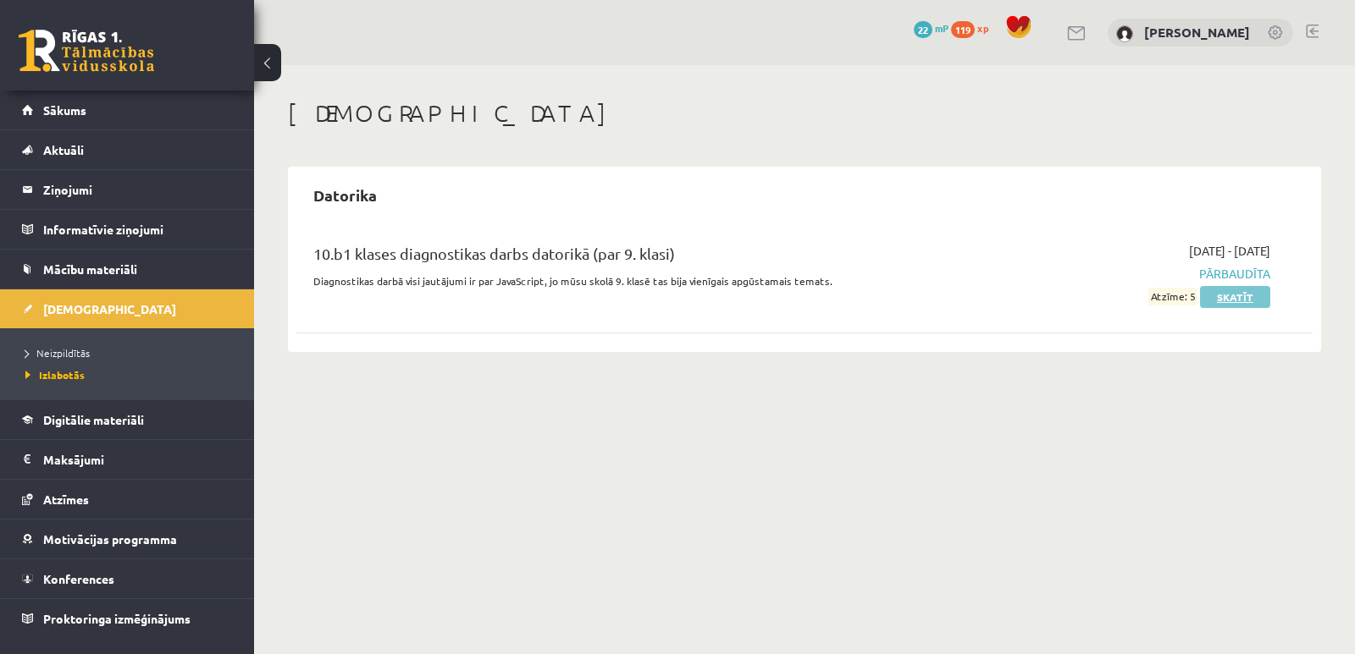
click at [1231, 301] on link "Skatīt" at bounding box center [1235, 297] width 70 height 22
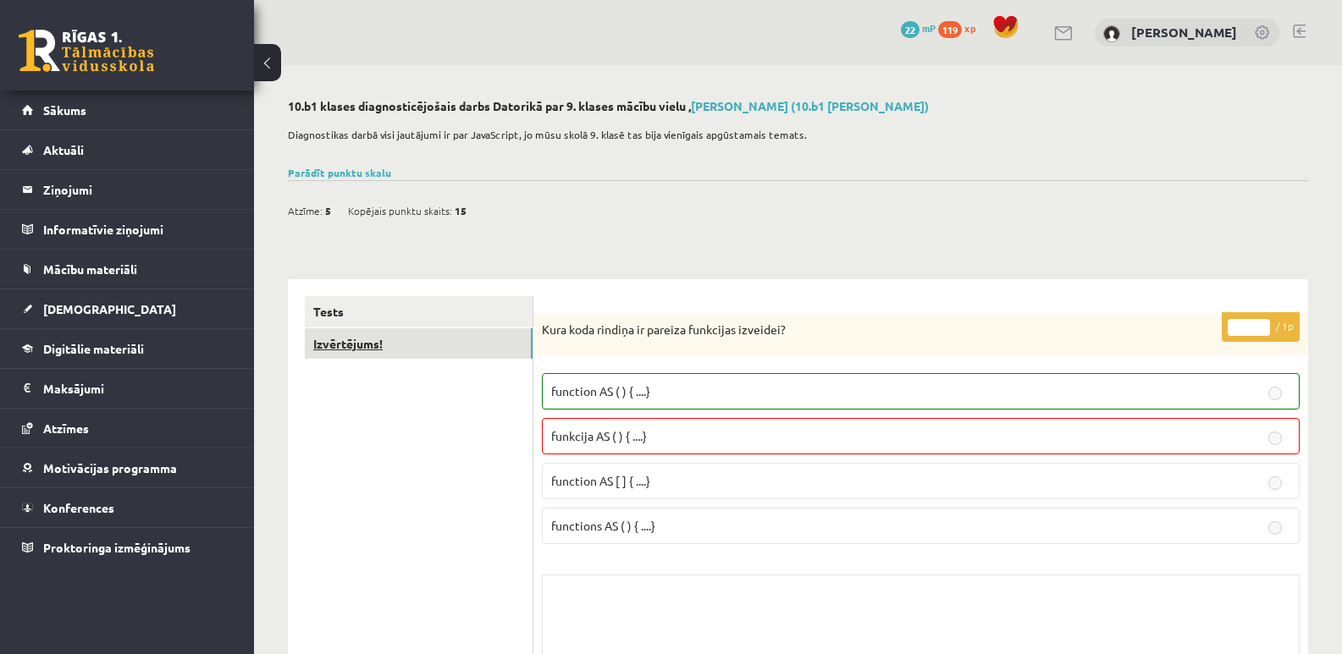
click at [424, 353] on link "Izvērtējums!" at bounding box center [419, 344] width 228 height 31
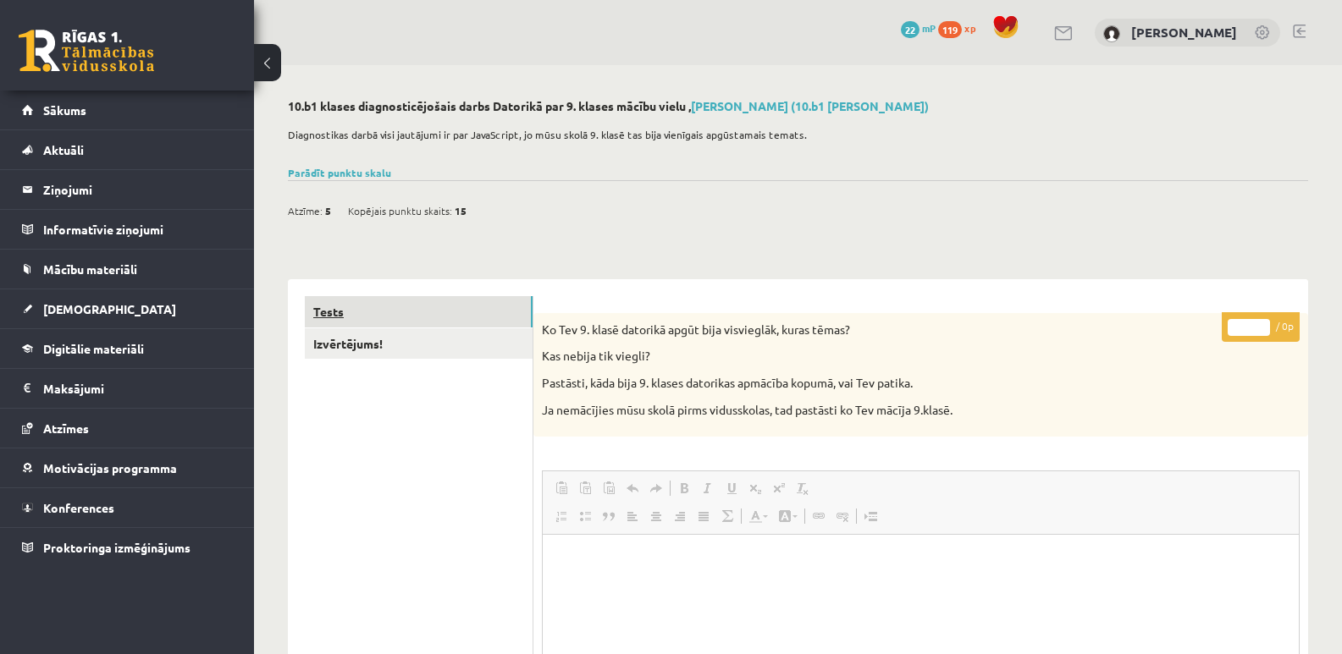
click at [430, 318] on link "Tests" at bounding box center [419, 311] width 228 height 31
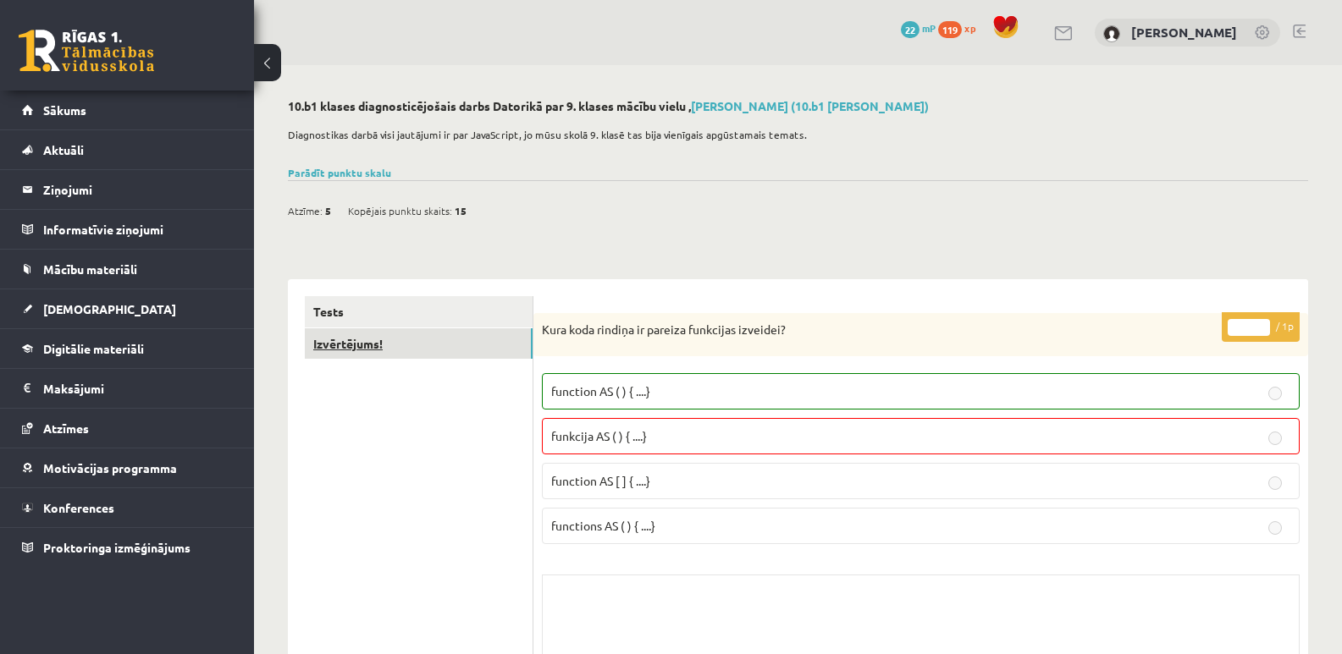
click at [357, 345] on link "Izvērtējums!" at bounding box center [419, 344] width 228 height 31
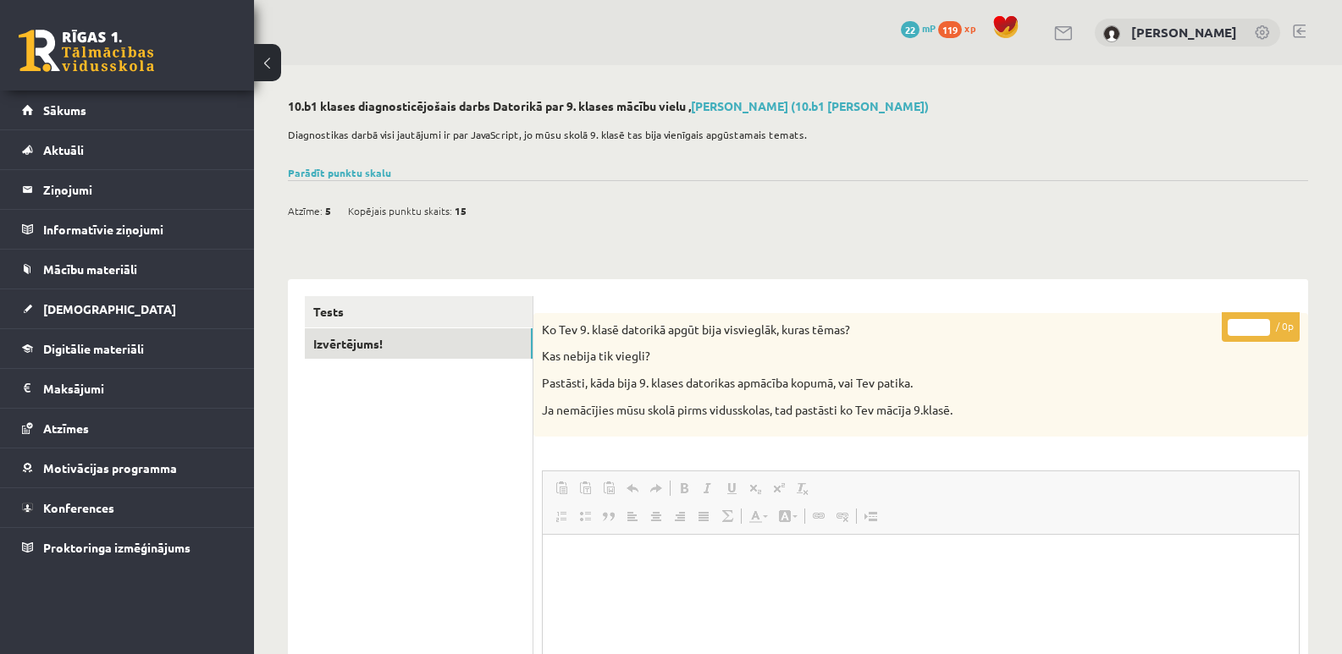
click at [835, 587] on html at bounding box center [921, 561] width 756 height 52
click at [654, 582] on html at bounding box center [921, 561] width 756 height 52
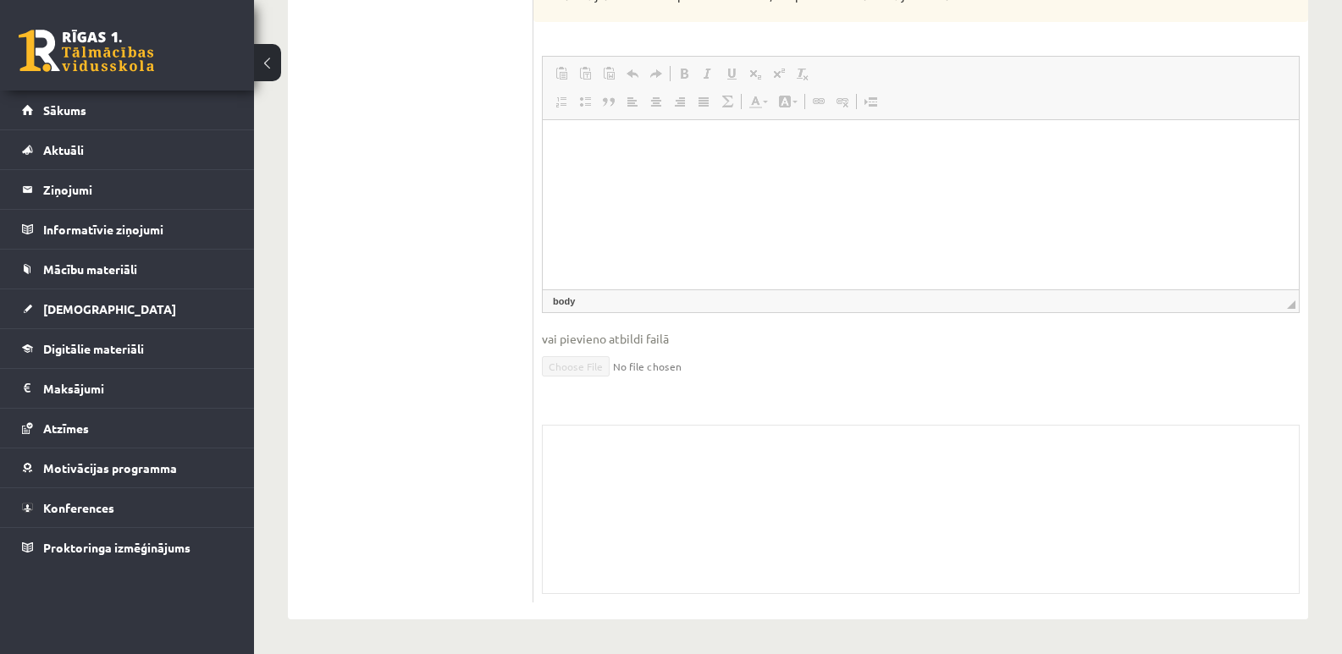
click at [608, 489] on div "Skolotāja pielikums" at bounding box center [921, 509] width 758 height 169
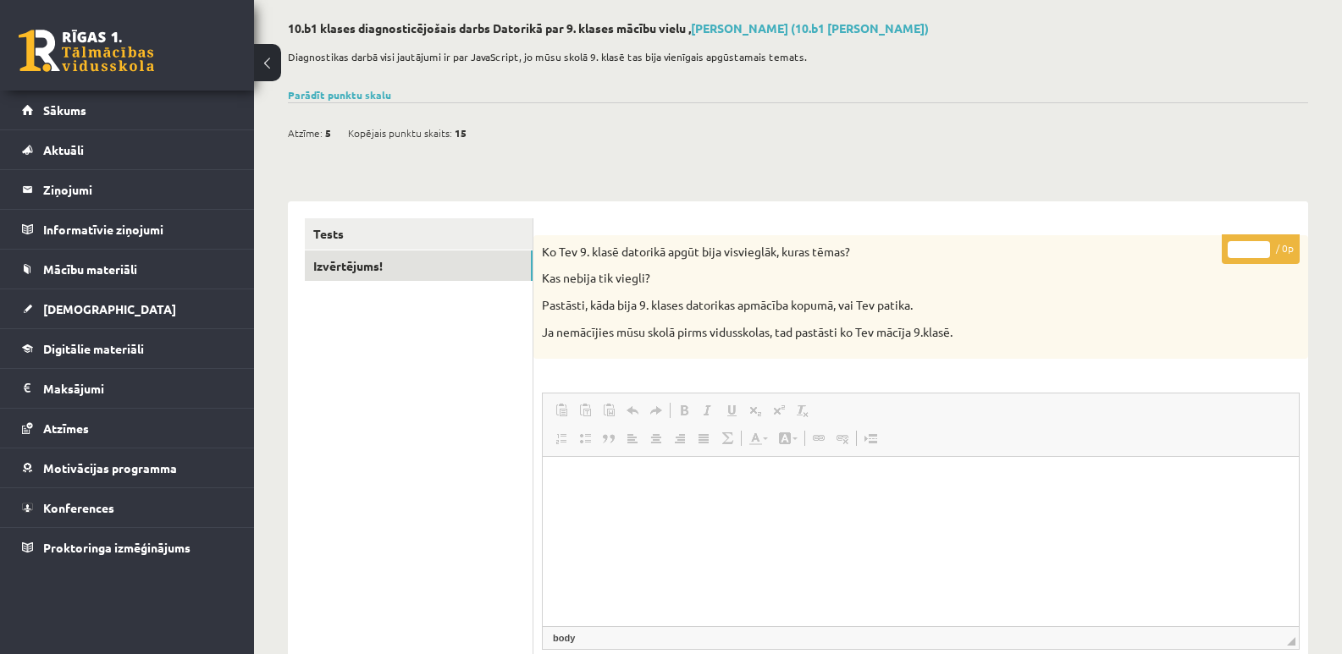
scroll to position [76, 0]
click at [615, 511] on html at bounding box center [921, 485] width 756 height 52
drag, startPoint x: 370, startPoint y: 453, endPoint x: 394, endPoint y: 346, distance: 109.3
click at [375, 453] on ul "Tests Izvērtējums!" at bounding box center [419, 580] width 229 height 721
click at [350, 269] on link "Izvērtējums!" at bounding box center [419, 267] width 228 height 31
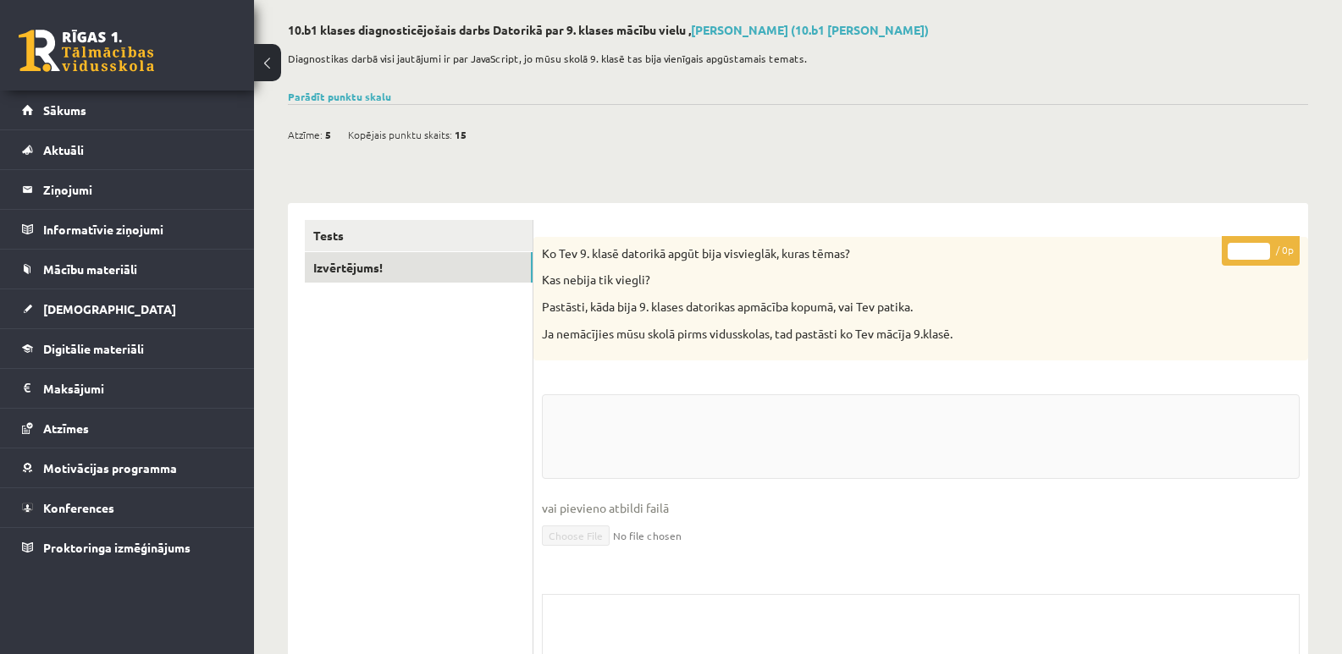
click at [596, 431] on fieldset "vai pievieno atbildi failā Iesniegtā atbilde" at bounding box center [921, 482] width 758 height 174
click at [625, 485] on p "Editor, wiswyg-editor-user-answer-47024913037680" at bounding box center [921, 485] width 722 height 18
click at [650, 511] on html at bounding box center [921, 485] width 756 height 52
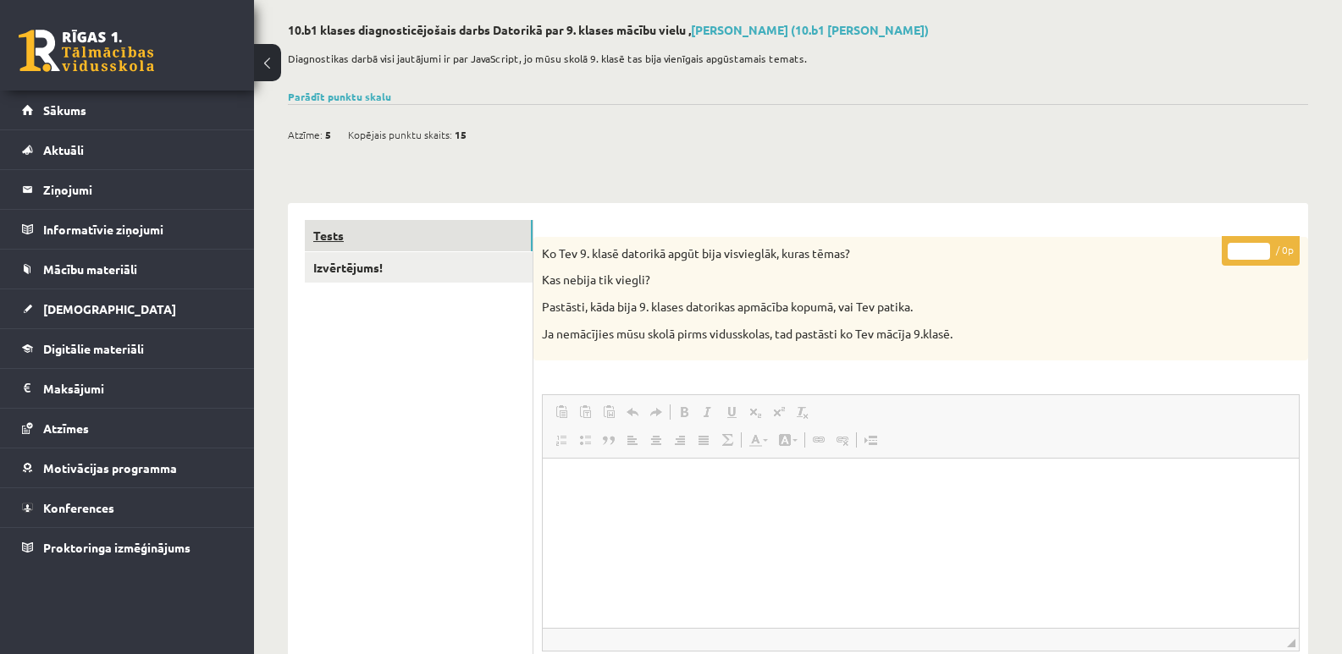
click at [474, 243] on link "Tests" at bounding box center [419, 235] width 228 height 31
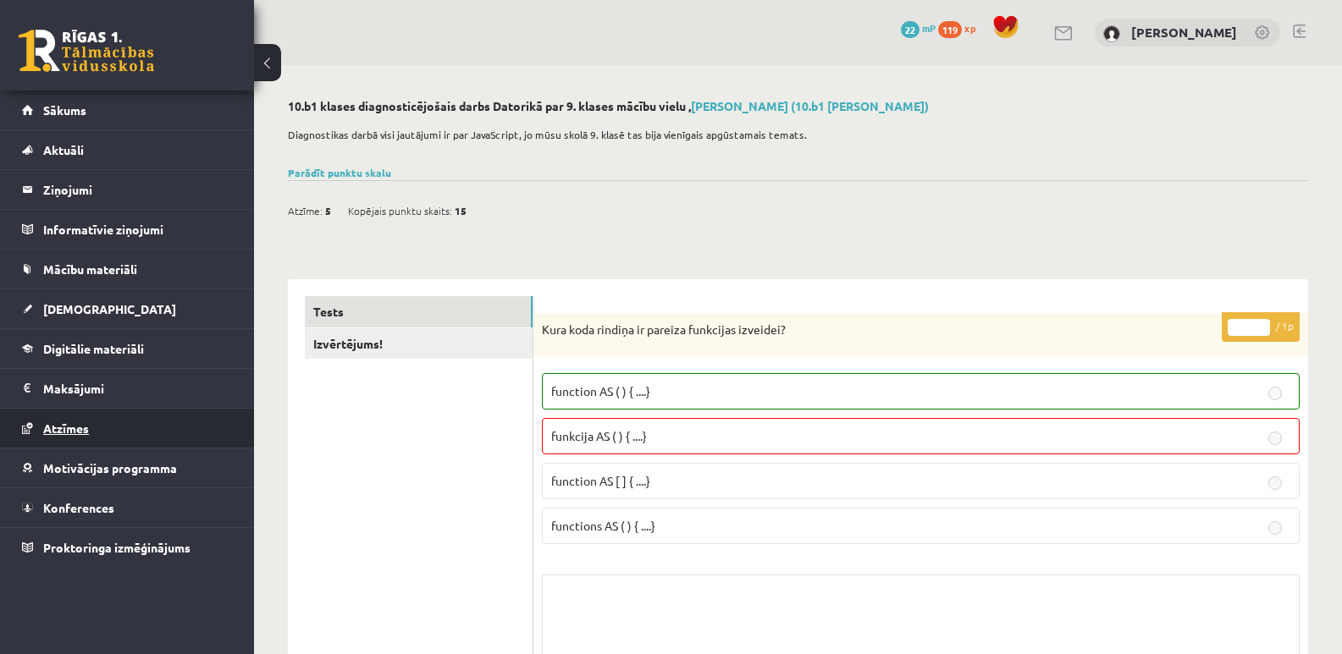
click at [71, 427] on span "Atzīmes" at bounding box center [66, 428] width 46 height 15
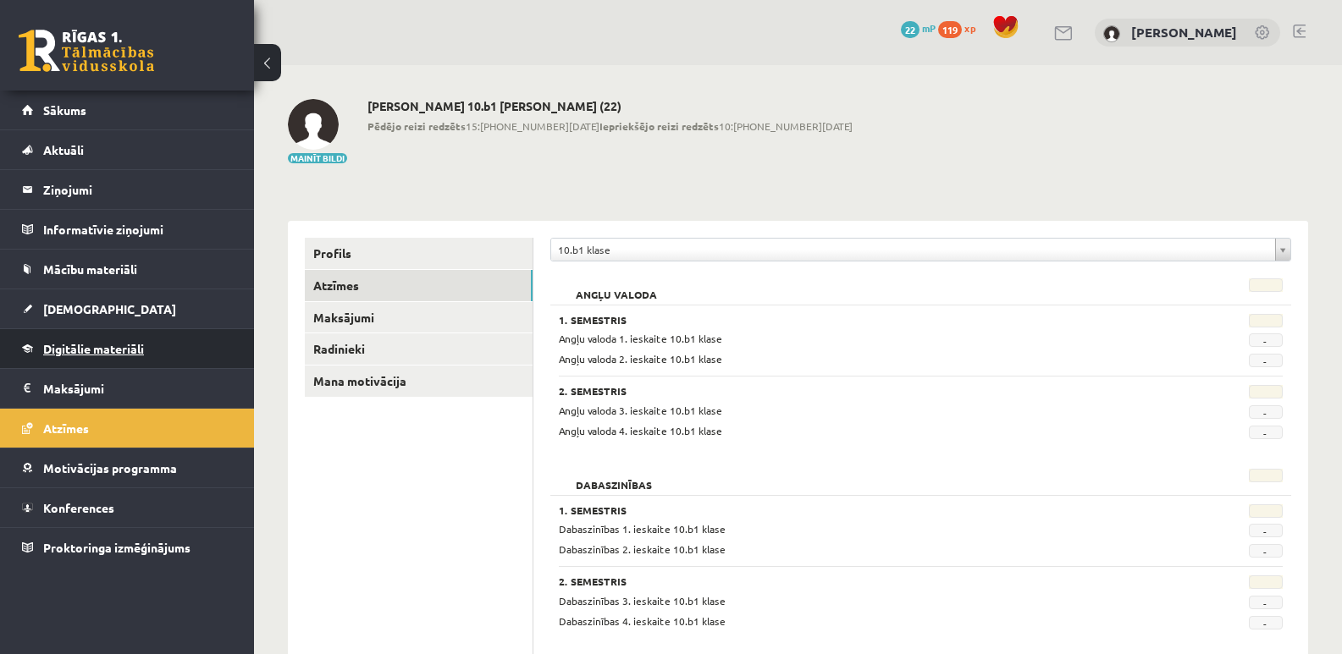
click at [101, 351] on span "Digitālie materiāli" at bounding box center [93, 348] width 101 height 15
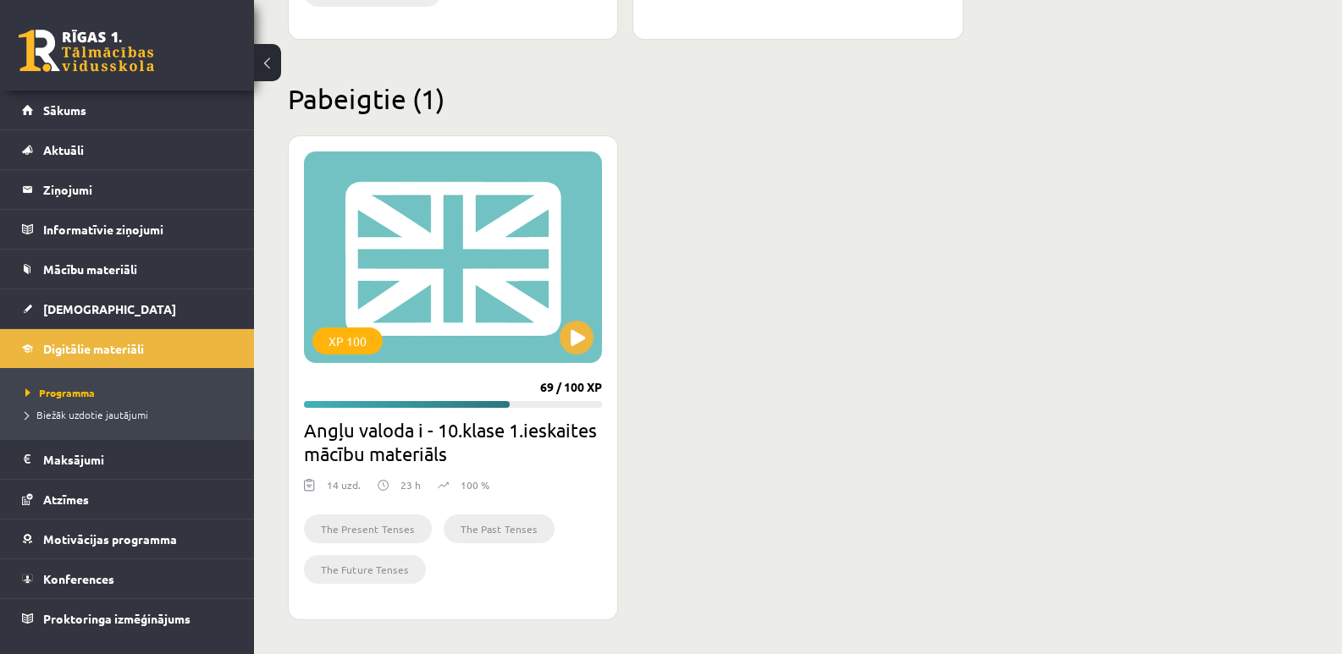
scroll to position [966, 0]
click at [576, 329] on button at bounding box center [577, 337] width 34 height 34
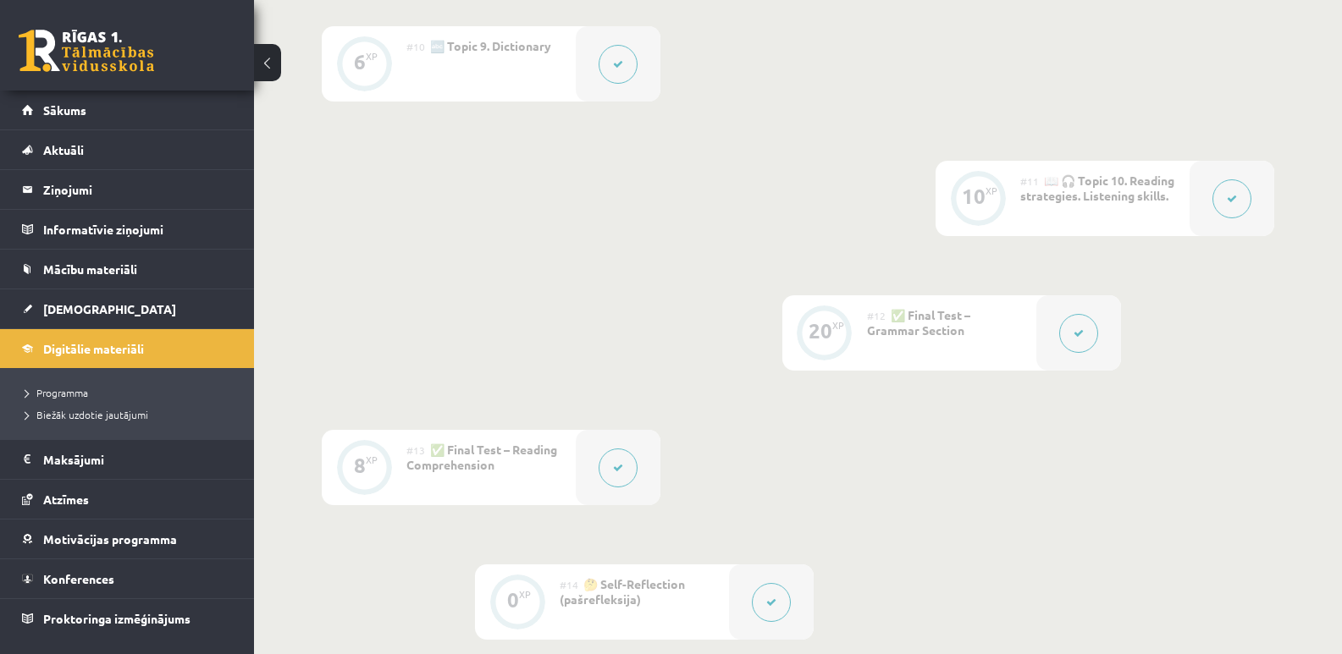
scroll to position [1943, 0]
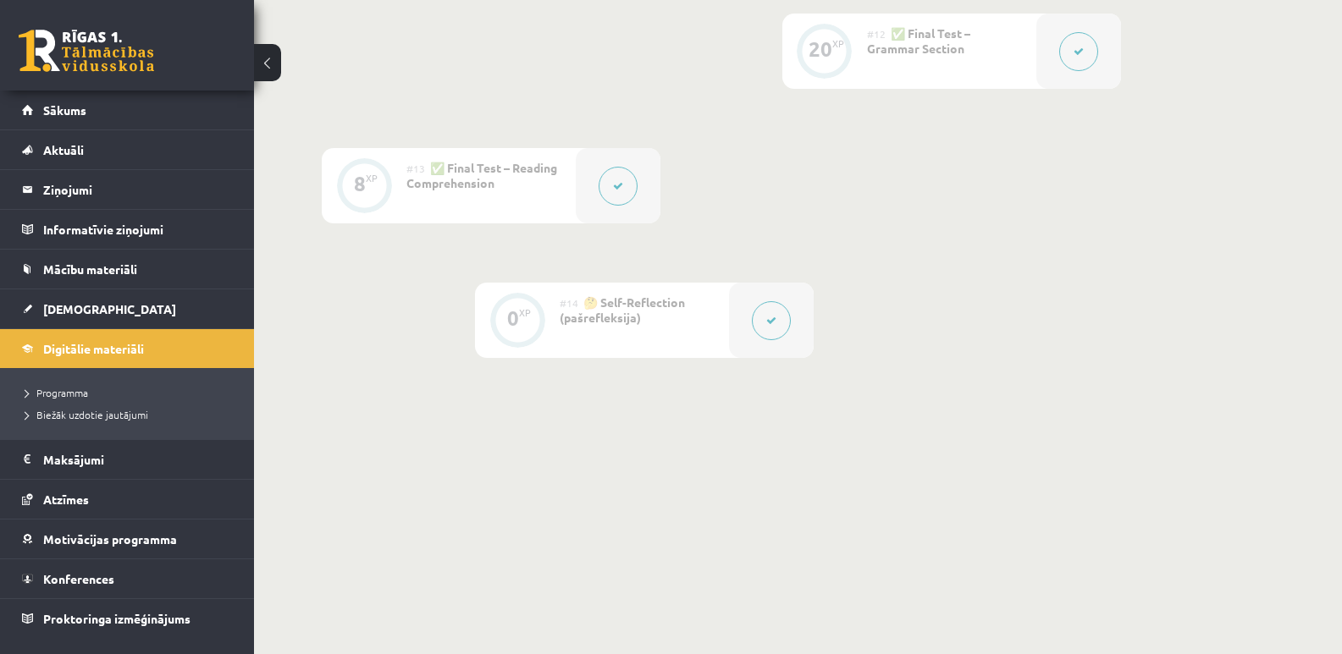
click at [657, 287] on div "#14 🤔 Self-Reflection (pašrefleksija)" at bounding box center [644, 320] width 169 height 75
drag, startPoint x: 673, startPoint y: 406, endPoint x: 774, endPoint y: 514, distance: 148.0
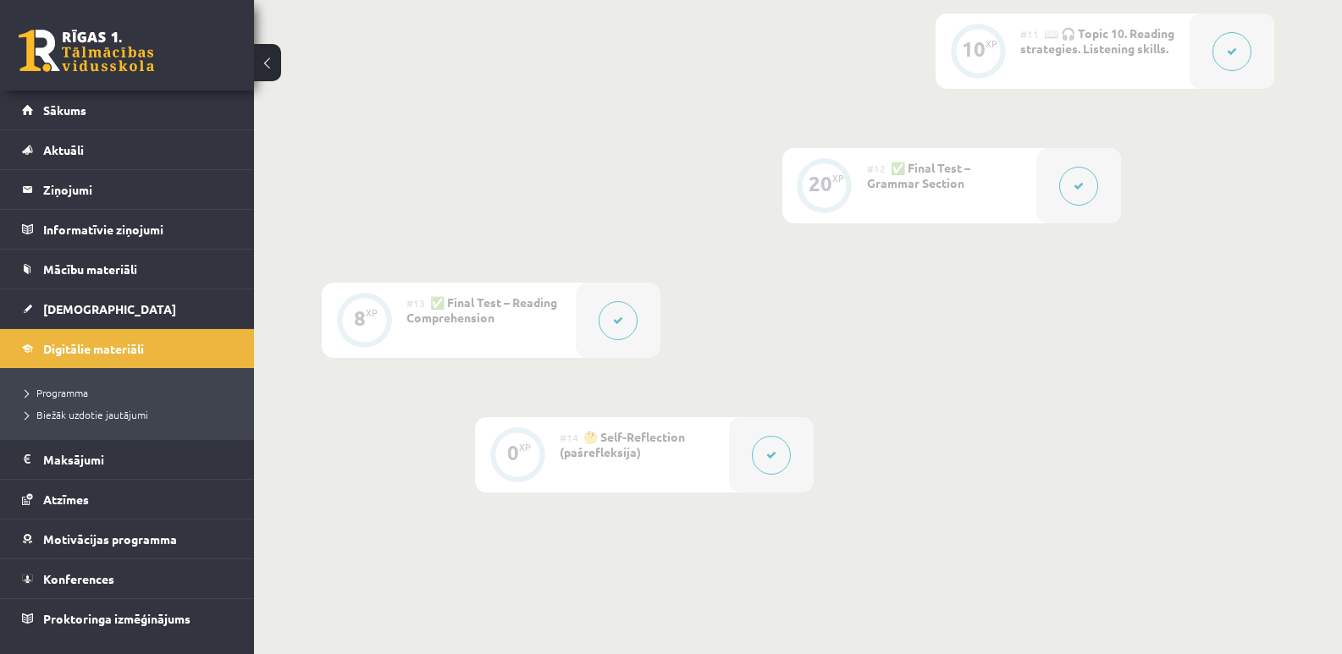
scroll to position [1689, 0]
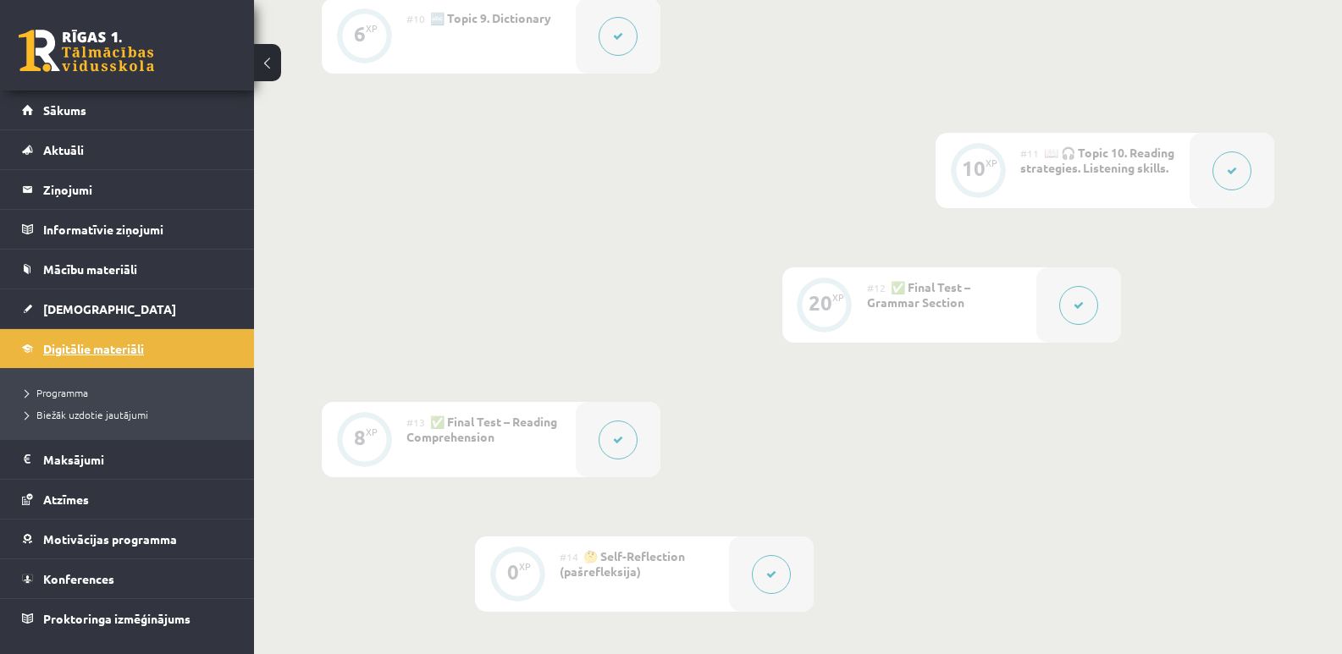
click at [119, 348] on span "Digitālie materiāli" at bounding box center [93, 348] width 101 height 15
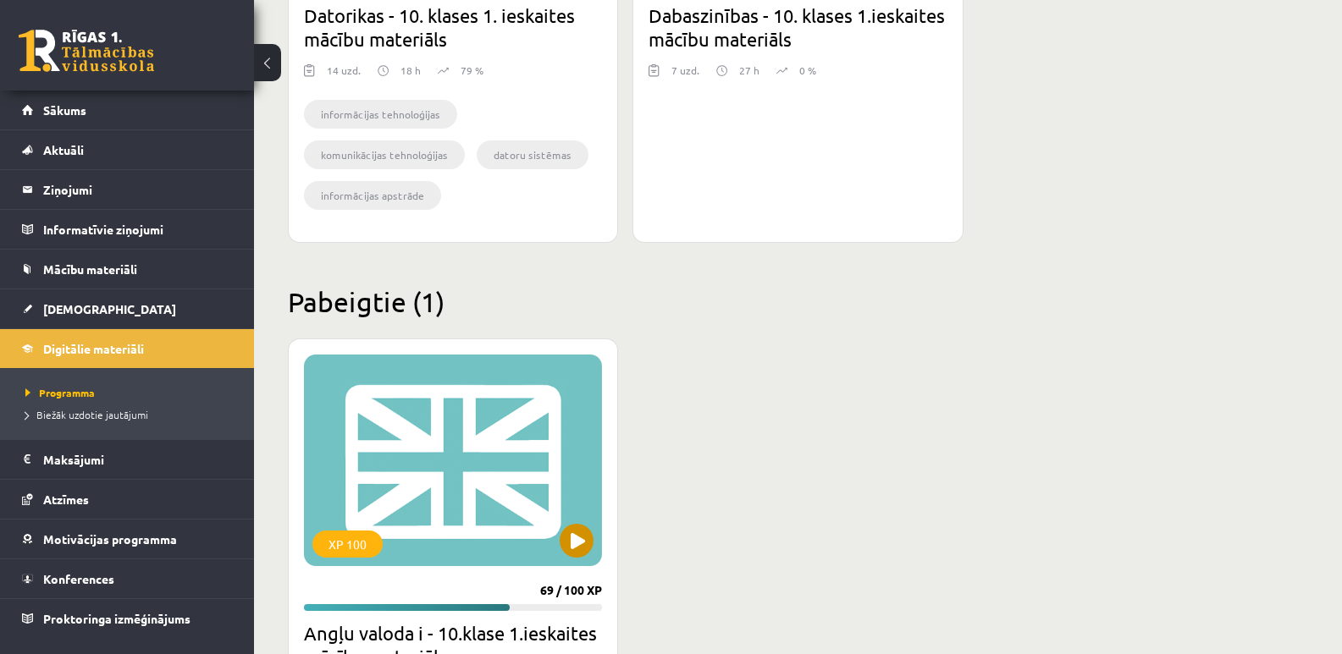
scroll to position [339, 0]
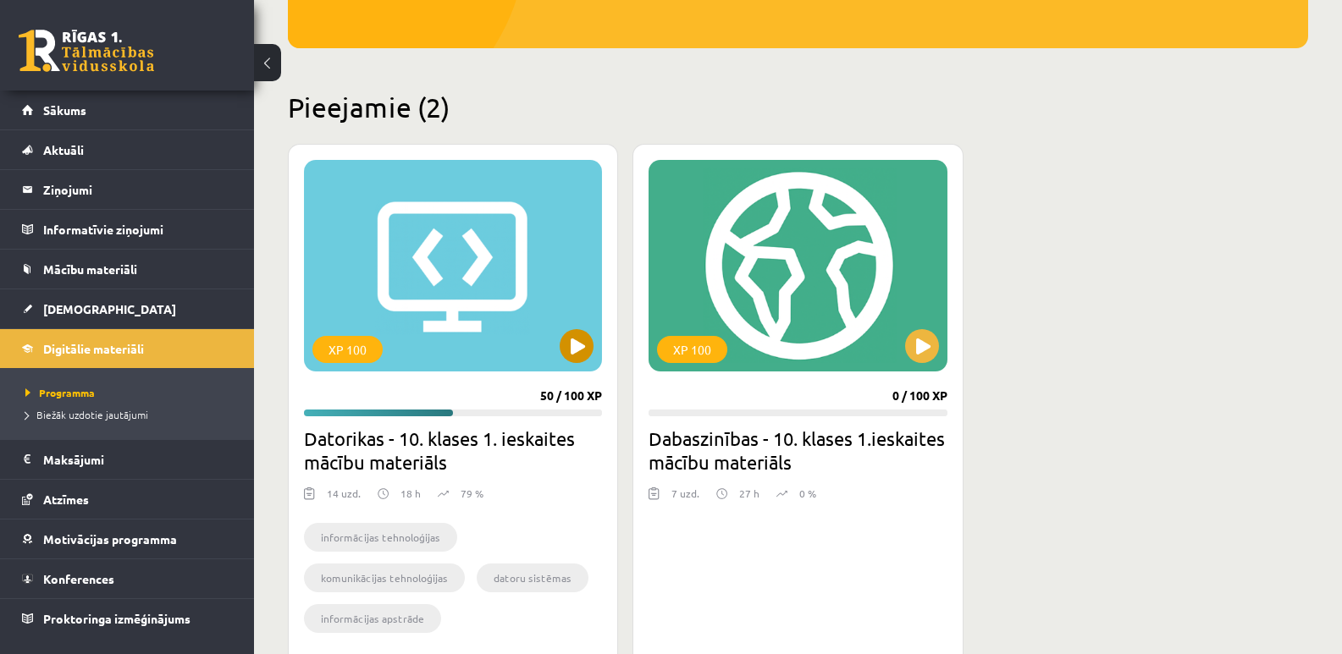
click at [491, 268] on div "XP 100" at bounding box center [453, 266] width 298 height 212
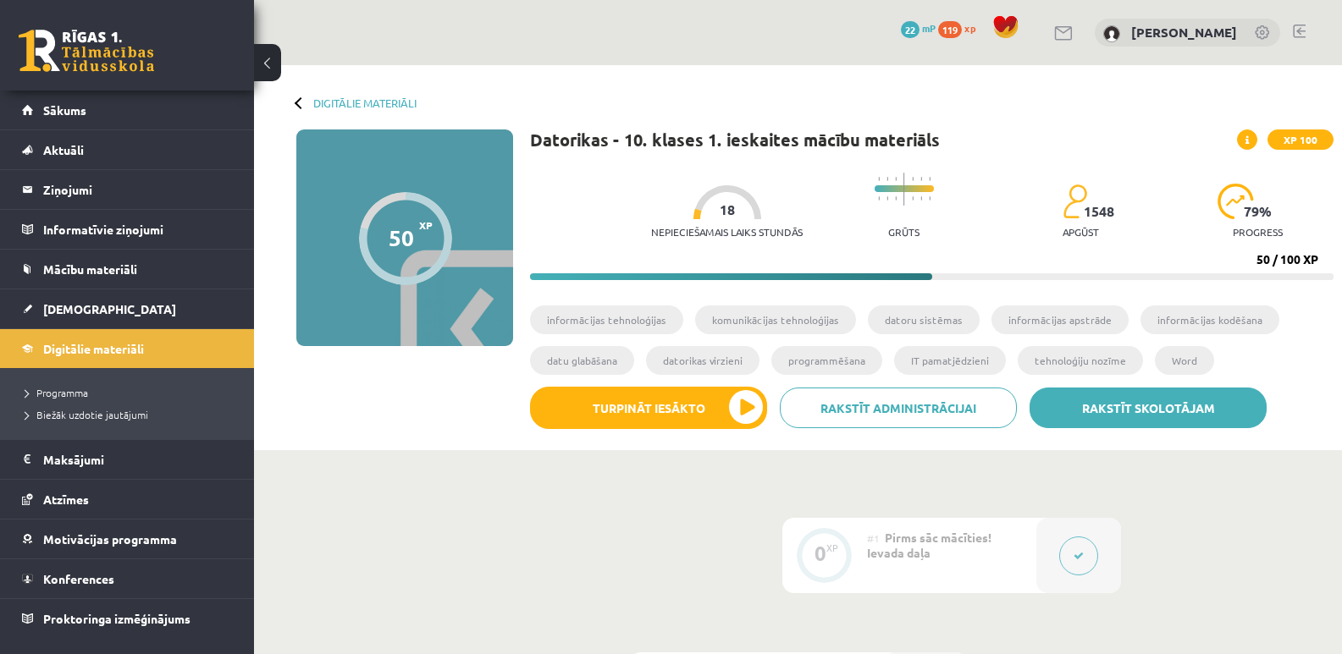
click at [1180, 406] on link "Rakstīt skolotājam" at bounding box center [1148, 408] width 237 height 41
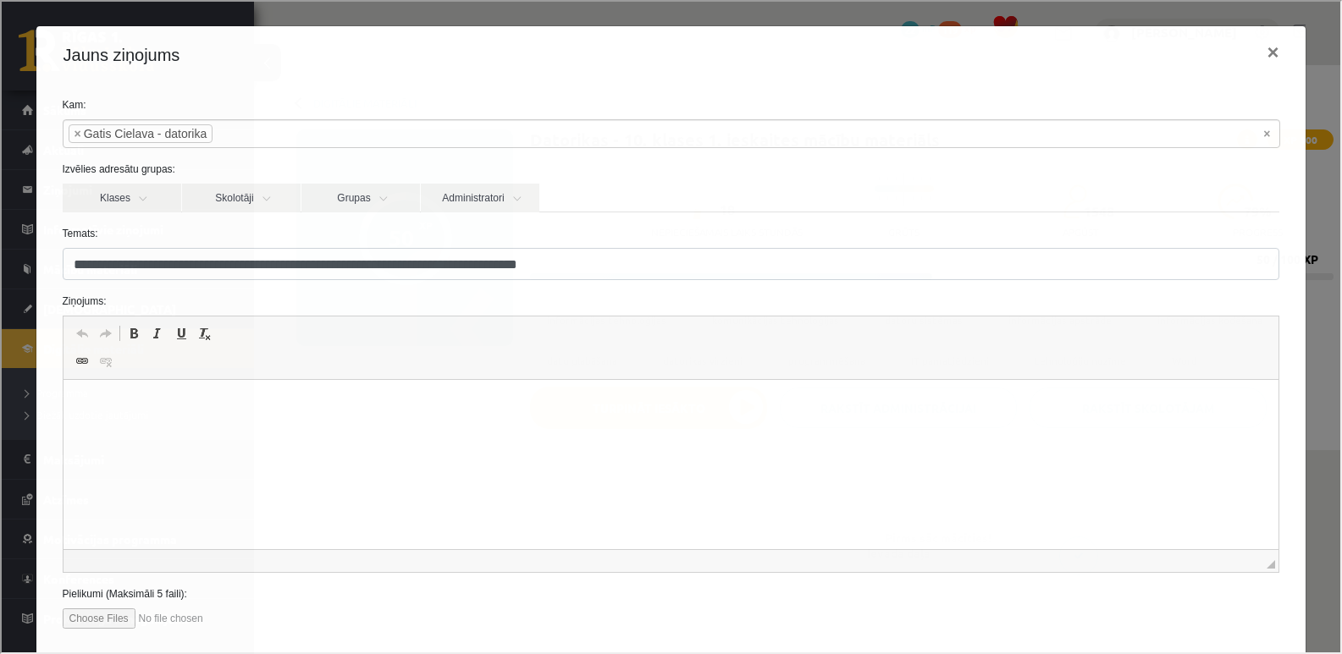
click at [280, 432] on html at bounding box center [671, 406] width 1216 height 52
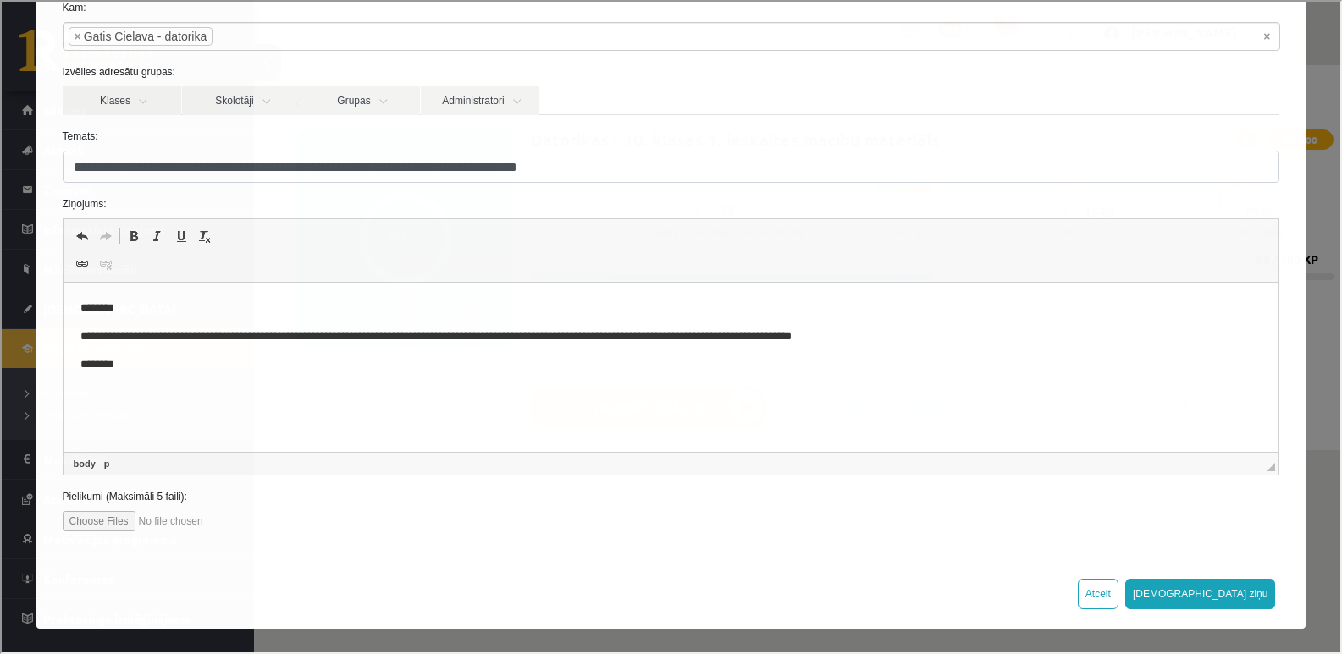
scroll to position [98, 0]
click at [1242, 589] on button "[DEMOGRAPHIC_DATA] ziņu" at bounding box center [1199, 592] width 151 height 30
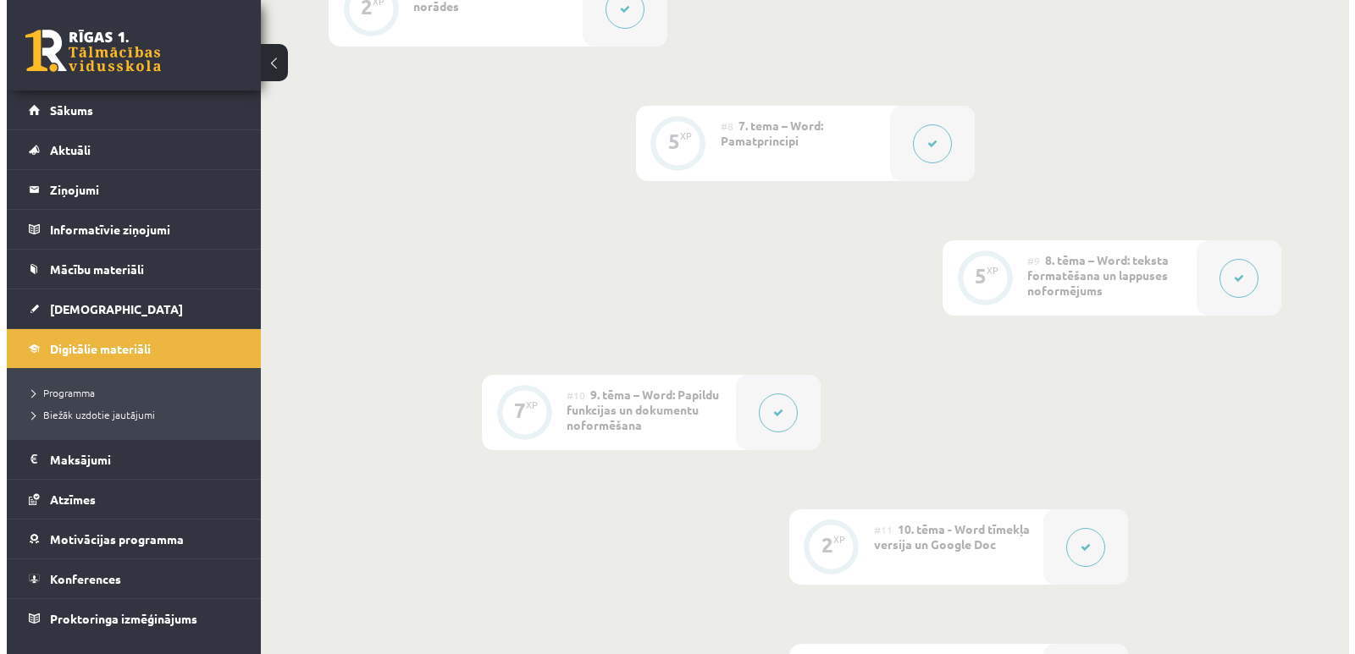
scroll to position [1778, 0]
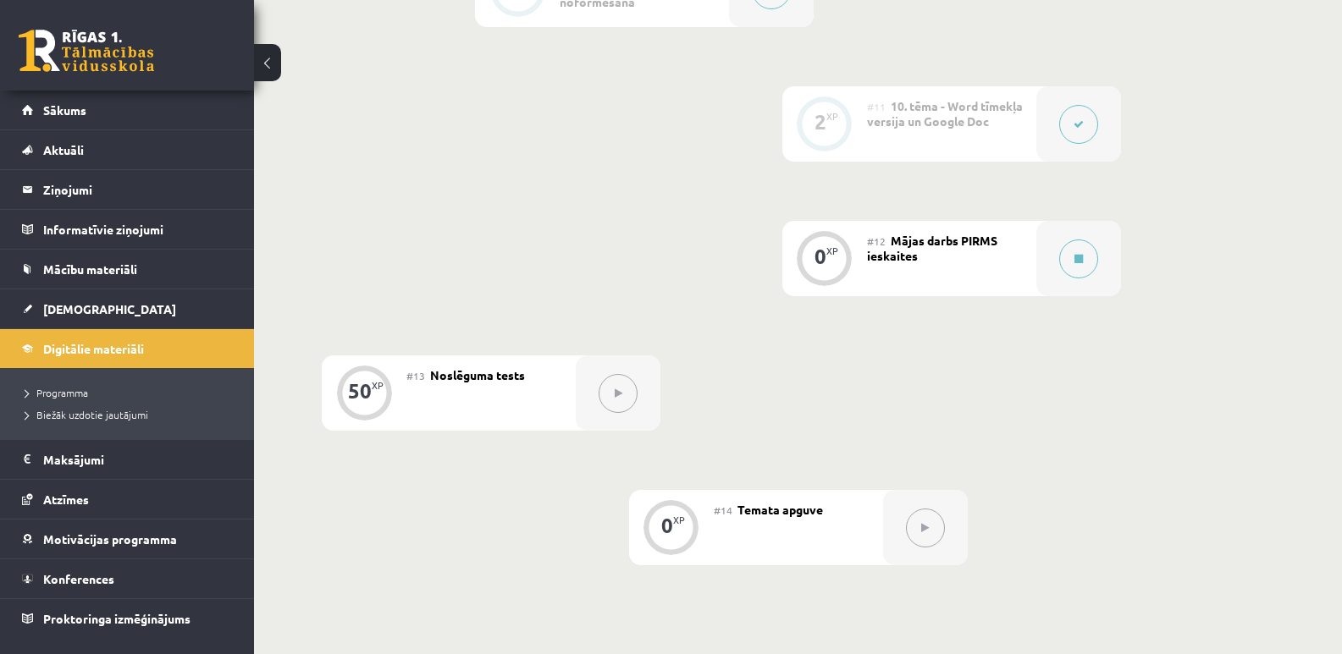
click at [908, 249] on span "Mājas darbs PIRMS ieskaites" at bounding box center [932, 248] width 130 height 30
click at [1078, 254] on icon at bounding box center [1078, 259] width 8 height 10
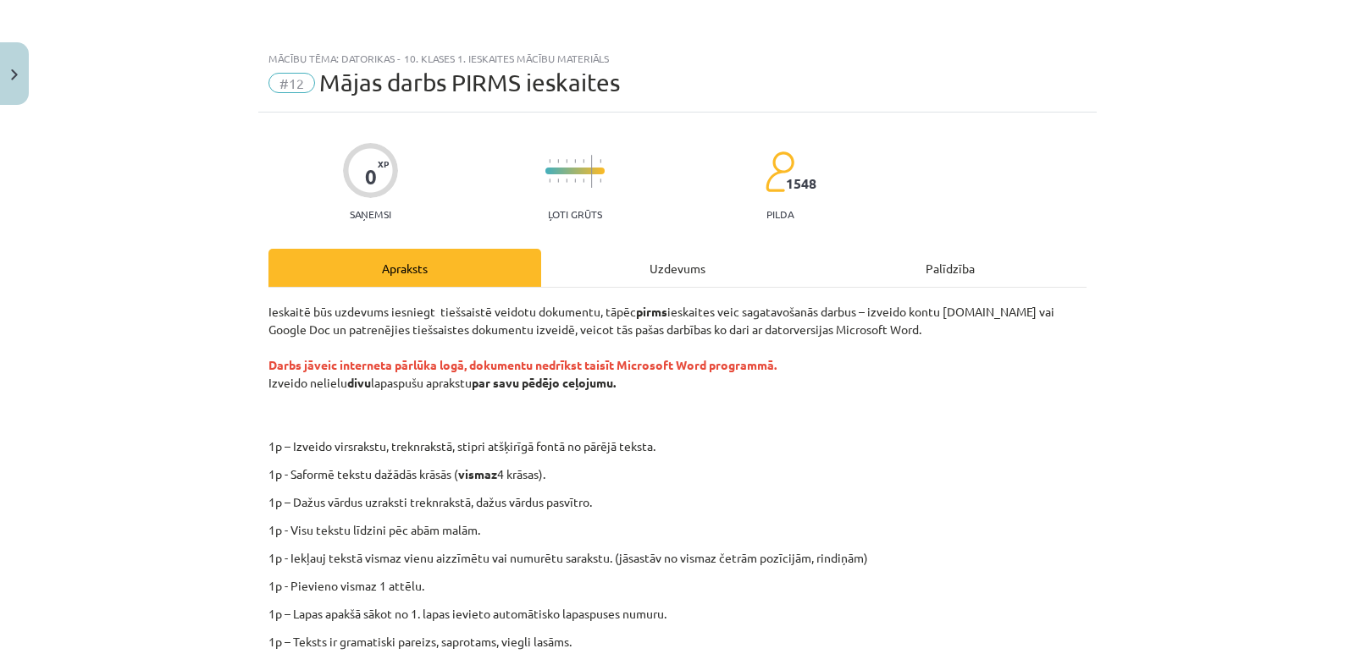
scroll to position [85, 0]
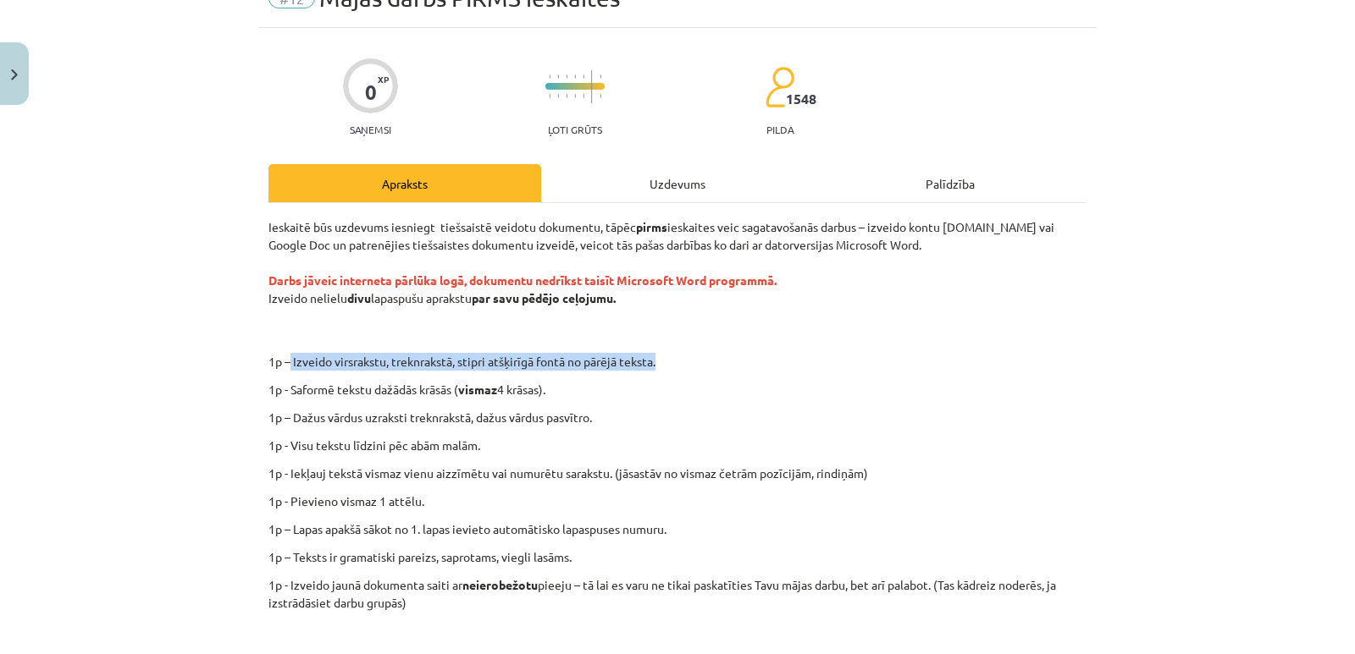
drag, startPoint x: 284, startPoint y: 359, endPoint x: 654, endPoint y: 356, distance: 370.0
click at [654, 356] on p "1p – Izveido virsrakstu, treknrakstā, stipri atšķirīgā fontā no pārējā teksta." at bounding box center [733, 362] width 738 height 18
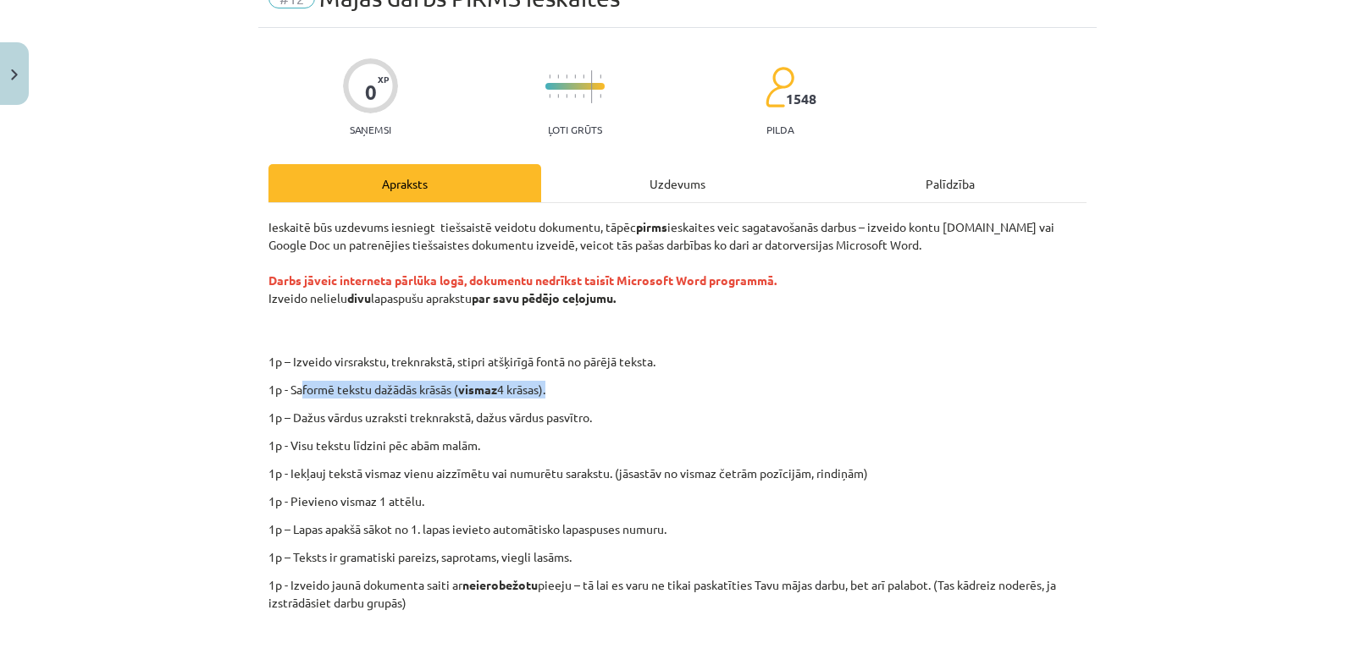
drag, startPoint x: 297, startPoint y: 391, endPoint x: 579, endPoint y: 388, distance: 282.0
click at [579, 388] on p "1p - Saformē tekstu dažādās krāsās ( vismaz 4 krāsas)." at bounding box center [677, 390] width 818 height 18
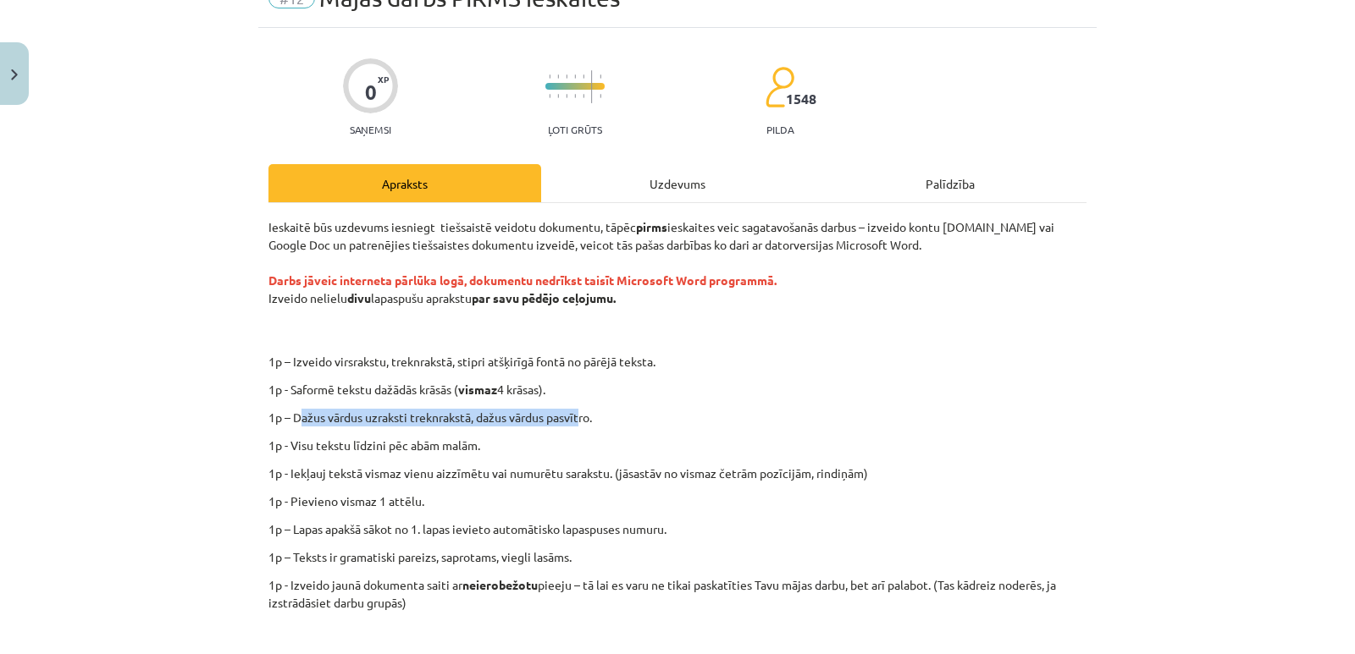
drag, startPoint x: 292, startPoint y: 421, endPoint x: 577, endPoint y: 417, distance: 285.3
click at [577, 417] on p "1p – Dažus vārdus uzraksti treknrakstā, dažus vārdus pasvītro." at bounding box center [677, 418] width 818 height 18
drag, startPoint x: 298, startPoint y: 442, endPoint x: 528, endPoint y: 433, distance: 230.4
click at [528, 433] on div "Ieskaitē būs uzdevums iesniegt tiešsaistē veidotu dokumentu, tāpēc pirms ieskai…" at bounding box center [677, 460] width 818 height 485
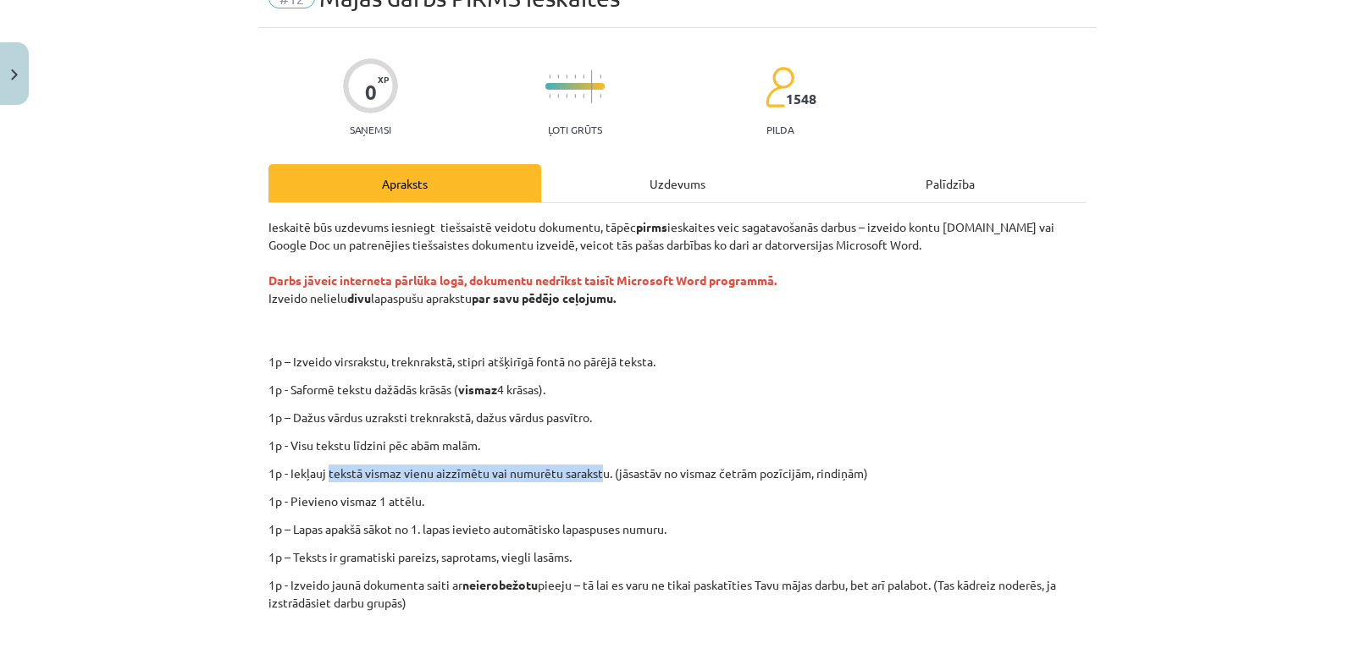
drag, startPoint x: 323, startPoint y: 475, endPoint x: 599, endPoint y: 460, distance: 275.6
click at [599, 460] on div "Ieskaitē būs uzdevums iesniegt tiešsaistē veidotu dokumentu, tāpēc pirms ieskai…" at bounding box center [677, 460] width 818 height 485
drag, startPoint x: 288, startPoint y: 489, endPoint x: 488, endPoint y: 494, distance: 199.9
click at [488, 494] on div "Ieskaitē būs uzdevums iesniegt tiešsaistē veidotu dokumentu, tāpēc pirms ieskai…" at bounding box center [677, 460] width 818 height 485
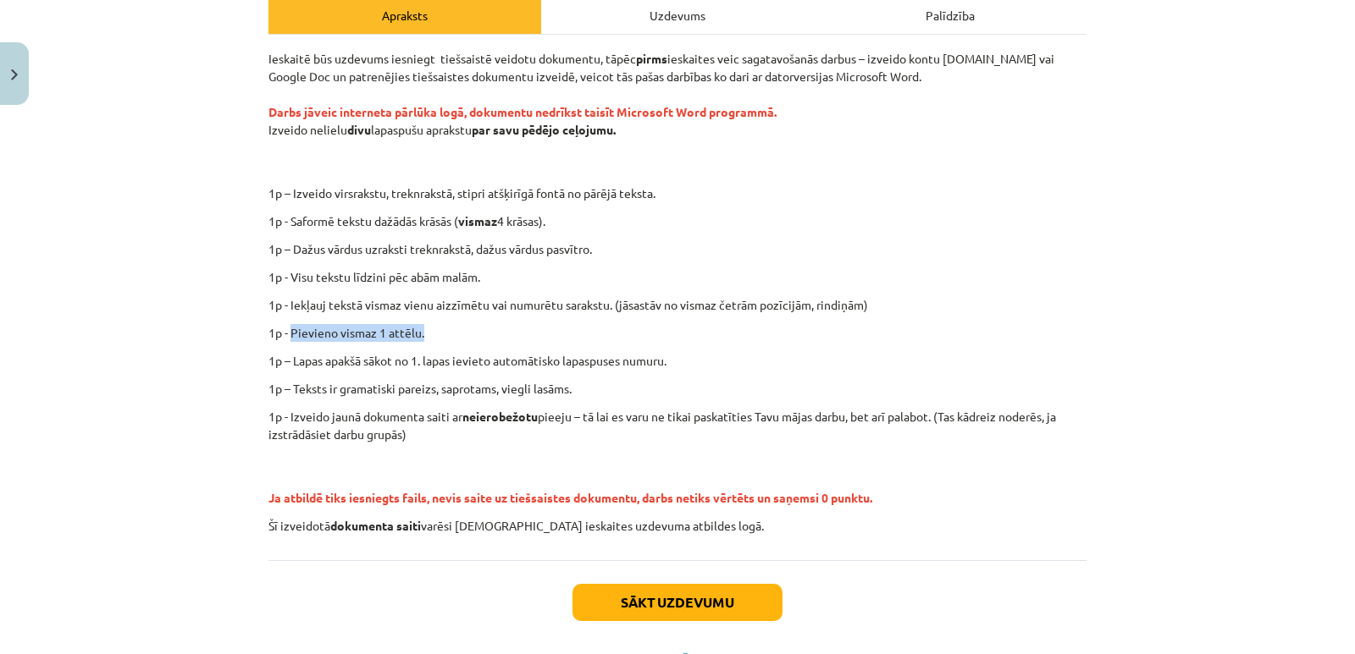
scroll to position [254, 0]
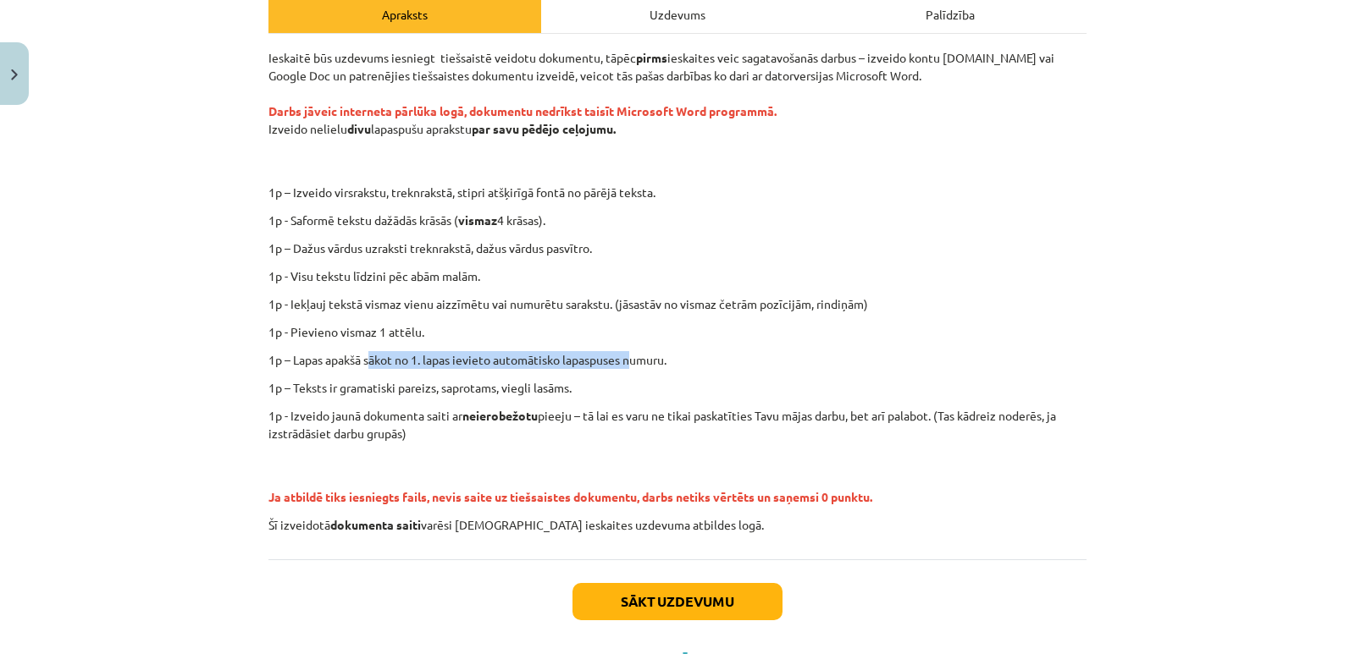
drag, startPoint x: 367, startPoint y: 367, endPoint x: 632, endPoint y: 358, distance: 265.1
click at [632, 358] on p "1p – Lapas apakšā sākot no 1. lapas ievieto automātisko lapaspuses numuru." at bounding box center [677, 360] width 818 height 18
click at [458, 249] on p "1p – Dažus vārdus uzraksti treknrakstā, dažus vārdus pasvītro." at bounding box center [677, 249] width 818 height 18
click at [602, 373] on div "Ieskaitē būs uzdevums iesniegt tiešsaistē veidotu dokumentu, tāpēc pirms ieskai…" at bounding box center [677, 291] width 818 height 485
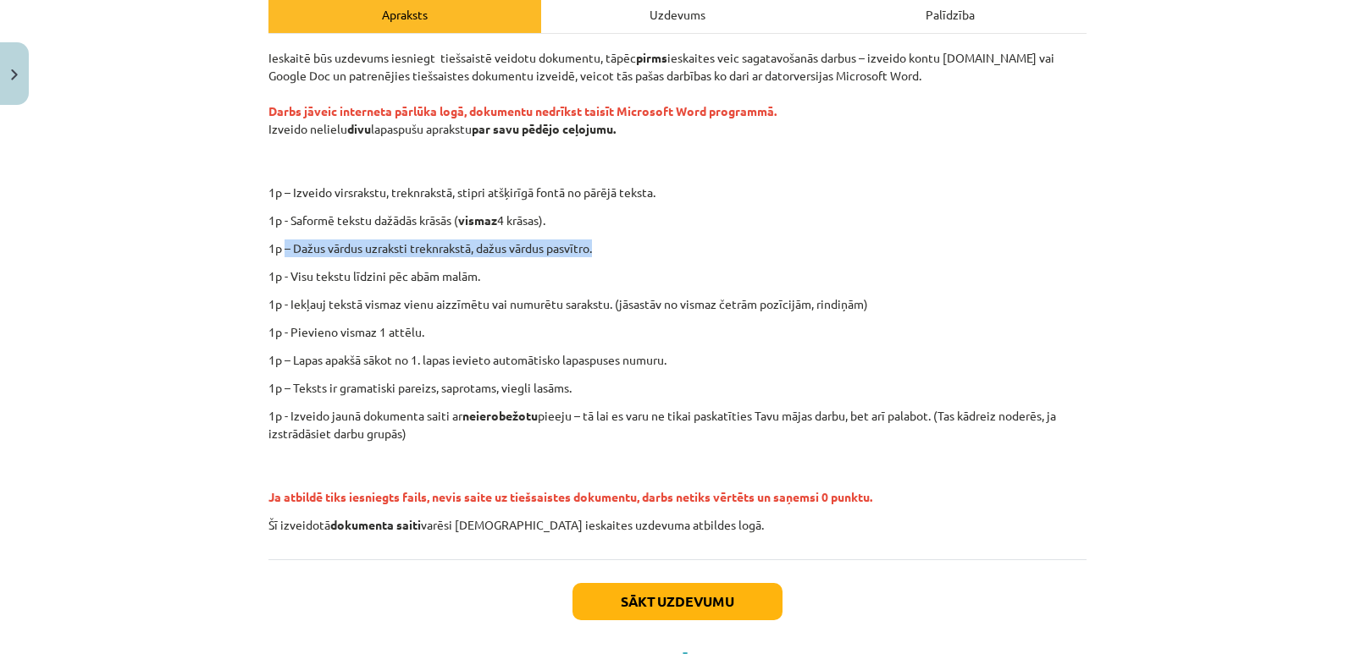
drag, startPoint x: 279, startPoint y: 246, endPoint x: 598, endPoint y: 254, distance: 319.3
click at [598, 254] on p "1p – Dažus vārdus uzraksti treknrakstā, dažus vārdus pasvītro." at bounding box center [677, 249] width 818 height 18
click at [655, 211] on div "Ieskaitē būs uzdevums iesniegt tiešsaistē veidotu dokumentu, tāpēc pirms ieskai…" at bounding box center [677, 291] width 818 height 485
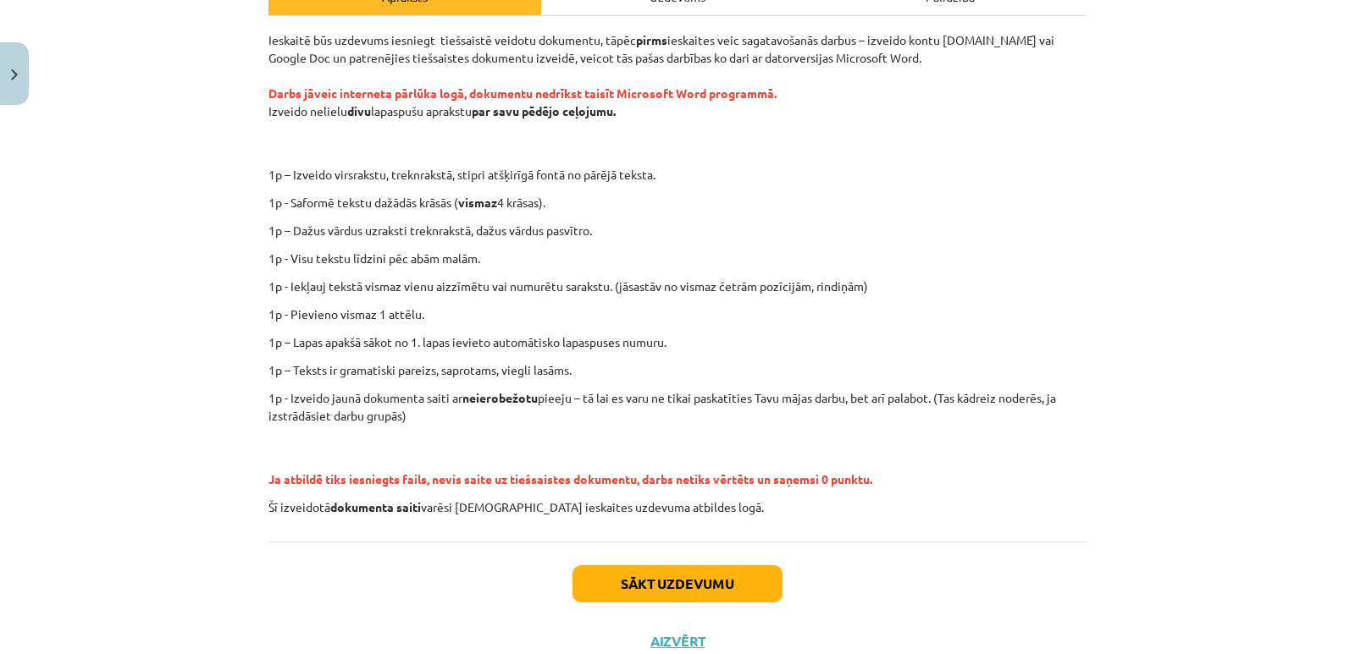
scroll to position [246, 0]
